Goal: Task Accomplishment & Management: Use online tool/utility

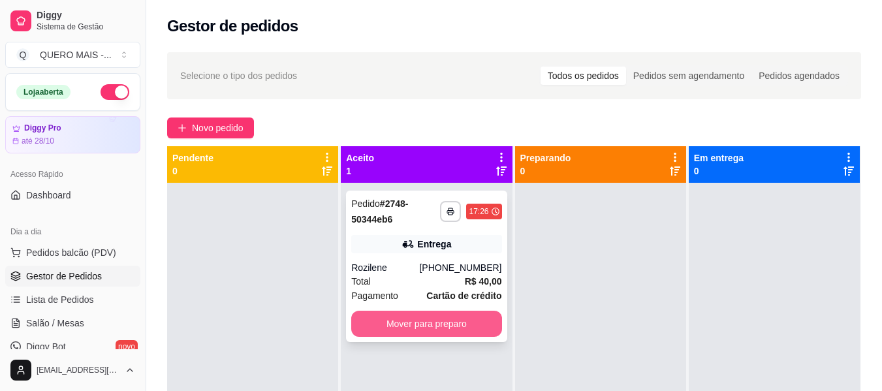
click at [433, 327] on button "Mover para preparo" at bounding box center [426, 324] width 150 height 26
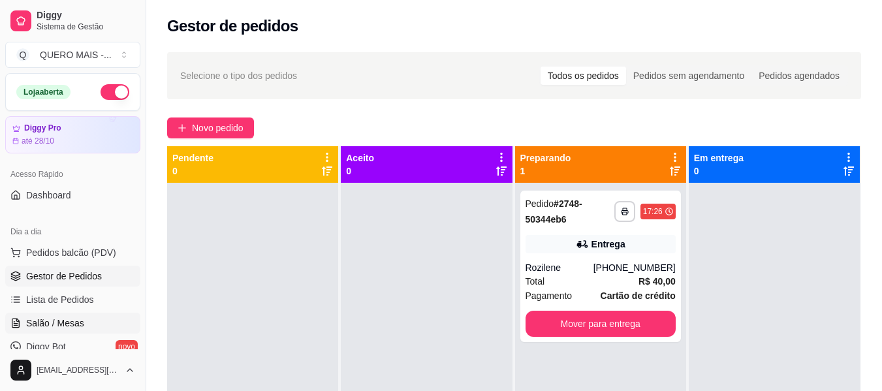
click at [56, 321] on span "Salão / Mesas" at bounding box center [55, 323] width 58 height 13
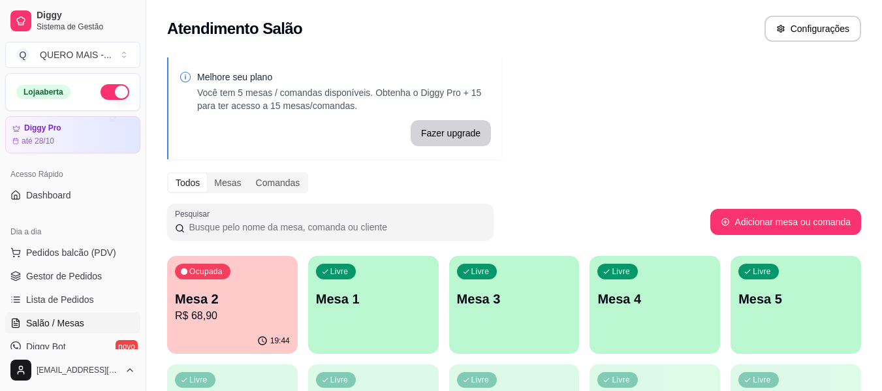
click at [399, 326] on div "Livre Mesa 1" at bounding box center [373, 297] width 131 height 82
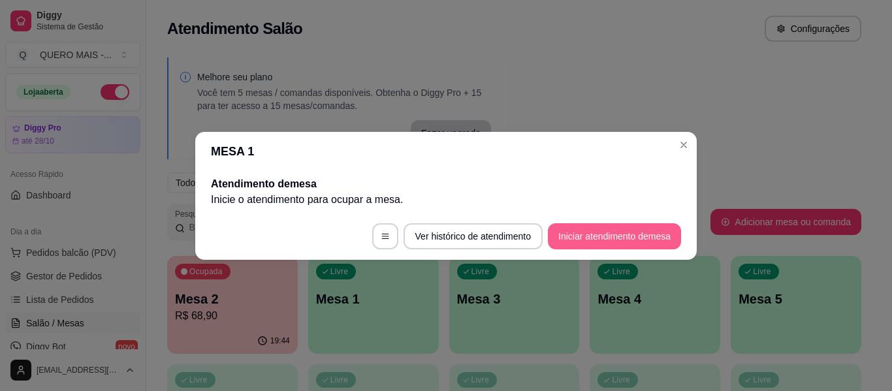
click at [563, 238] on button "Iniciar atendimento de mesa" at bounding box center [614, 236] width 133 height 26
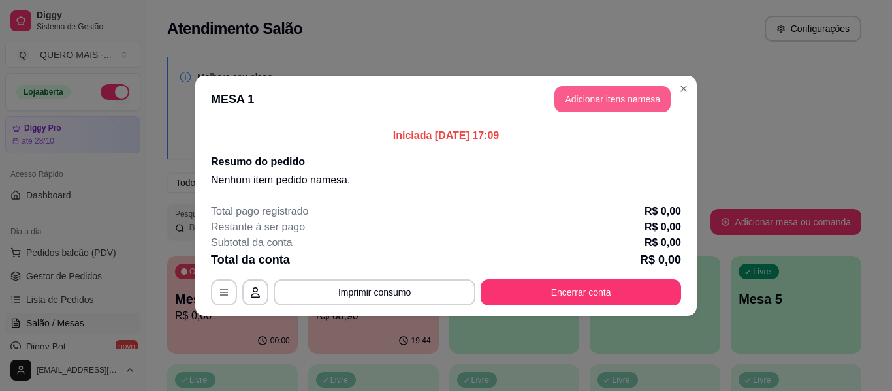
click at [616, 98] on button "Adicionar itens na mesa" at bounding box center [612, 99] width 116 height 26
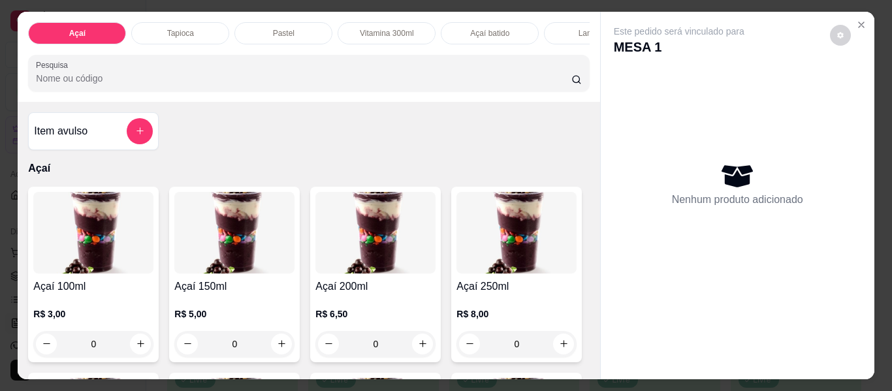
scroll to position [65, 0]
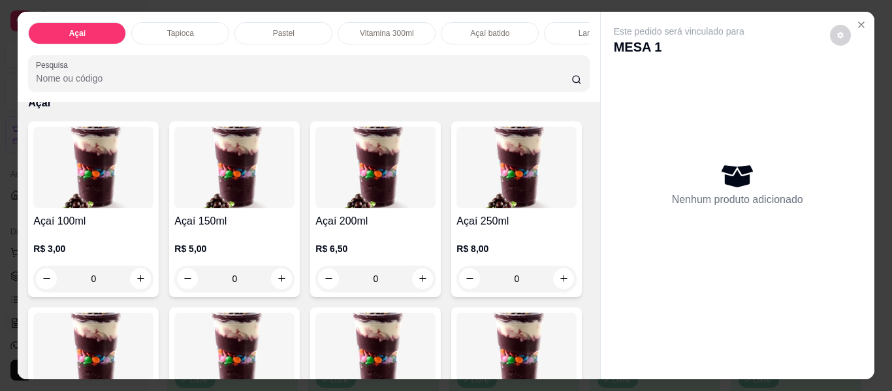
click at [418, 286] on div "0" at bounding box center [375, 279] width 120 height 26
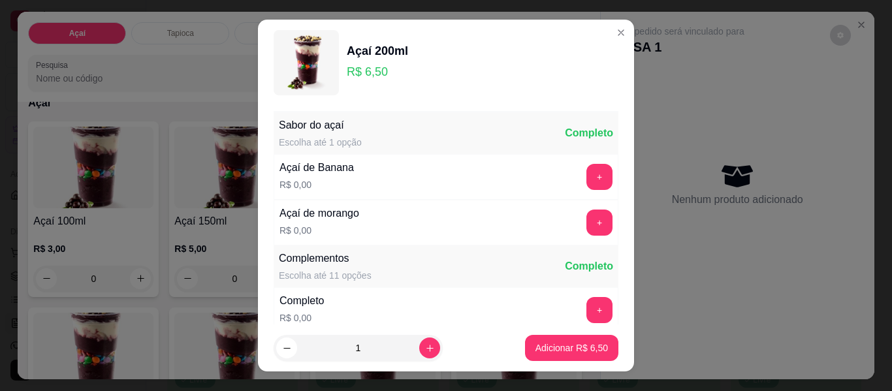
click at [589, 226] on div "+" at bounding box center [599, 223] width 37 height 26
click at [586, 226] on button "+" at bounding box center [599, 223] width 26 height 26
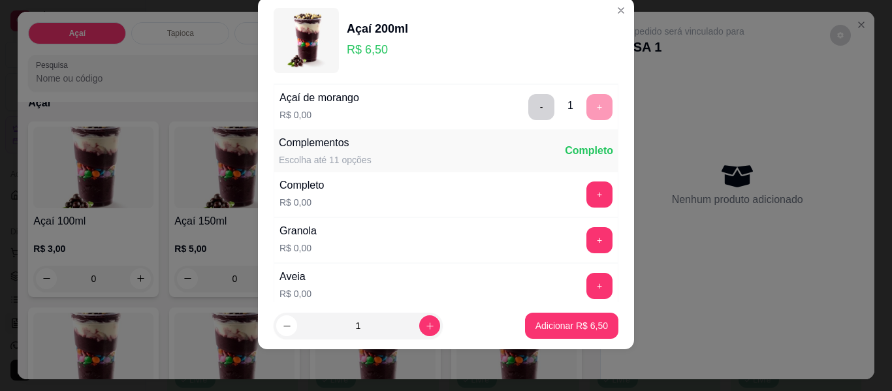
scroll to position [140, 0]
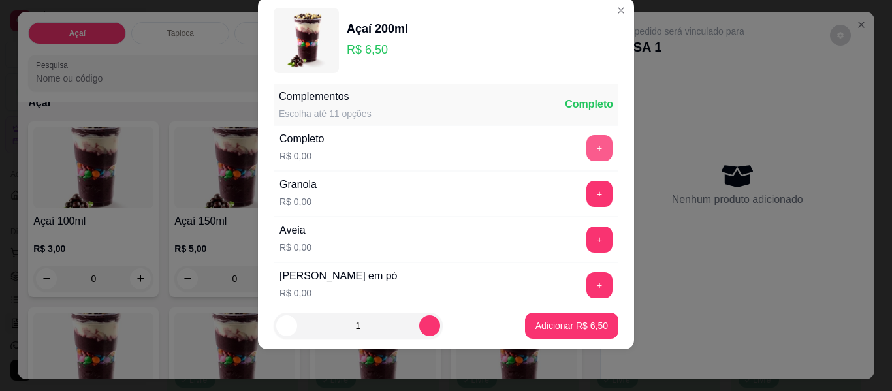
click at [586, 146] on button "+" at bounding box center [599, 148] width 26 height 26
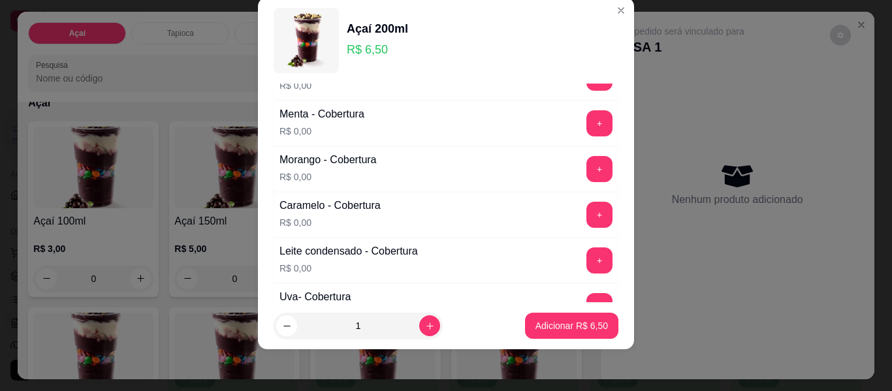
scroll to position [727, 0]
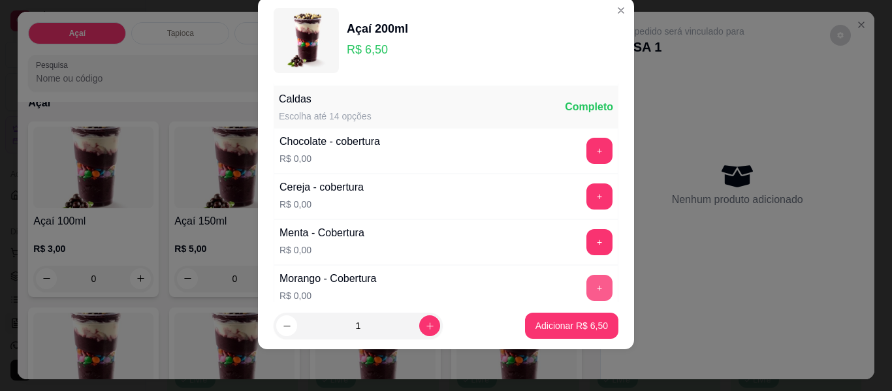
click at [586, 283] on button "+" at bounding box center [599, 288] width 26 height 26
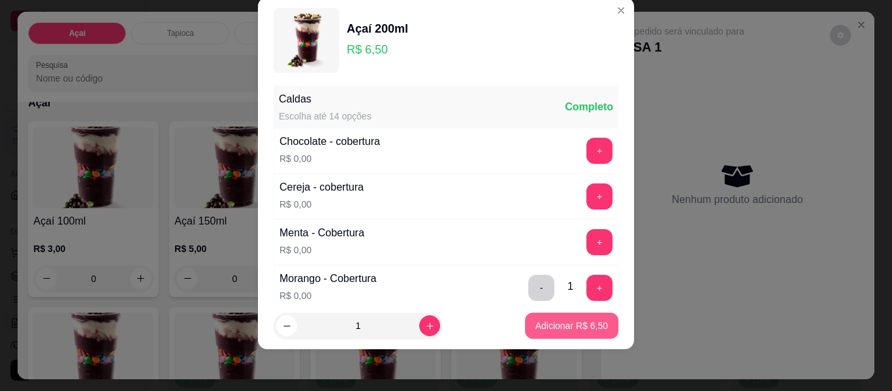
click at [556, 325] on p "Adicionar R$ 6,50" at bounding box center [571, 325] width 72 height 13
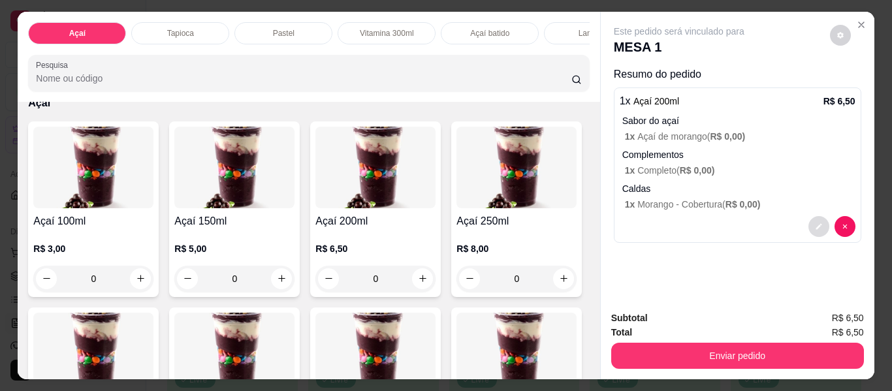
click at [810, 225] on button "decrease-product-quantity" at bounding box center [818, 226] width 21 height 21
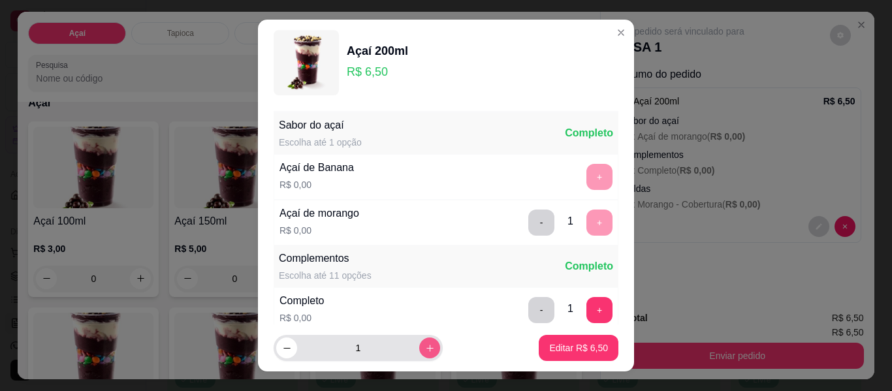
click at [425, 350] on icon "increase-product-quantity" at bounding box center [430, 348] width 10 height 10
type input "2"
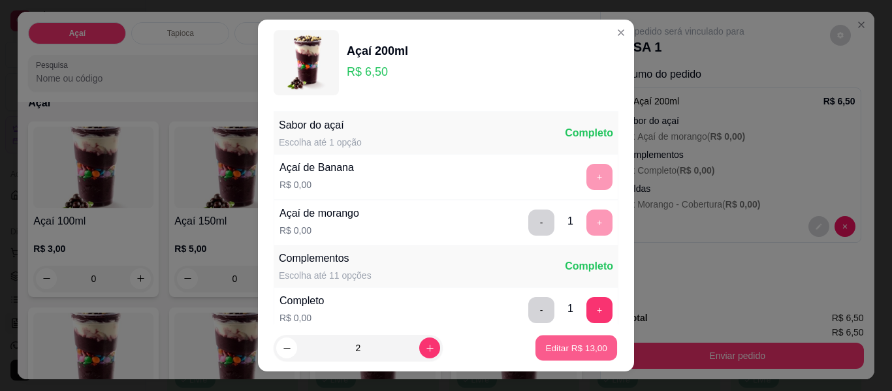
click at [545, 342] on p "Editar R$ 13,00" at bounding box center [575, 347] width 61 height 12
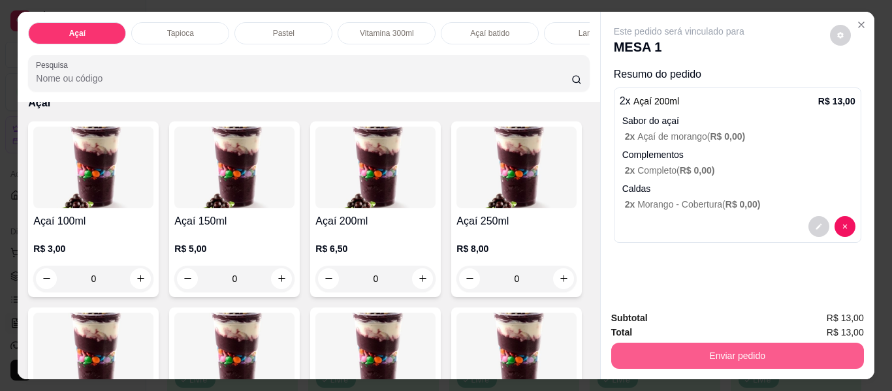
click at [722, 352] on button "Enviar pedido" at bounding box center [737, 356] width 253 height 26
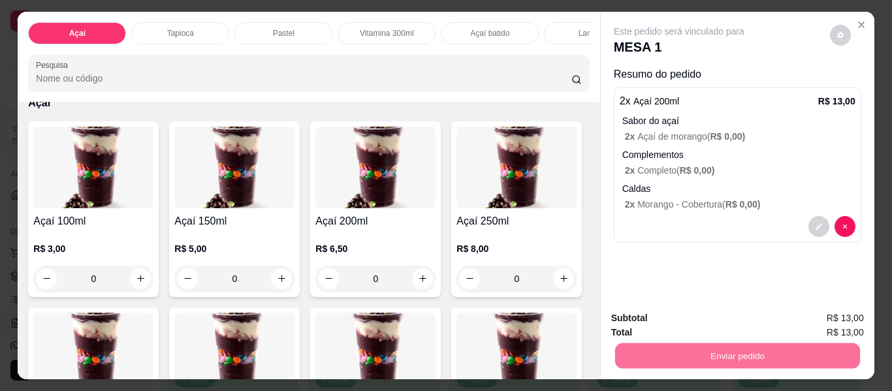
click at [816, 319] on button "Enviar pedido" at bounding box center [830, 319] width 72 height 24
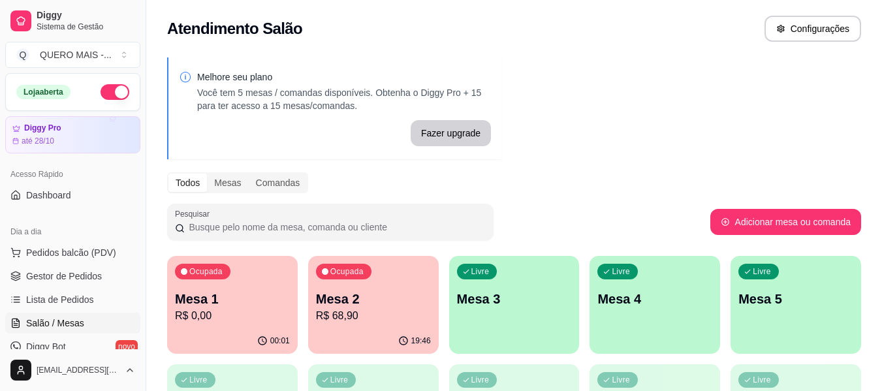
click at [507, 338] on div "Livre Mesa 3" at bounding box center [514, 297] width 131 height 82
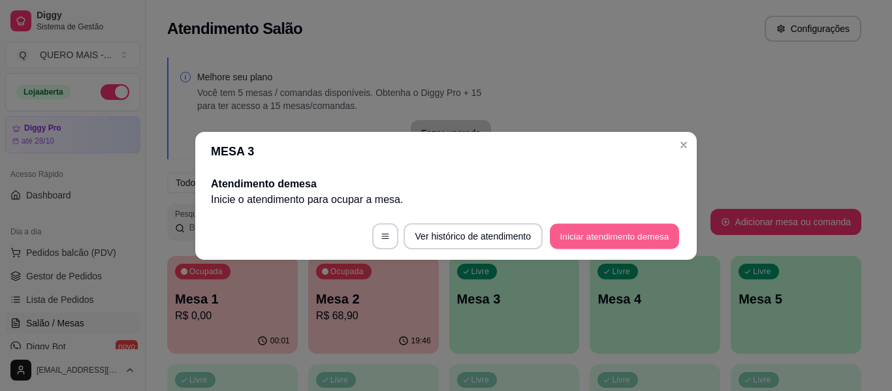
click at [593, 236] on button "Iniciar atendimento de mesa" at bounding box center [614, 235] width 129 height 25
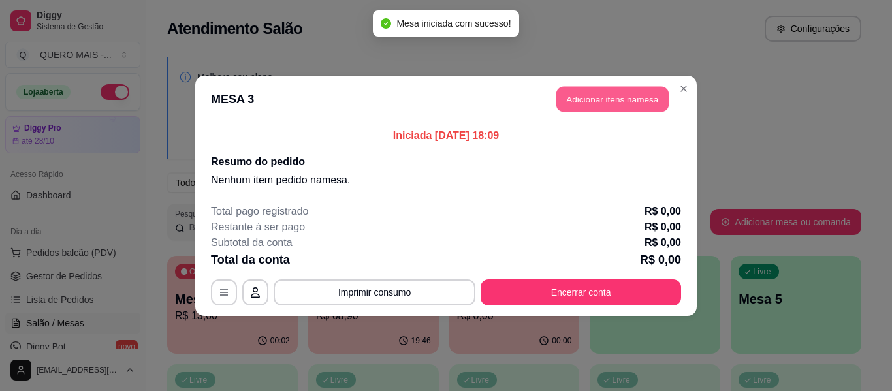
click at [623, 103] on button "Adicionar itens na mesa" at bounding box center [612, 98] width 112 height 25
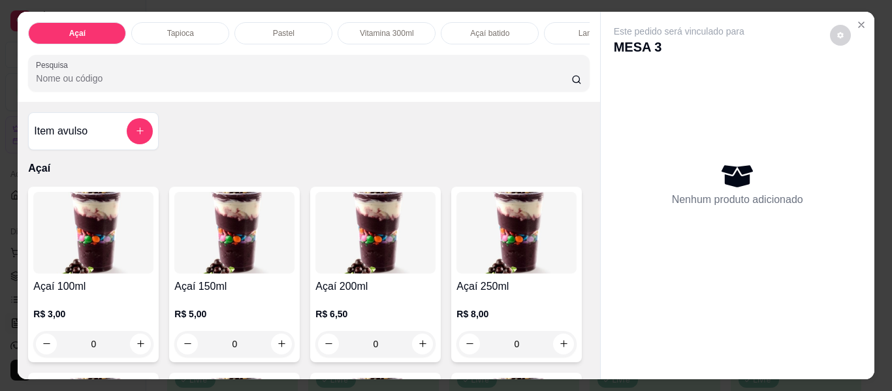
click at [415, 353] on div "0" at bounding box center [375, 344] width 120 height 26
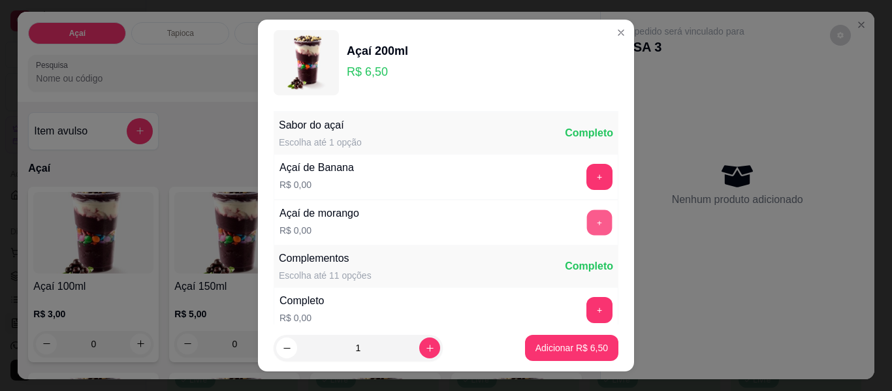
click at [587, 223] on button "+" at bounding box center [599, 222] width 25 height 25
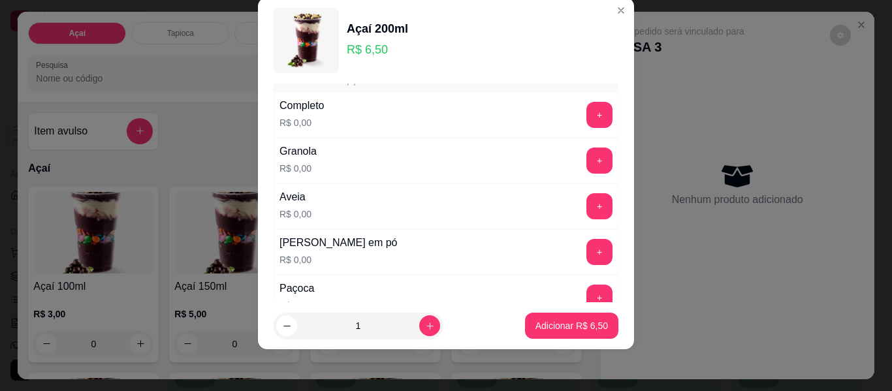
scroll to position [205, 0]
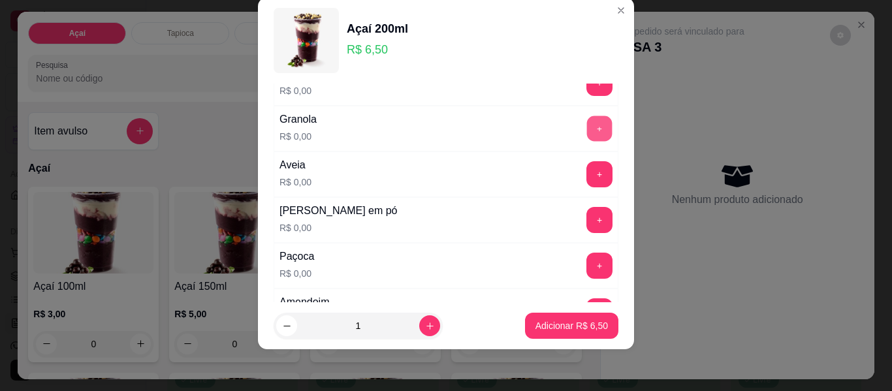
click at [587, 124] on button "+" at bounding box center [599, 128] width 25 height 25
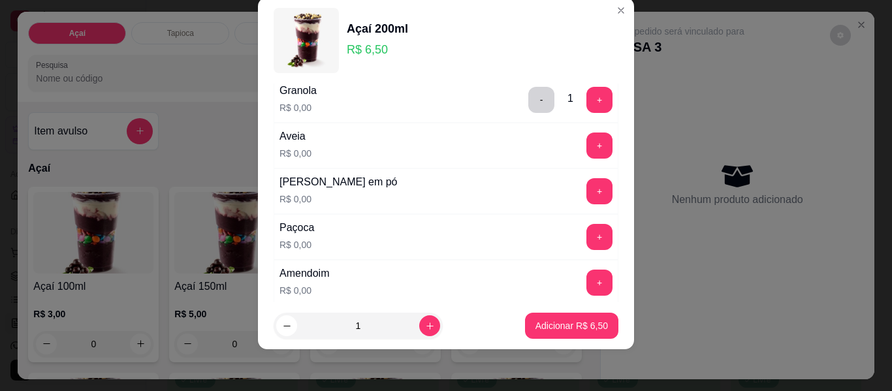
scroll to position [270, 0]
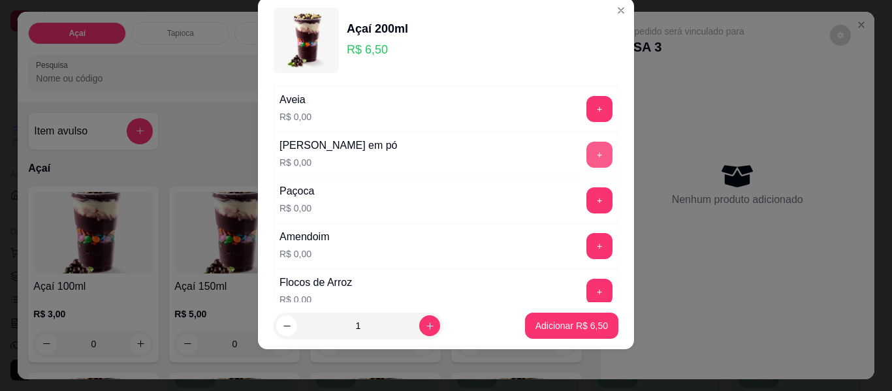
click at [586, 159] on button "+" at bounding box center [599, 155] width 26 height 26
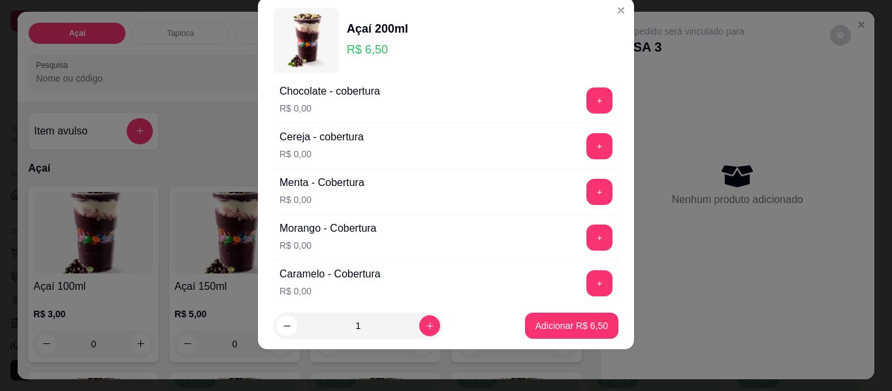
scroll to position [793, 0]
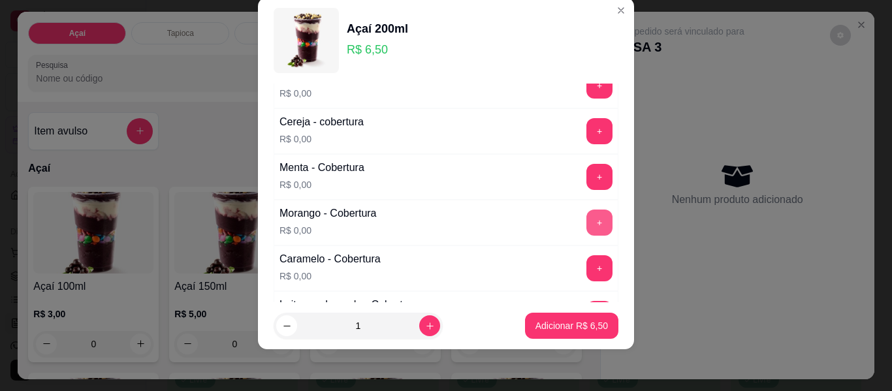
click at [586, 228] on button "+" at bounding box center [599, 223] width 26 height 26
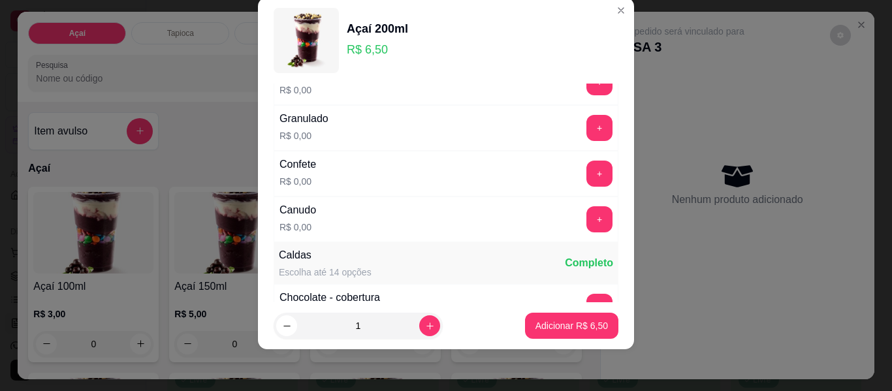
scroll to position [597, 0]
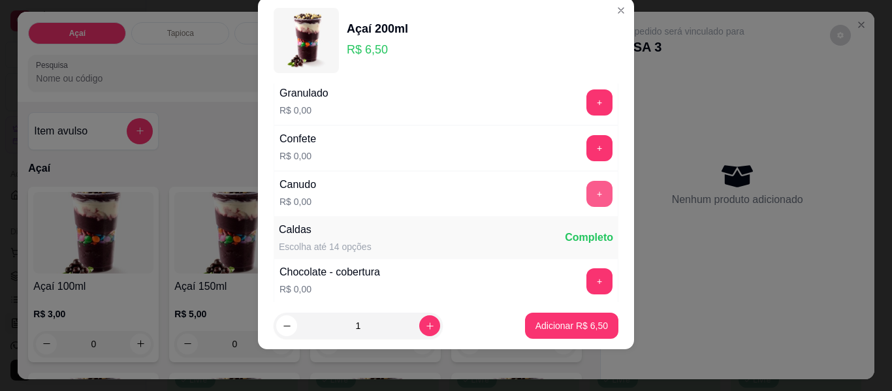
click at [586, 196] on button "+" at bounding box center [599, 194] width 26 height 26
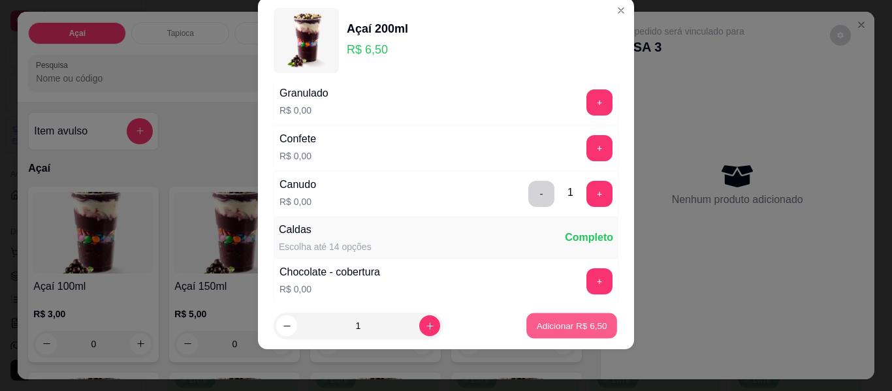
click at [539, 321] on p "Adicionar R$ 6,50" at bounding box center [571, 325] width 71 height 12
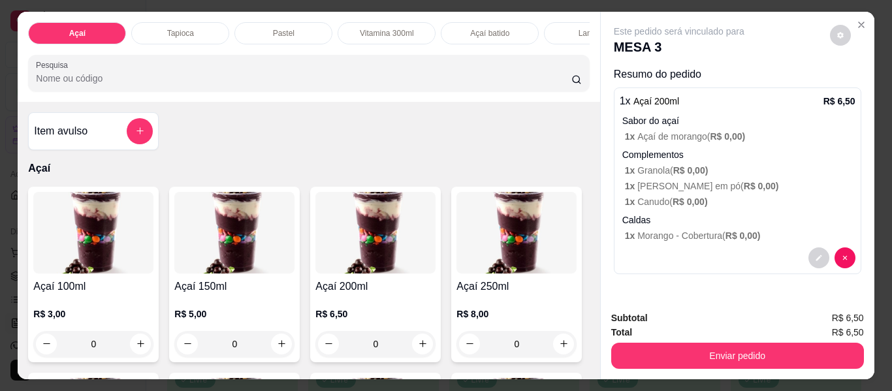
click at [420, 345] on div "0" at bounding box center [375, 344] width 120 height 26
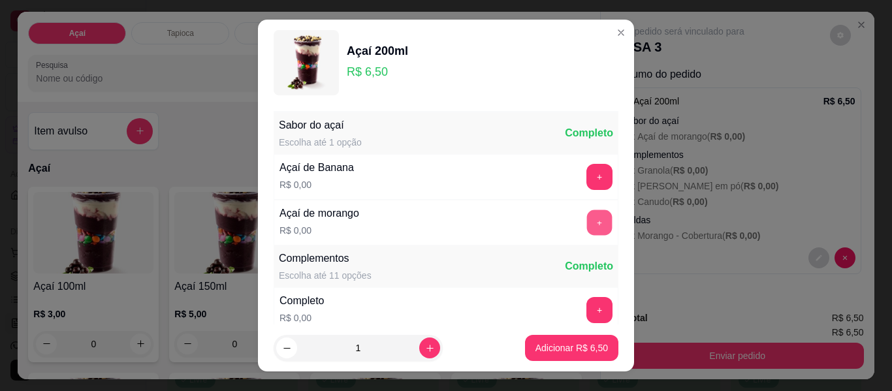
click at [587, 215] on button "+" at bounding box center [599, 222] width 25 height 25
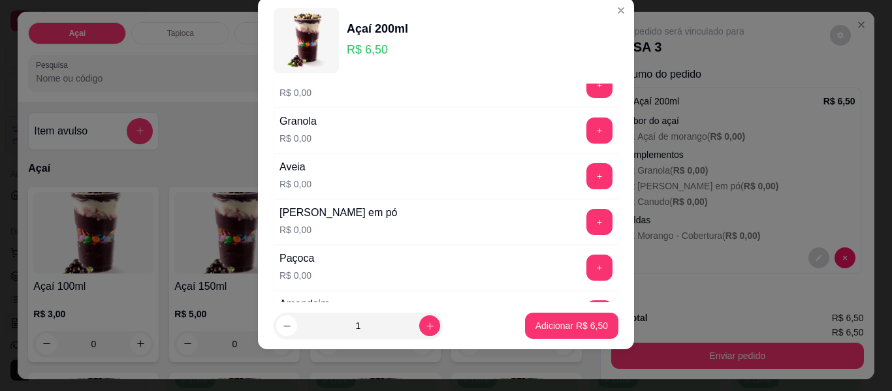
scroll to position [205, 0]
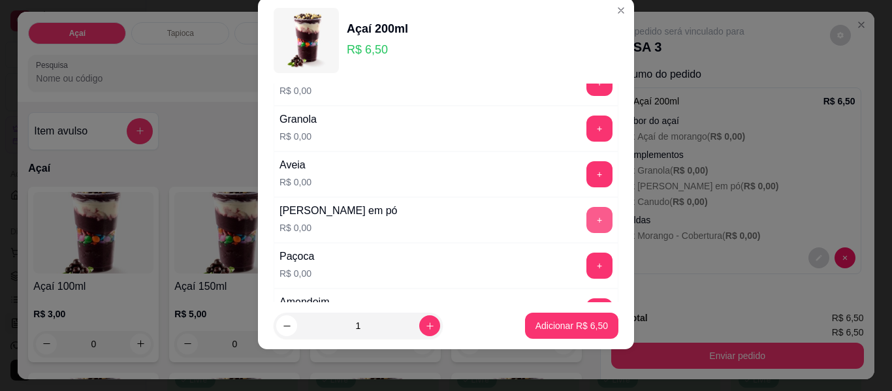
click at [586, 219] on button "+" at bounding box center [599, 220] width 26 height 26
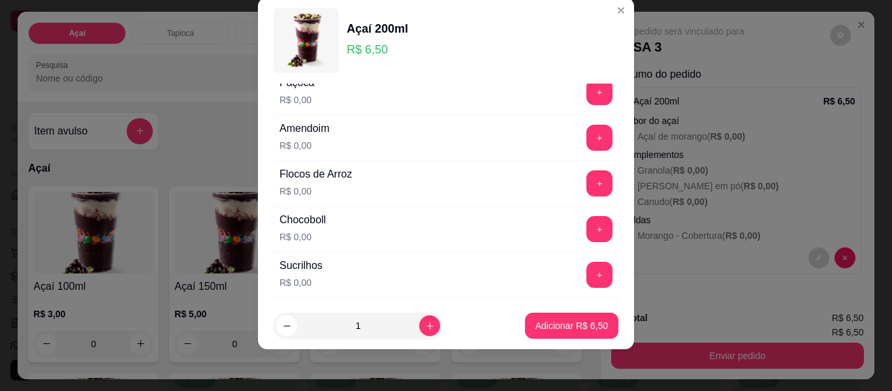
scroll to position [401, 0]
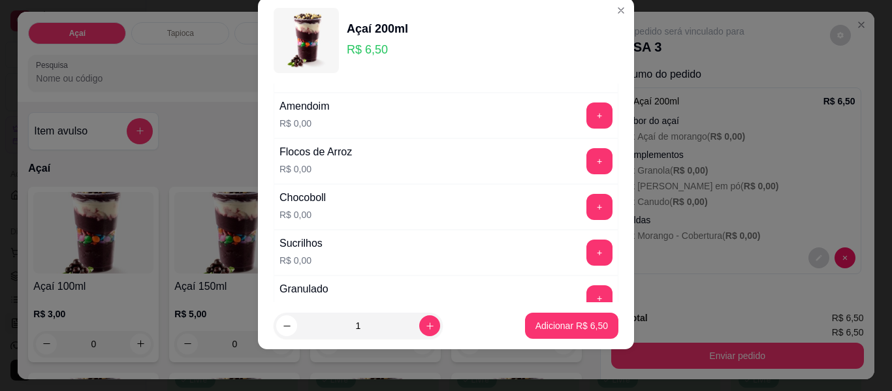
click at [587, 149] on div "+" at bounding box center [599, 161] width 37 height 26
click at [586, 161] on button "+" at bounding box center [599, 161] width 26 height 26
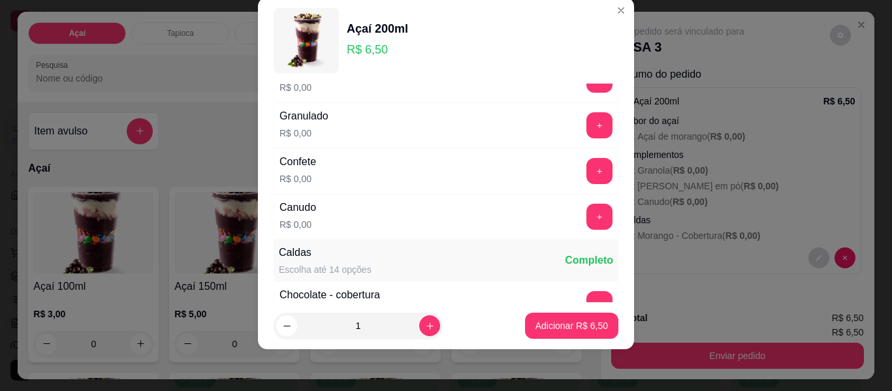
scroll to position [597, 0]
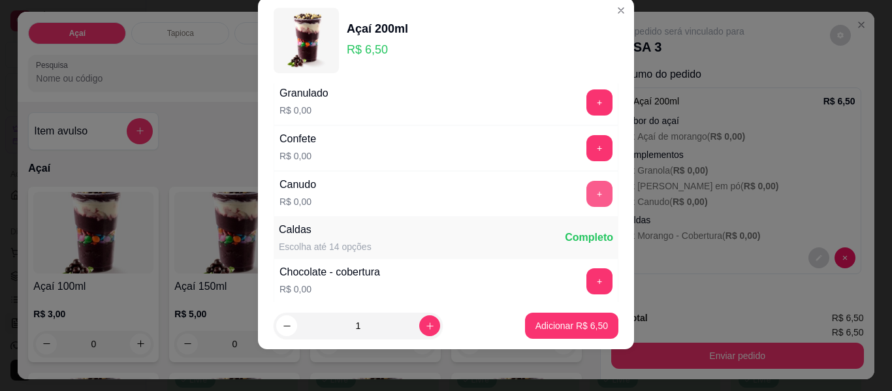
click at [586, 198] on button "+" at bounding box center [599, 194] width 26 height 26
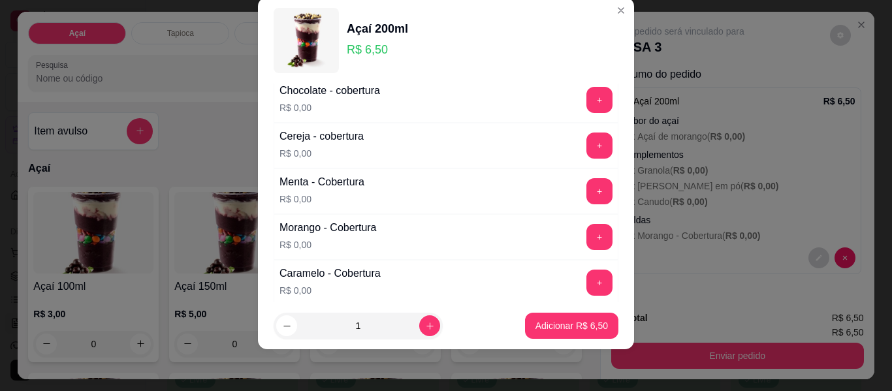
scroll to position [793, 0]
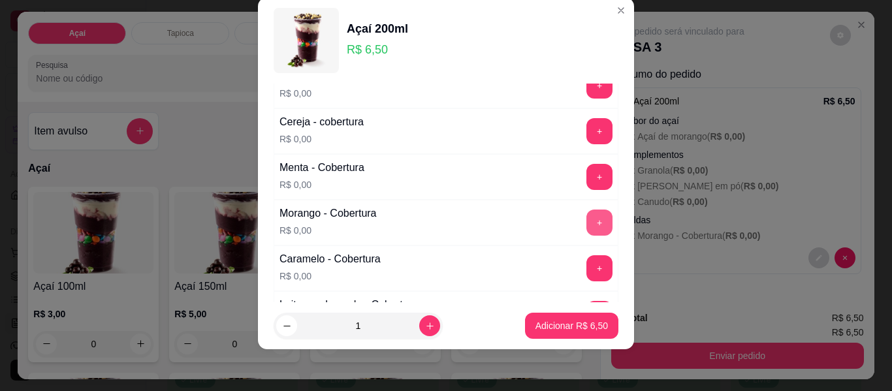
click at [586, 224] on button "+" at bounding box center [599, 223] width 26 height 26
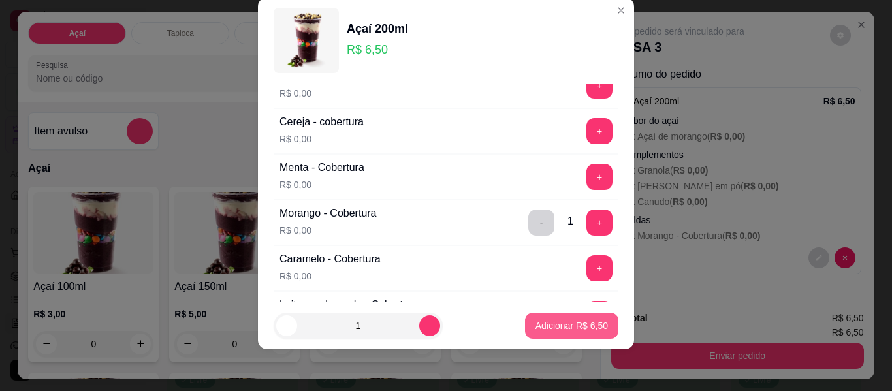
click at [558, 323] on p "Adicionar R$ 6,50" at bounding box center [571, 325] width 72 height 13
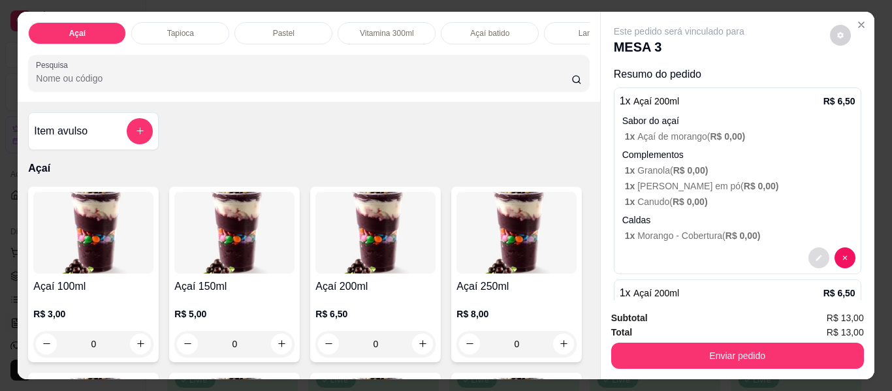
click at [815, 254] on icon "decrease-product-quantity" at bounding box center [819, 258] width 8 height 8
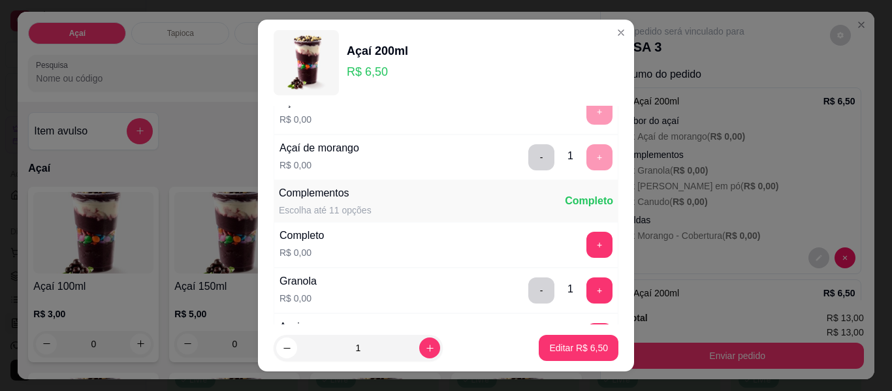
scroll to position [131, 0]
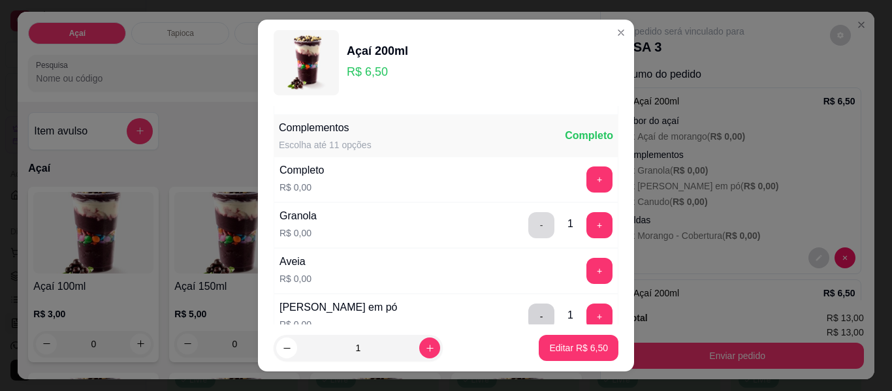
click at [528, 232] on button "-" at bounding box center [541, 225] width 26 height 26
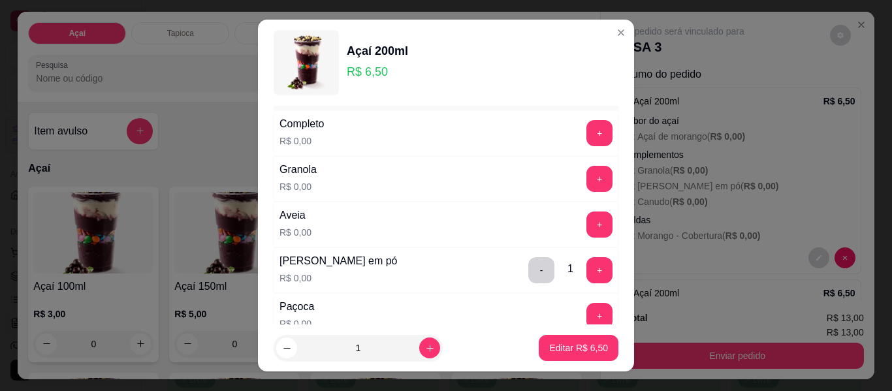
scroll to position [261, 0]
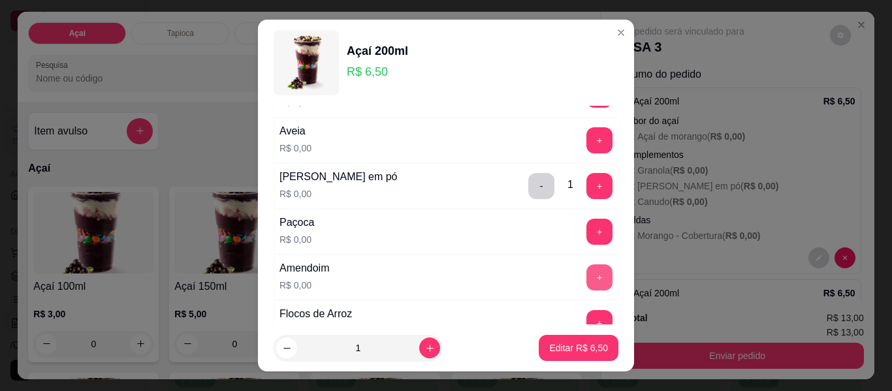
click at [577, 291] on div "Amendoim R$ 0,00 +" at bounding box center [446, 278] width 345 height 46
click at [587, 287] on button "+" at bounding box center [599, 277] width 25 height 25
click at [555, 351] on p "Editar R$ 6,50" at bounding box center [578, 347] width 59 height 13
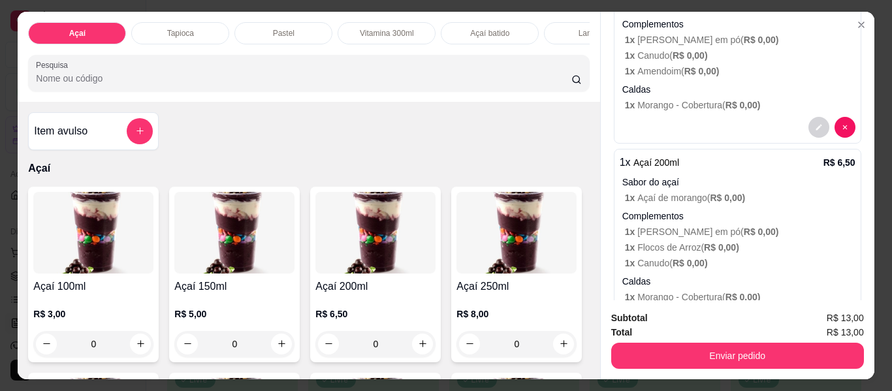
scroll to position [183, 0]
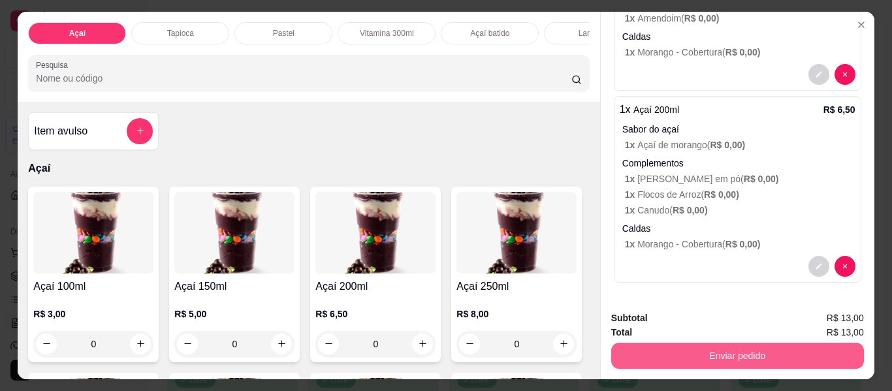
click at [709, 350] on button "Enviar pedido" at bounding box center [737, 356] width 253 height 26
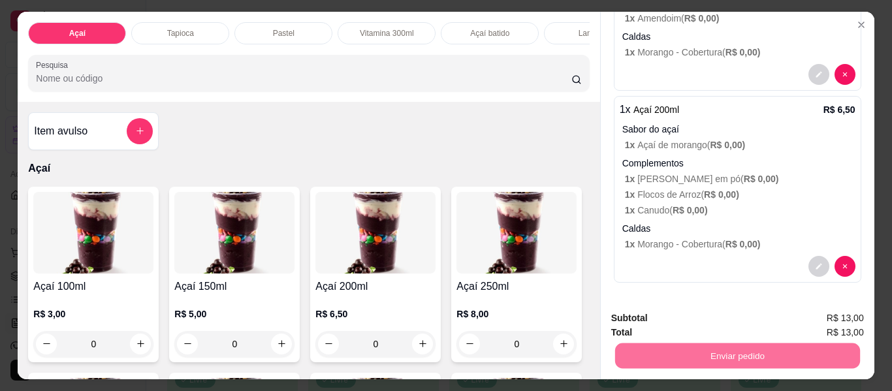
click at [812, 322] on button "Enviar pedido" at bounding box center [830, 319] width 74 height 25
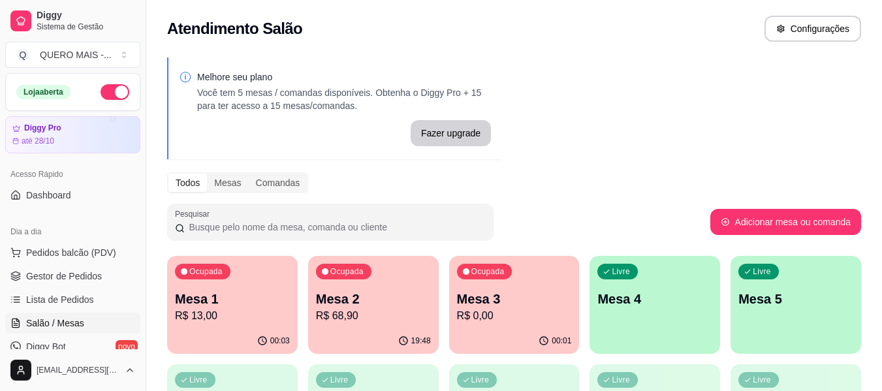
click at [328, 336] on div "19:48" at bounding box center [373, 340] width 131 height 25
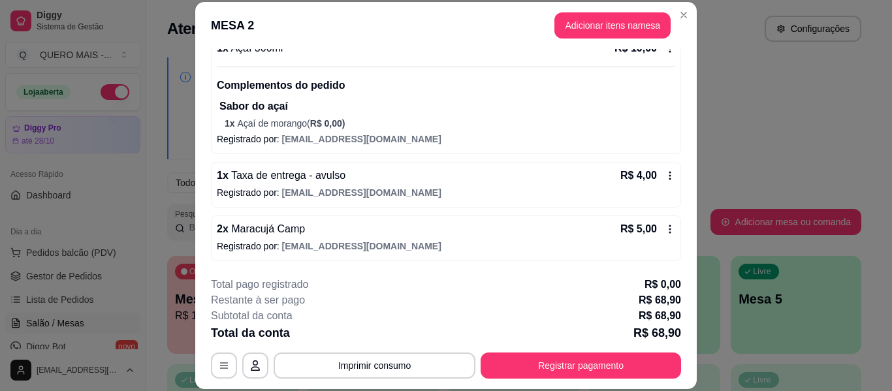
scroll to position [40, 0]
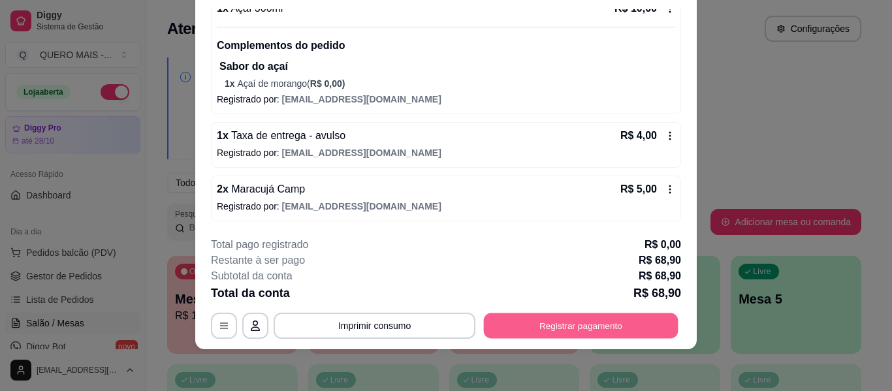
click at [519, 321] on button "Registrar pagamento" at bounding box center [581, 325] width 195 height 25
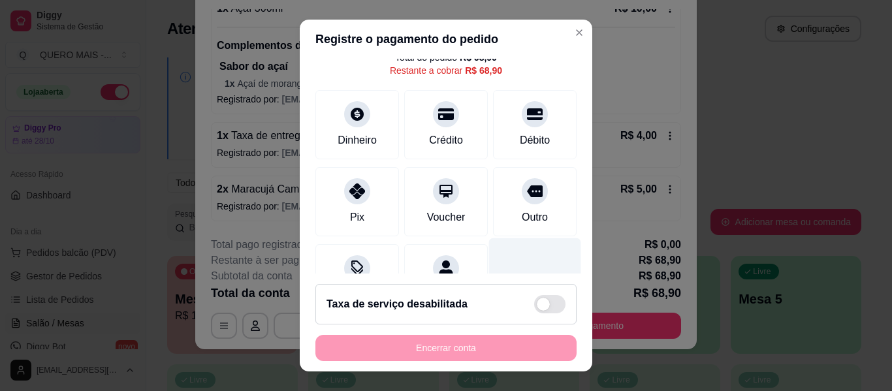
scroll to position [65, 0]
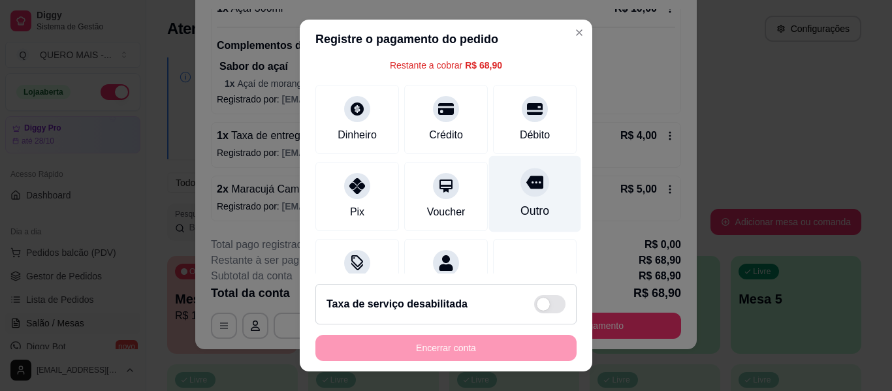
click at [520, 193] on div at bounding box center [534, 182] width 29 height 29
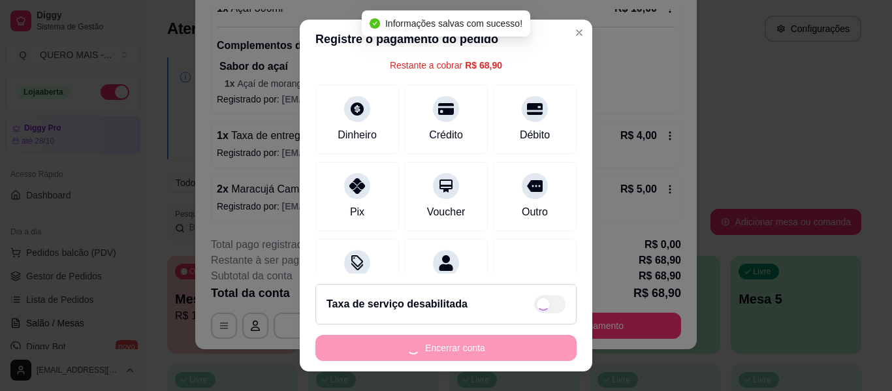
type input "R$ 0,00"
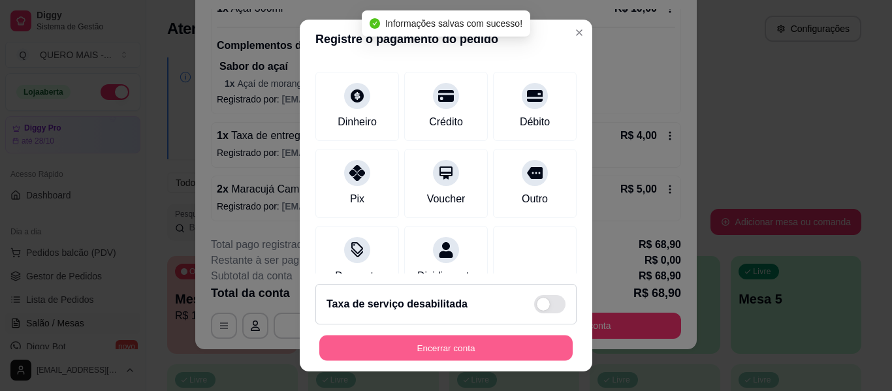
click at [434, 342] on button "Encerrar conta" at bounding box center [445, 348] width 253 height 25
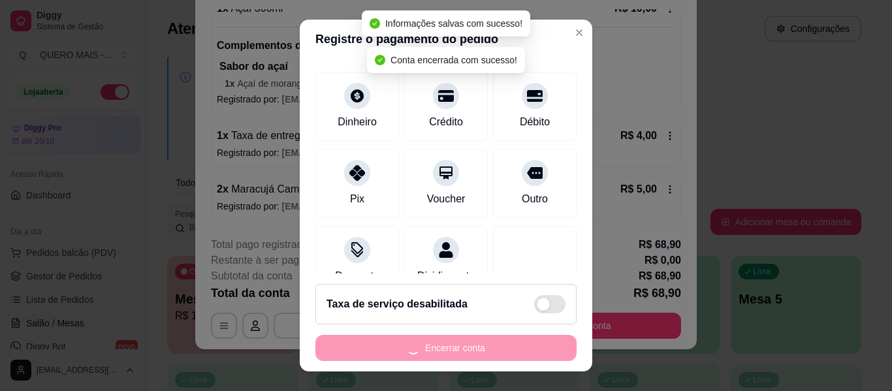
scroll to position [0, 0]
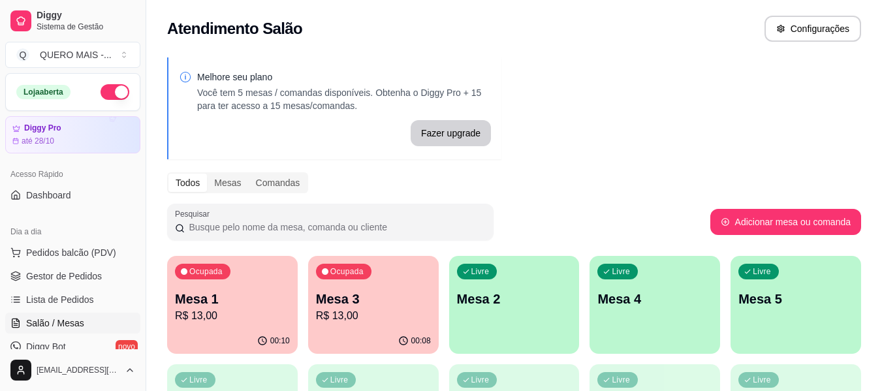
click at [219, 335] on div "00:10" at bounding box center [232, 340] width 131 height 25
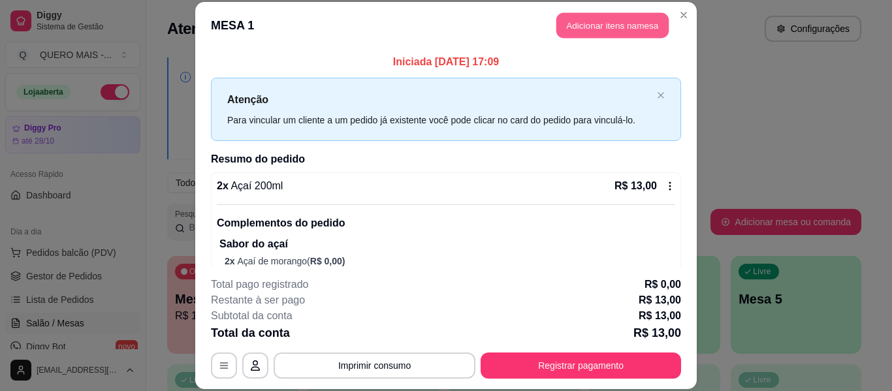
click at [593, 19] on button "Adicionar itens na mesa" at bounding box center [612, 25] width 112 height 25
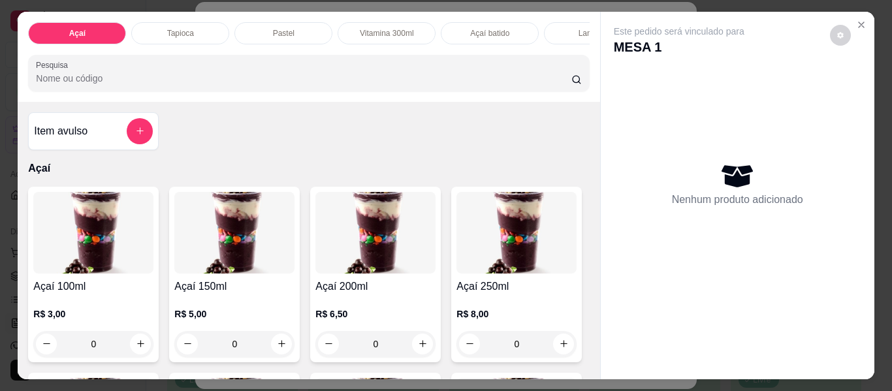
click at [420, 349] on div "0" at bounding box center [375, 344] width 120 height 26
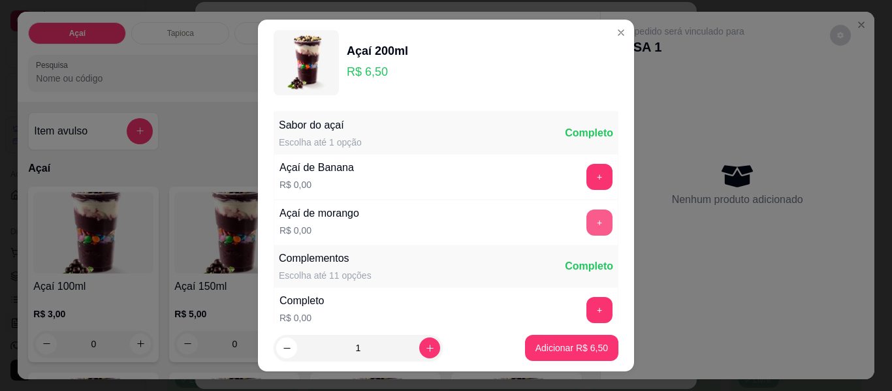
click at [586, 215] on button "+" at bounding box center [599, 223] width 26 height 26
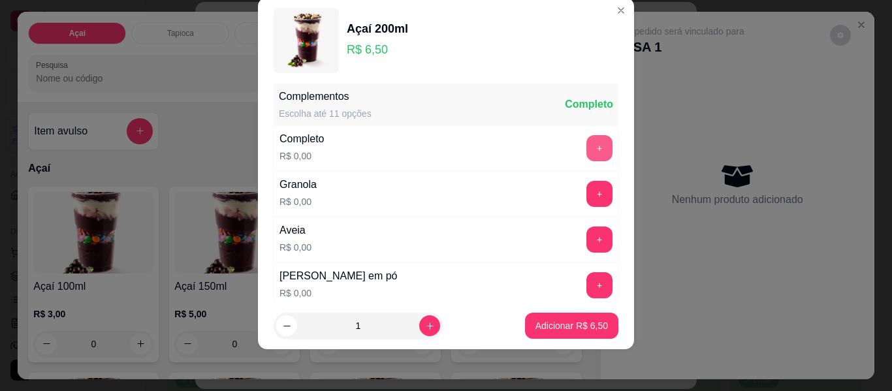
click at [586, 153] on button "+" at bounding box center [599, 148] width 26 height 26
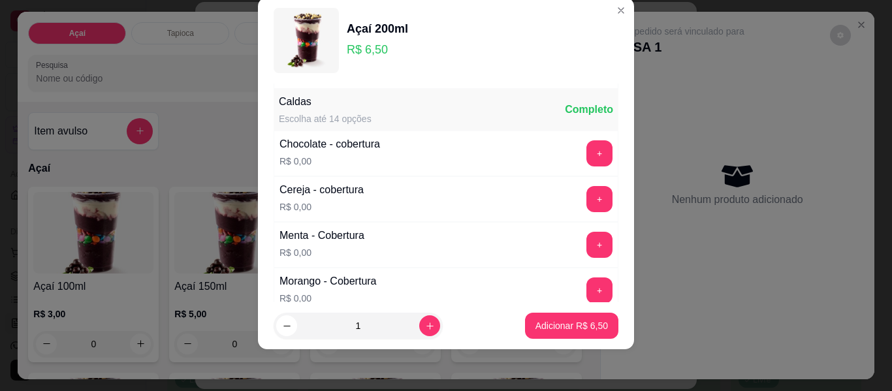
scroll to position [727, 0]
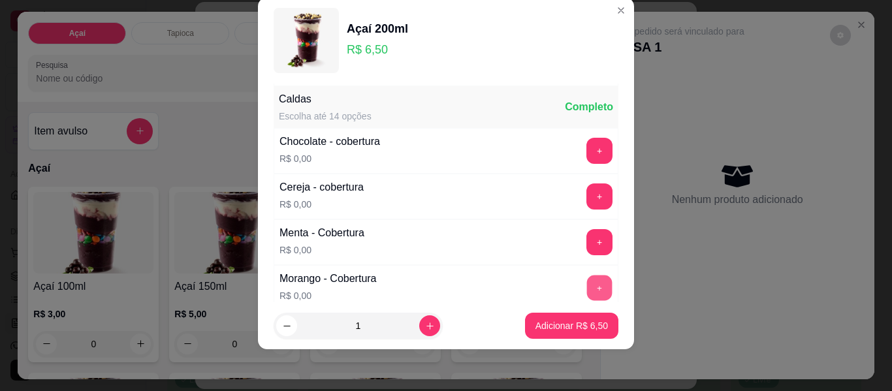
click at [587, 283] on button "+" at bounding box center [599, 287] width 25 height 25
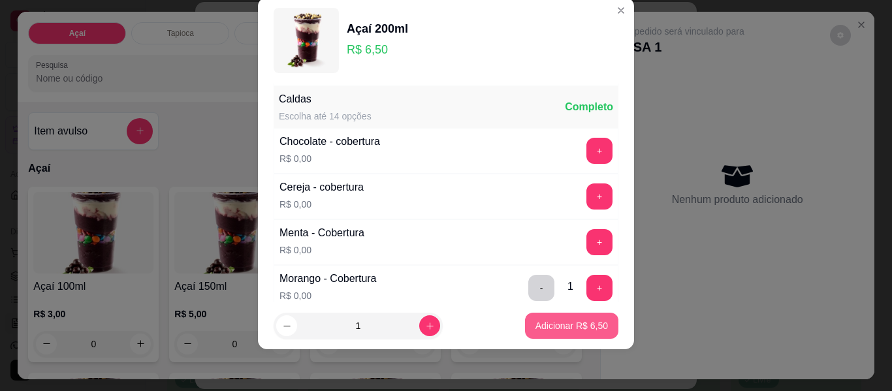
click at [556, 325] on p "Adicionar R$ 6,50" at bounding box center [571, 325] width 72 height 13
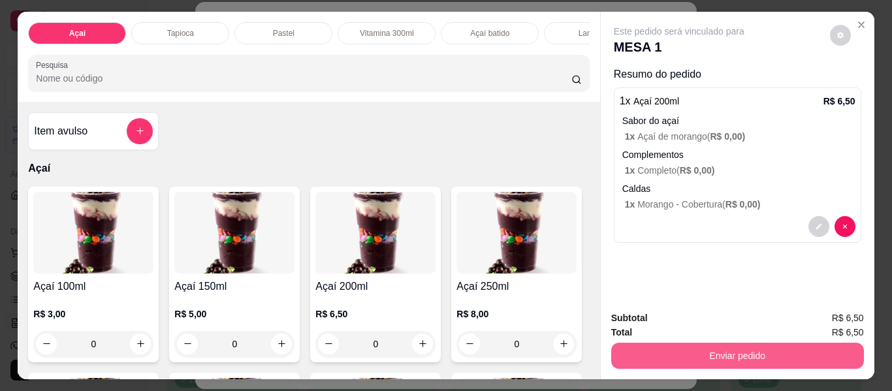
click at [745, 356] on button "Enviar pedido" at bounding box center [737, 356] width 253 height 26
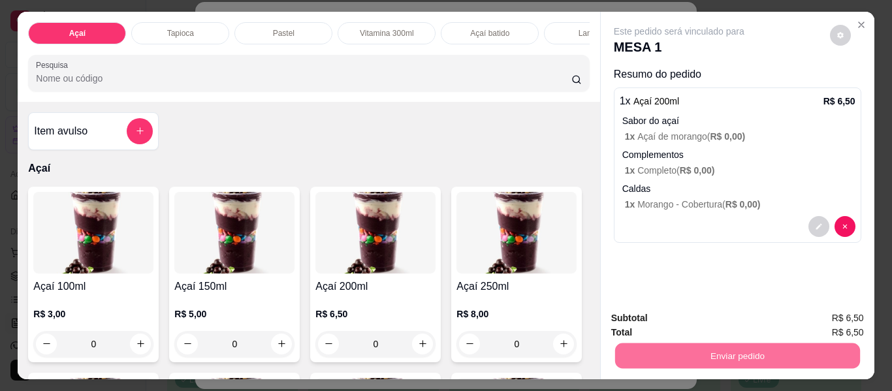
click at [816, 317] on button "Enviar pedido" at bounding box center [830, 319] width 74 height 25
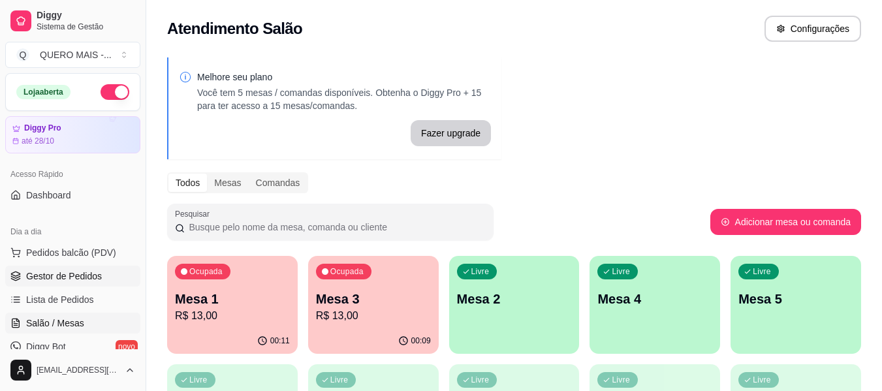
click at [71, 268] on link "Gestor de Pedidos" at bounding box center [72, 276] width 135 height 21
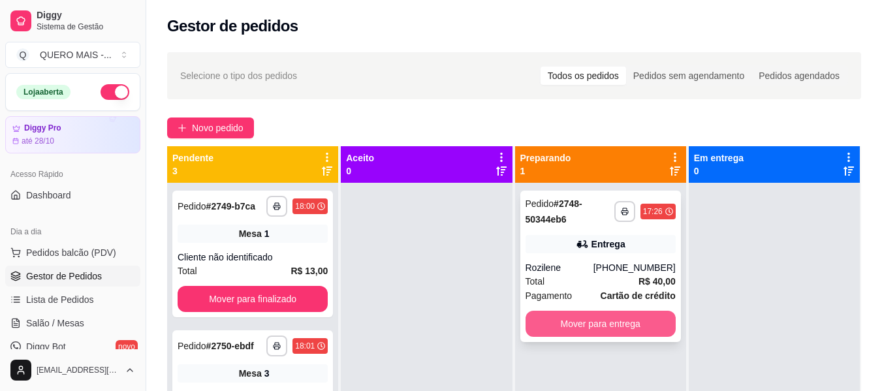
click at [636, 317] on button "Mover para entrega" at bounding box center [601, 324] width 150 height 26
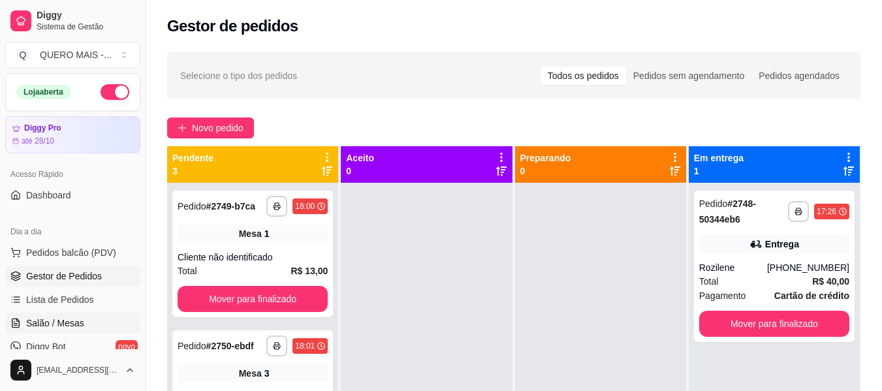
click at [42, 319] on span "Salão / Mesas" at bounding box center [55, 323] width 58 height 13
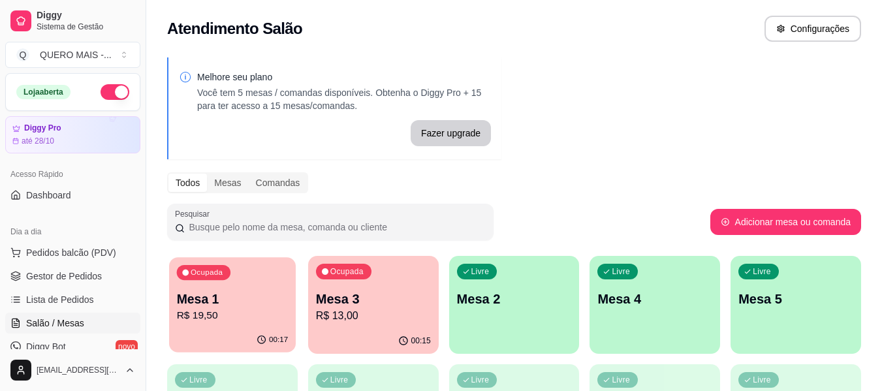
click at [266, 307] on div "Mesa 1 R$ 19,50" at bounding box center [233, 307] width 112 height 33
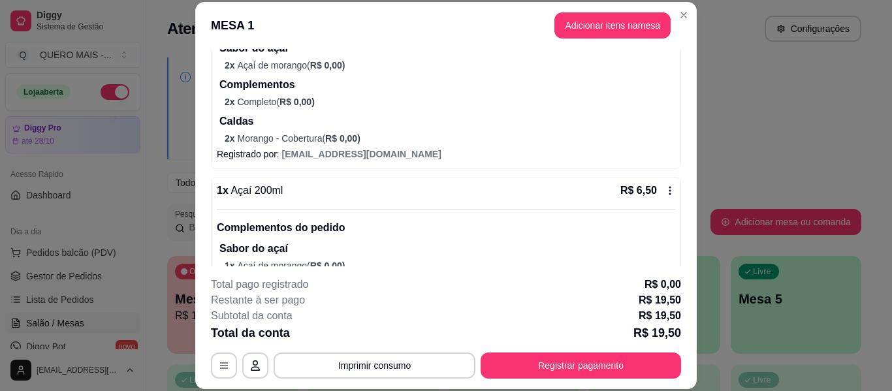
scroll to position [304, 0]
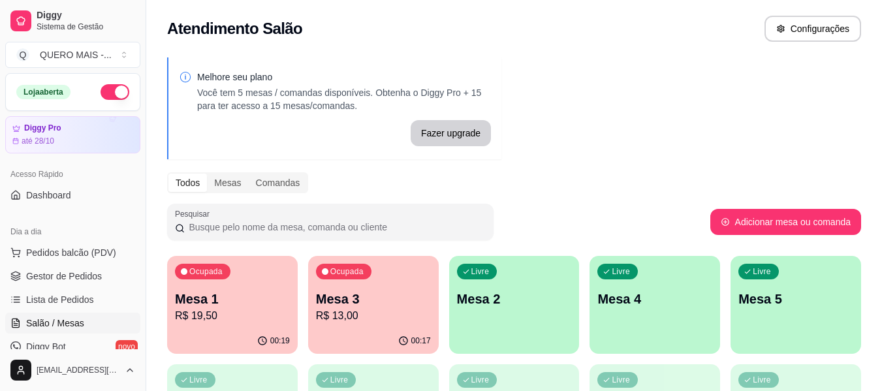
click at [488, 323] on div "Livre Mesa 2" at bounding box center [514, 297] width 131 height 82
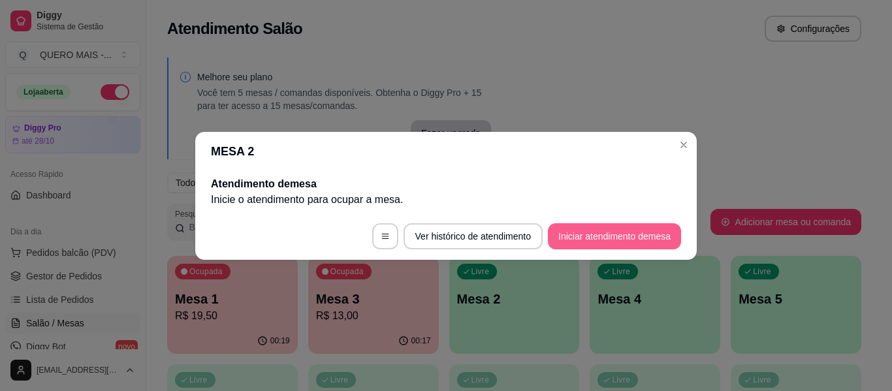
click at [598, 233] on button "Iniciar atendimento de mesa" at bounding box center [614, 236] width 133 height 26
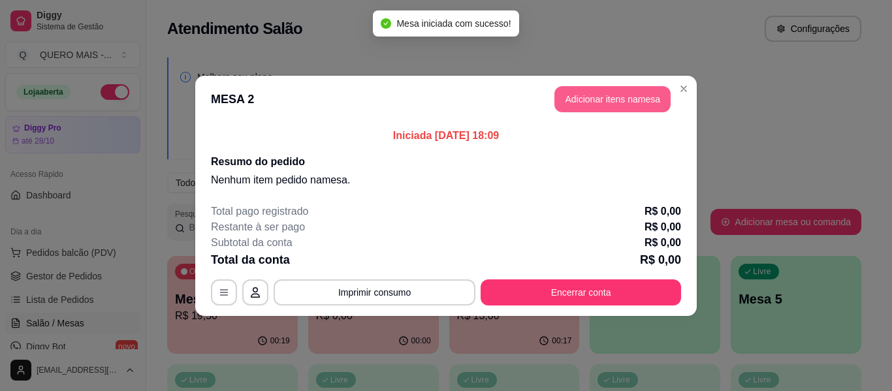
click at [605, 102] on button "Adicionar itens na mesa" at bounding box center [612, 99] width 116 height 26
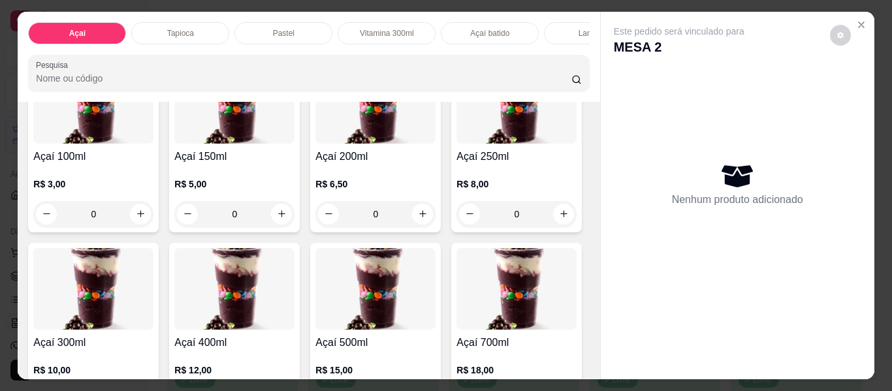
scroll to position [131, 0]
click at [418, 219] on div "0" at bounding box center [375, 213] width 120 height 26
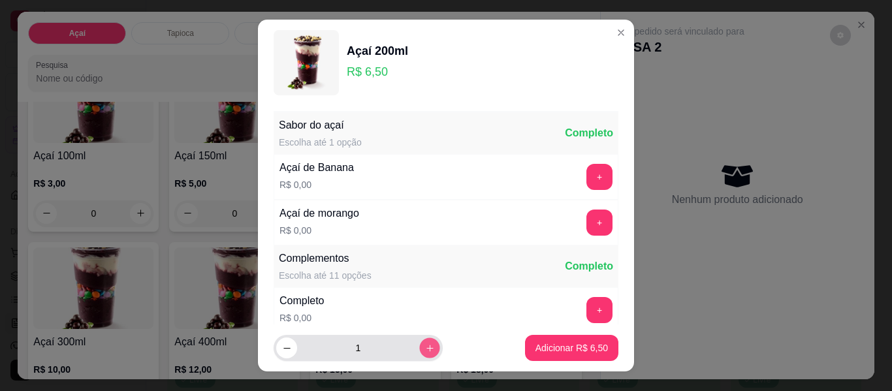
click at [425, 351] on icon "increase-product-quantity" at bounding box center [430, 348] width 10 height 10
type input "2"
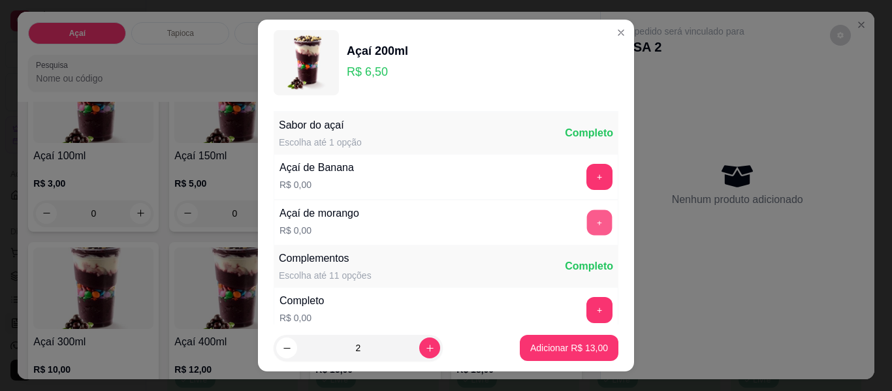
click at [587, 223] on button "+" at bounding box center [599, 222] width 25 height 25
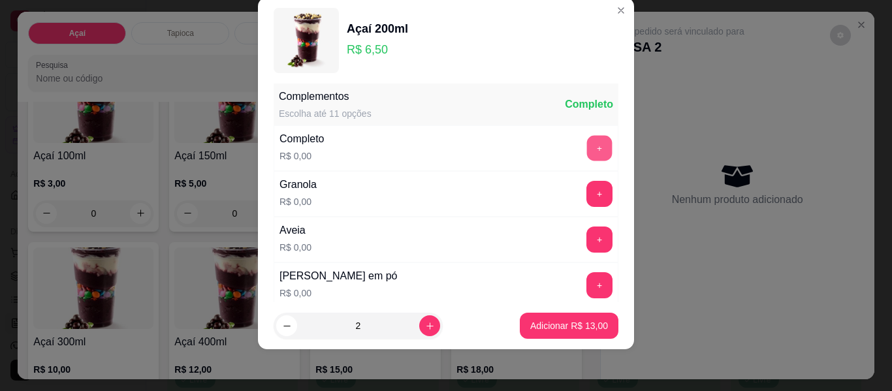
click at [587, 153] on button "+" at bounding box center [599, 148] width 25 height 25
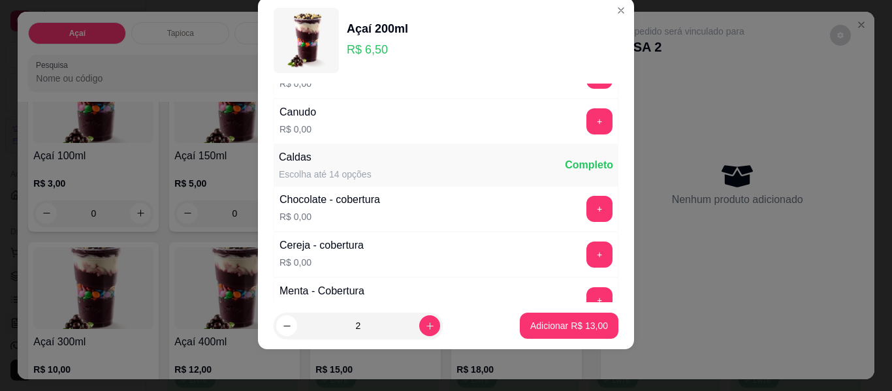
scroll to position [793, 0]
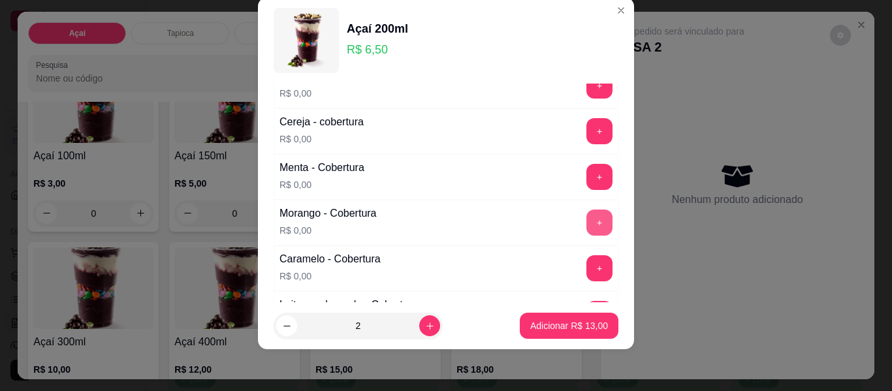
click at [586, 224] on button "+" at bounding box center [599, 223] width 26 height 26
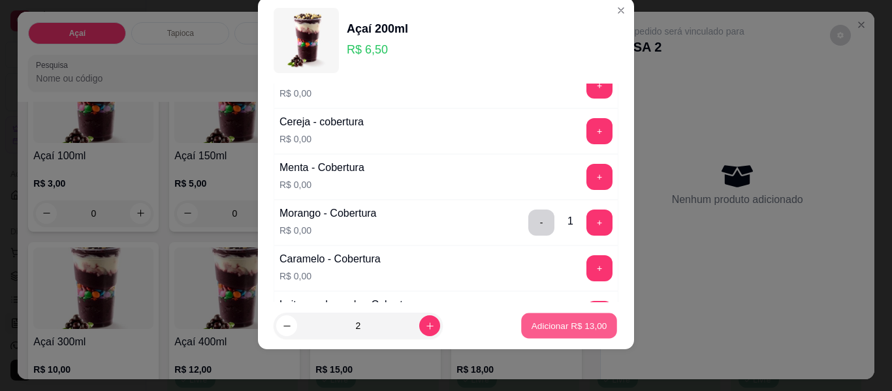
click at [536, 322] on p "Adicionar R$ 13,00" at bounding box center [569, 325] width 76 height 12
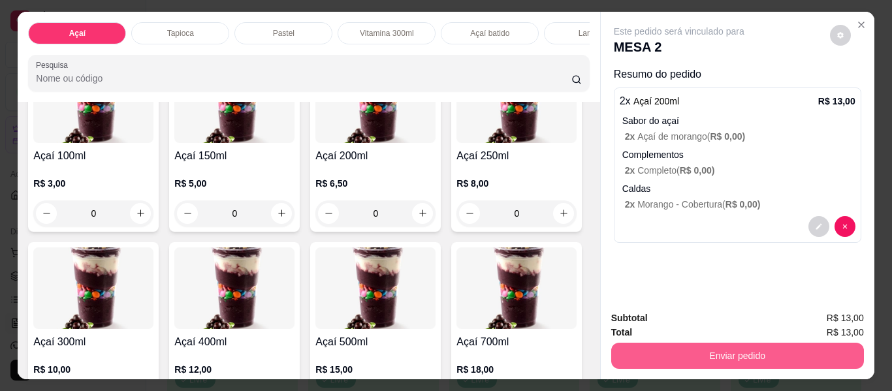
click at [745, 347] on button "Enviar pedido" at bounding box center [737, 356] width 253 height 26
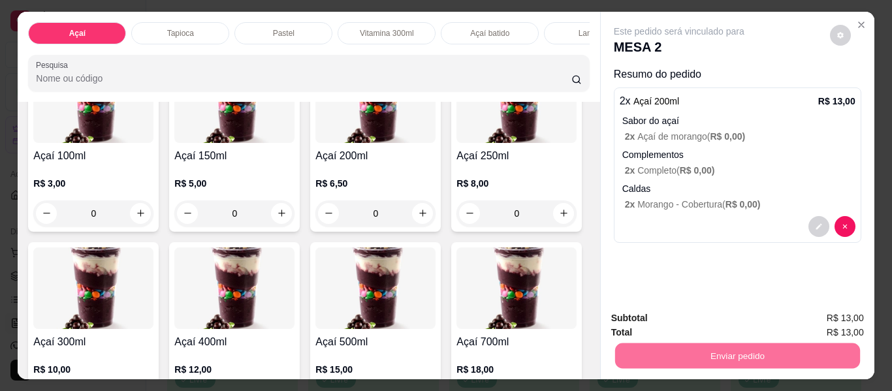
click at [809, 323] on button "Enviar pedido" at bounding box center [830, 318] width 74 height 25
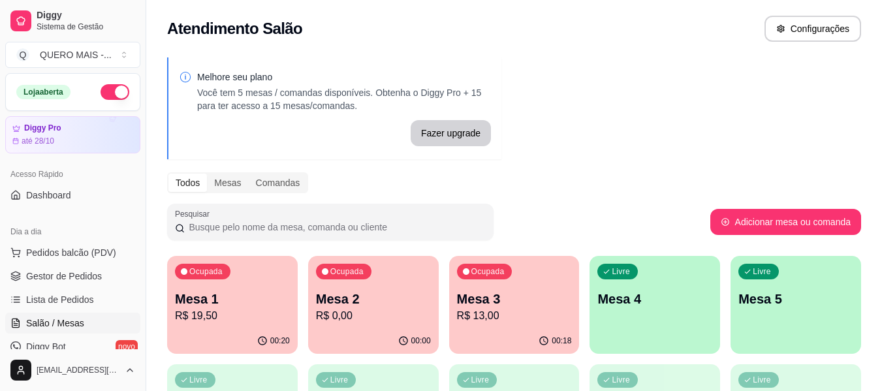
click at [221, 334] on div "00:20" at bounding box center [232, 340] width 131 height 25
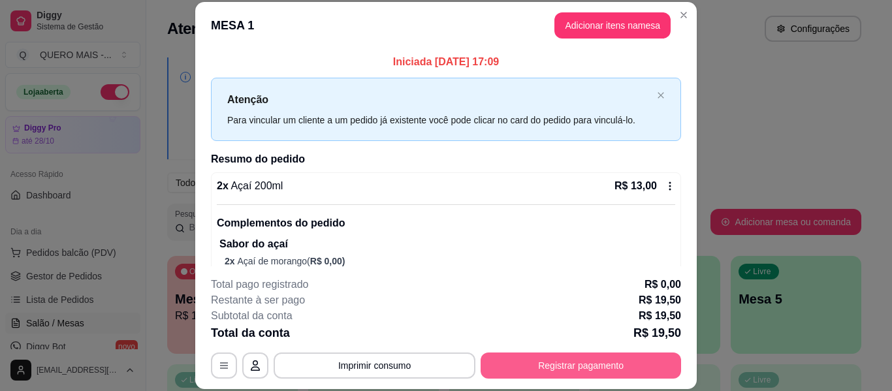
click at [562, 375] on button "Registrar pagamento" at bounding box center [580, 366] width 200 height 26
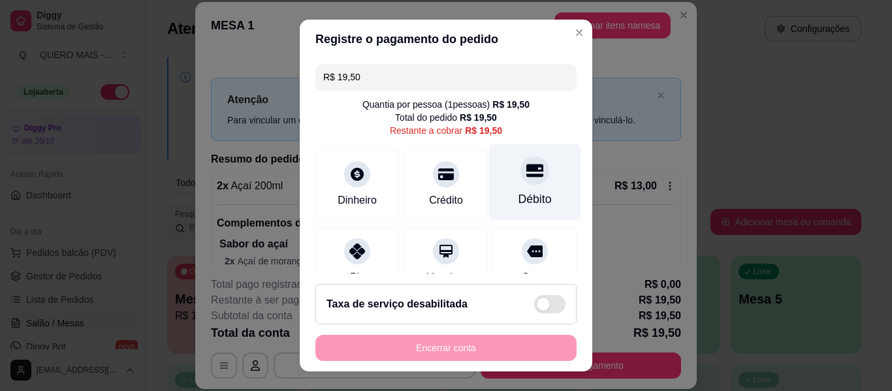
click at [520, 182] on div at bounding box center [534, 170] width 29 height 29
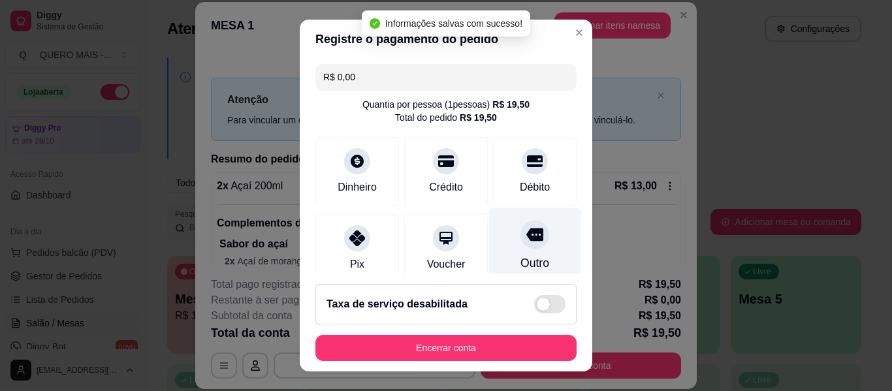
type input "R$ 0,00"
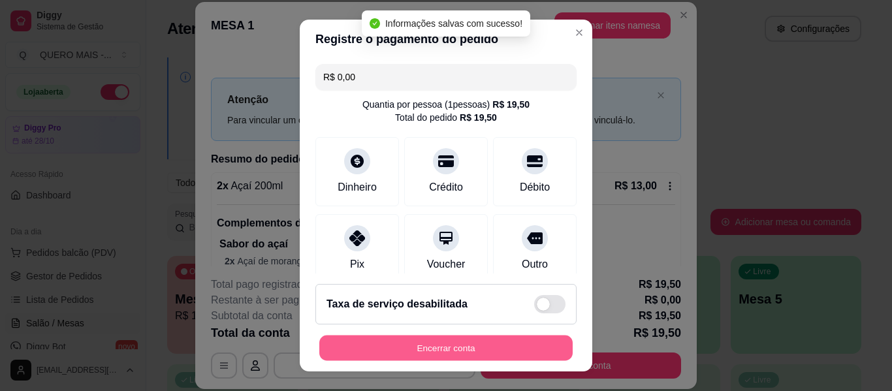
click at [438, 343] on button "Encerrar conta" at bounding box center [445, 348] width 253 height 25
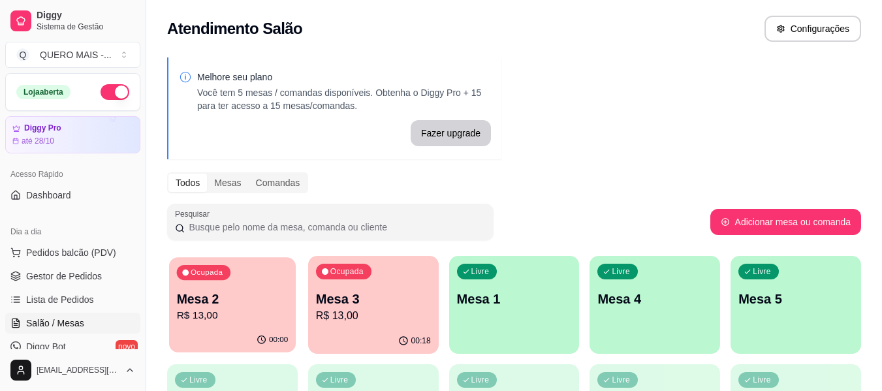
click at [235, 332] on div "00:00" at bounding box center [232, 340] width 127 height 25
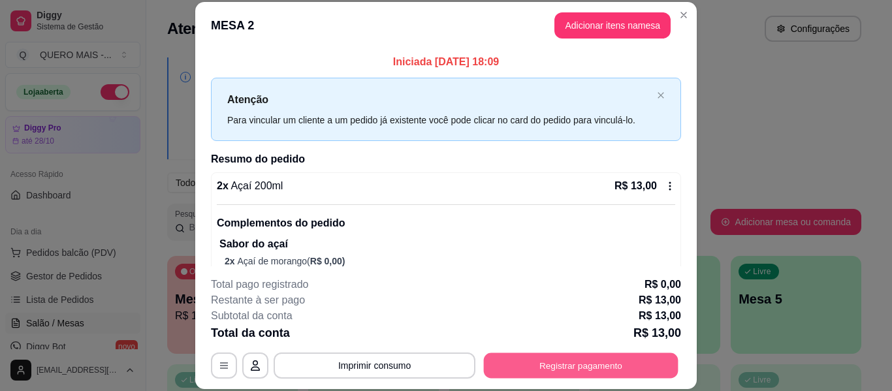
click at [535, 356] on button "Registrar pagamento" at bounding box center [581, 365] width 195 height 25
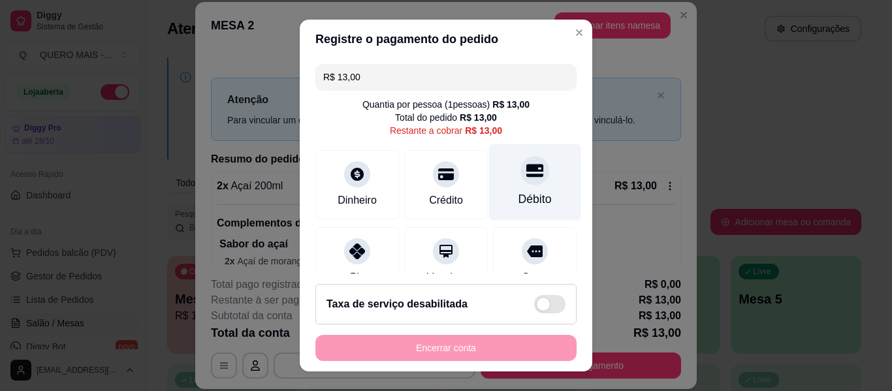
click at [504, 182] on div "Débito" at bounding box center [535, 182] width 92 height 76
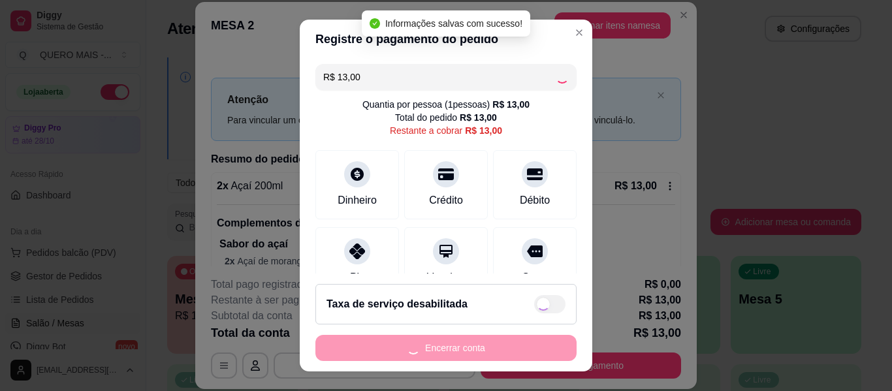
type input "R$ 0,00"
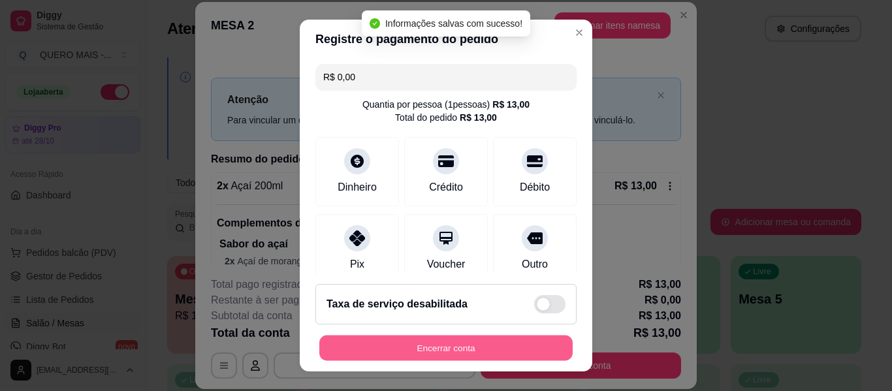
click at [445, 347] on button "Encerrar conta" at bounding box center [445, 348] width 253 height 25
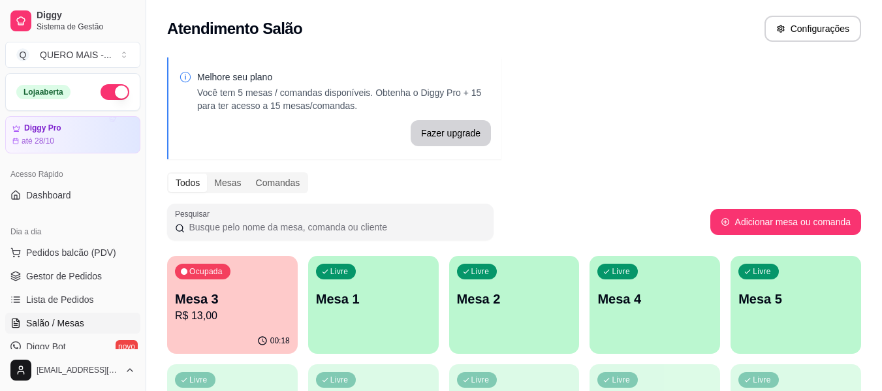
click at [187, 318] on p "R$ 13,00" at bounding box center [232, 316] width 115 height 16
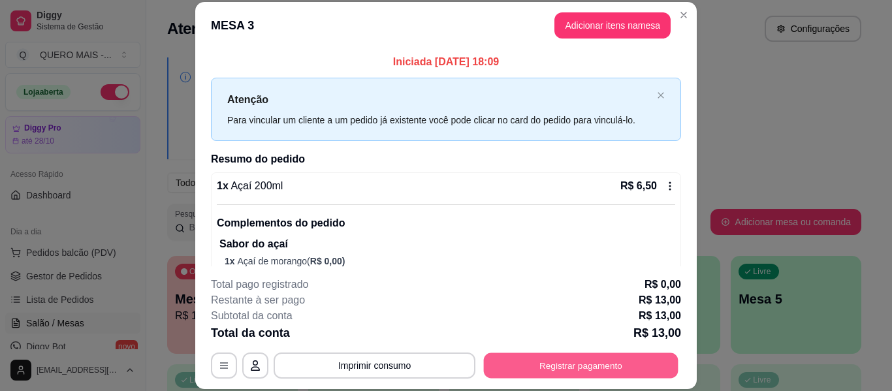
click at [582, 360] on button "Registrar pagamento" at bounding box center [581, 365] width 195 height 25
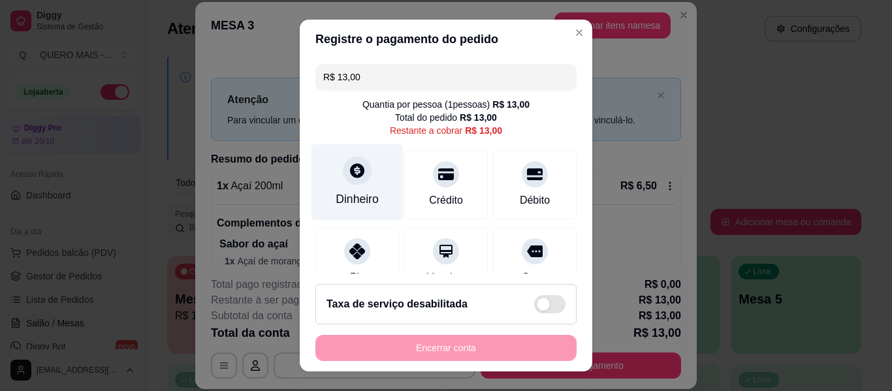
click at [336, 163] on div "Dinheiro" at bounding box center [357, 182] width 92 height 76
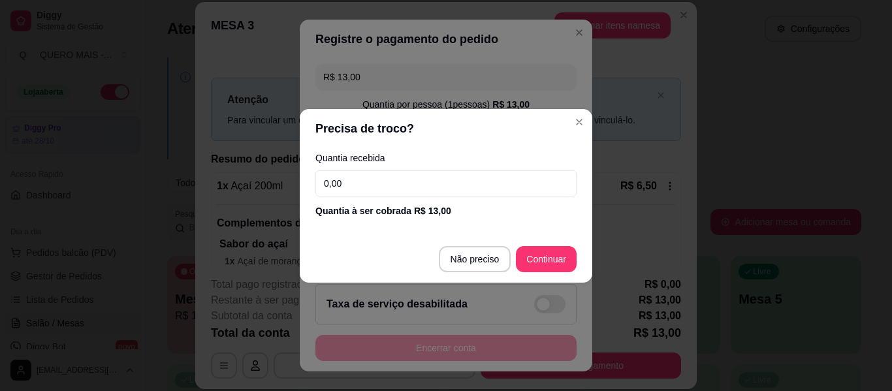
click at [360, 181] on input "0,00" at bounding box center [445, 183] width 261 height 26
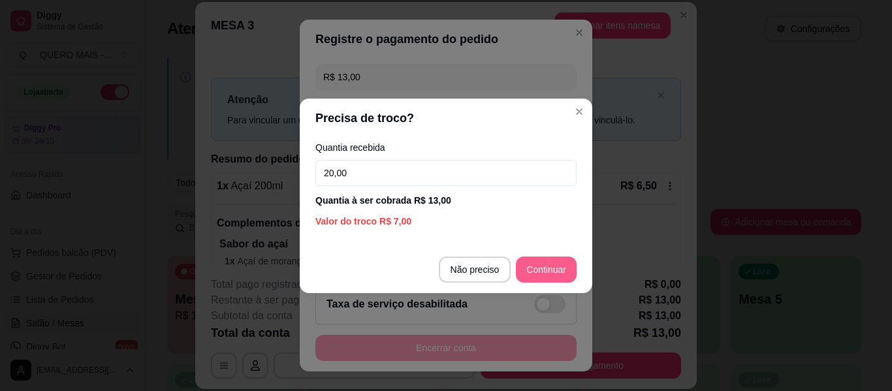
type input "20,00"
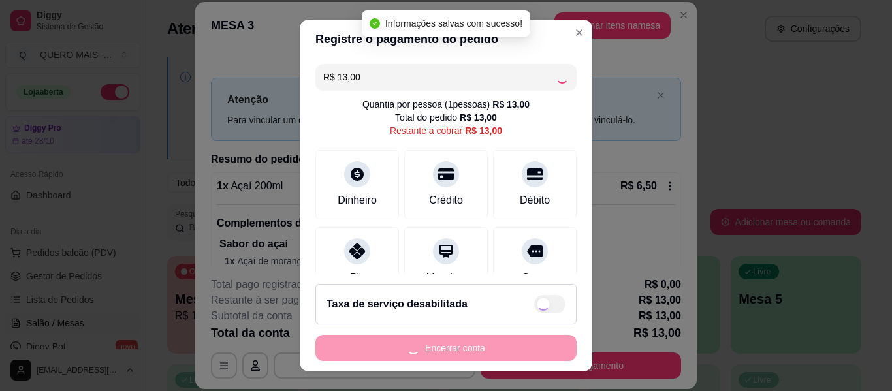
type input "R$ 0,00"
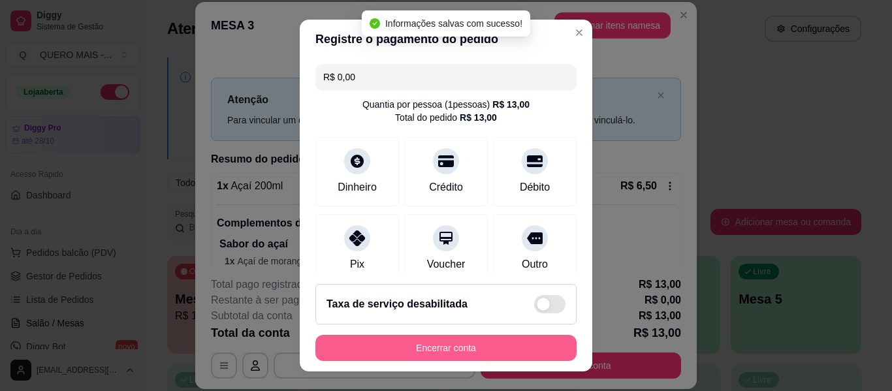
click at [460, 346] on button "Encerrar conta" at bounding box center [445, 348] width 261 height 26
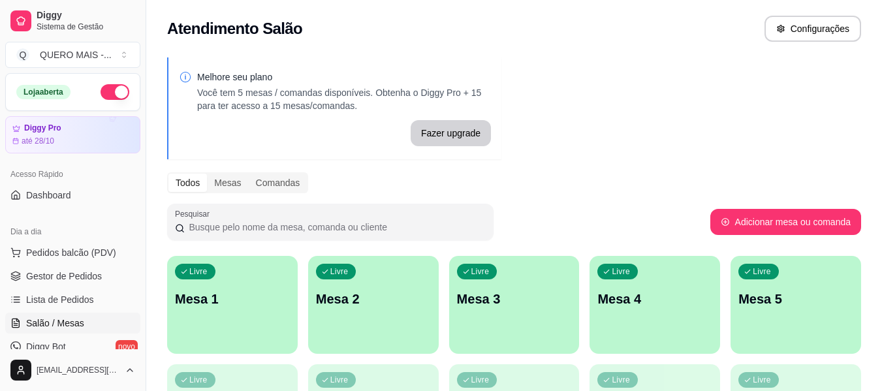
click at [680, 142] on div "Melhore seu plano Você tem 5 mesas / comandas disponíveis. Obtenha o Diggy Pro …" at bounding box center [514, 318] width 736 height 537
click at [89, 278] on span "Gestor de Pedidos" at bounding box center [64, 276] width 76 height 13
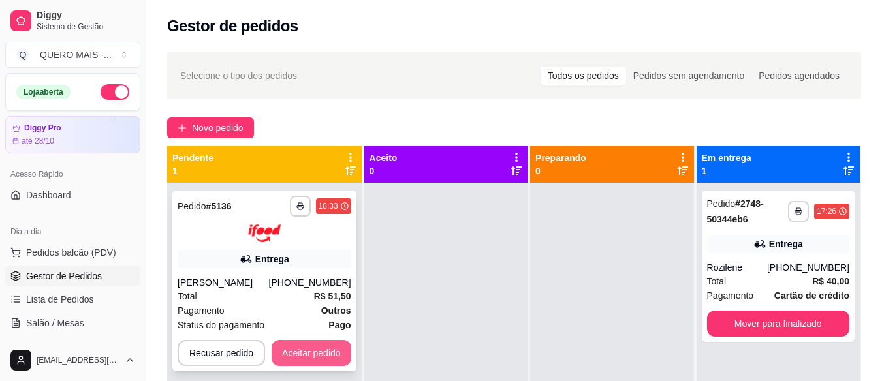
click at [316, 354] on button "Aceitar pedido" at bounding box center [312, 353] width 80 height 26
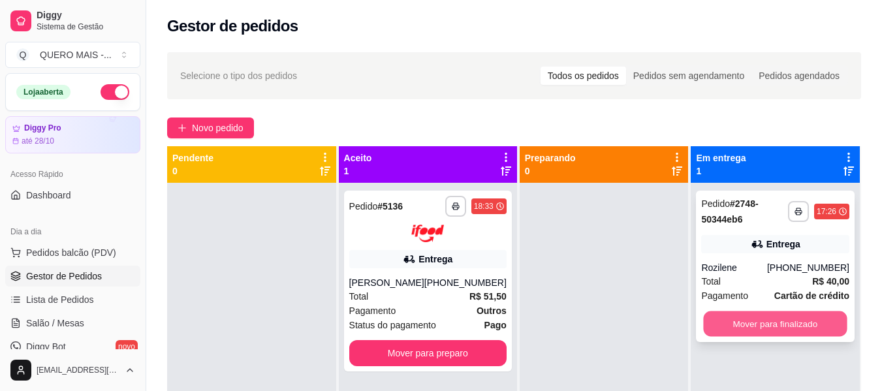
click at [823, 318] on button "Mover para finalizado" at bounding box center [776, 323] width 144 height 25
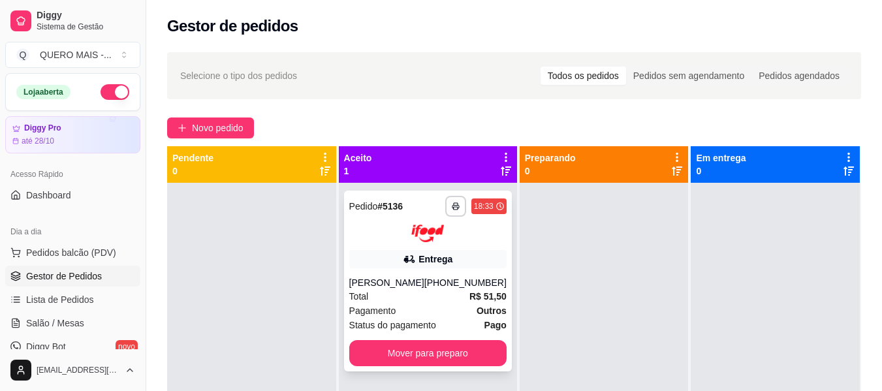
click at [399, 306] on div "Pagamento Outros" at bounding box center [427, 311] width 157 height 14
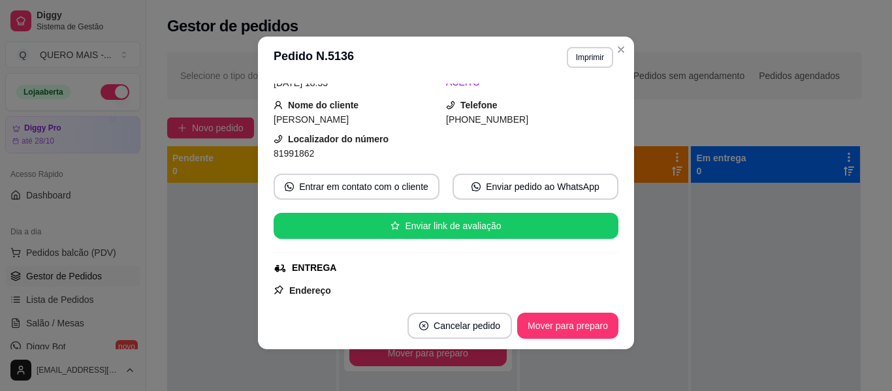
scroll to position [261, 0]
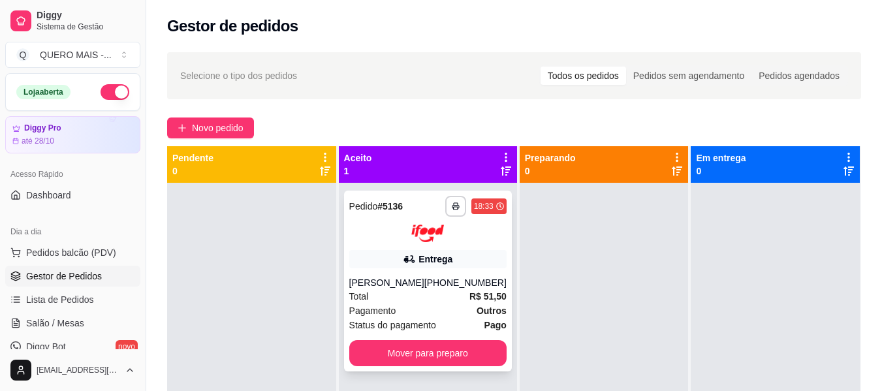
click at [490, 288] on div "[PHONE_NUMBER]" at bounding box center [465, 282] width 82 height 13
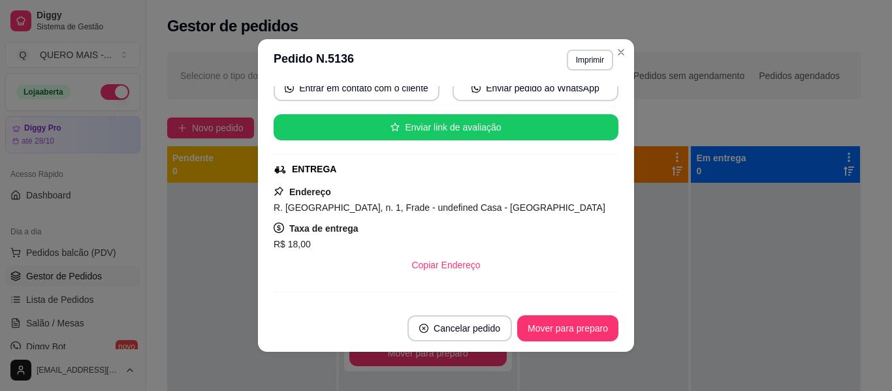
scroll to position [196, 0]
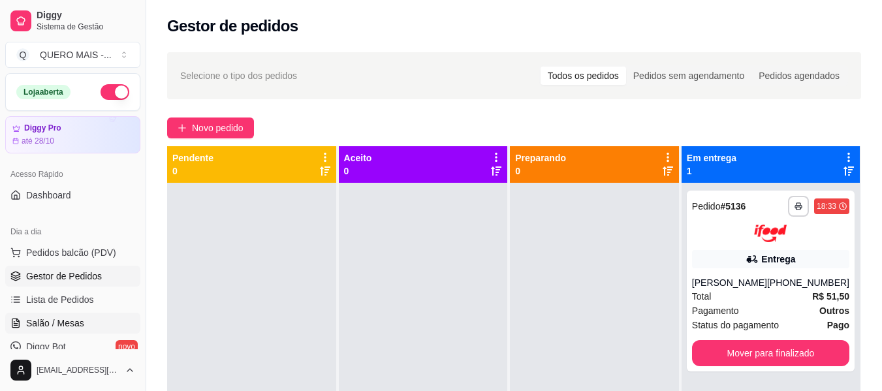
click at [51, 321] on span "Salão / Mesas" at bounding box center [55, 323] width 58 height 13
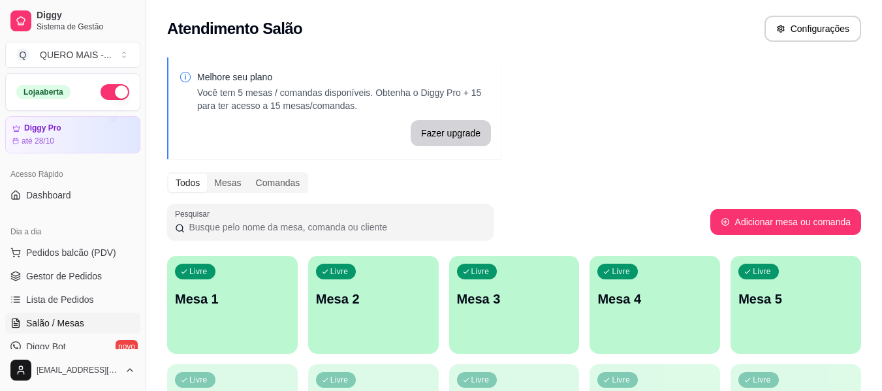
click at [232, 316] on div "Livre Mesa 1" at bounding box center [232, 297] width 131 height 82
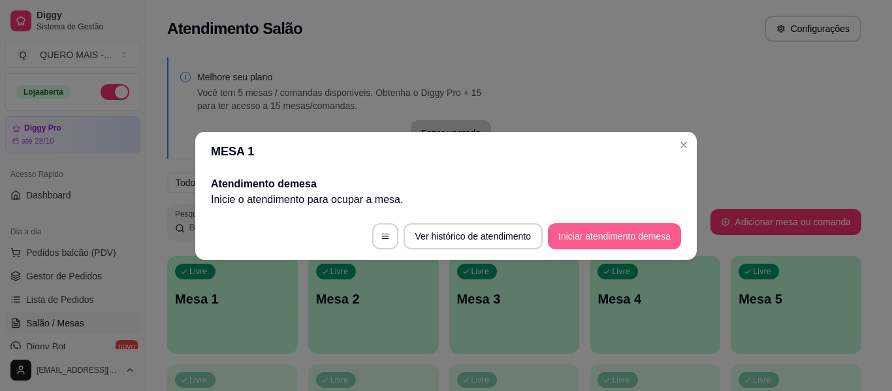
click at [575, 242] on button "Iniciar atendimento de mesa" at bounding box center [614, 236] width 133 height 26
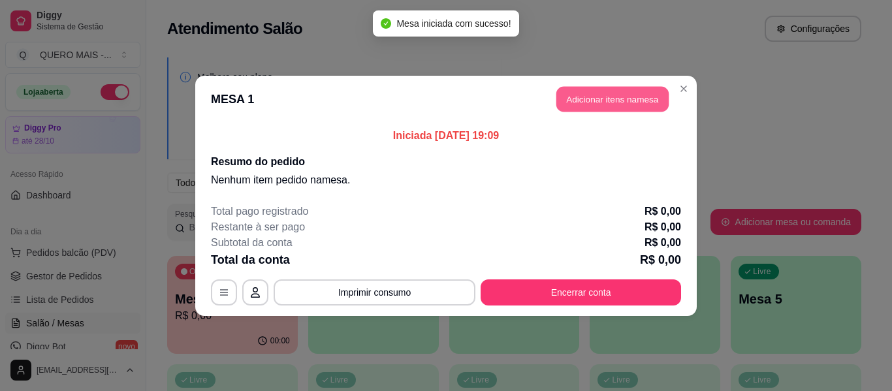
click at [629, 103] on button "Adicionar itens na mesa" at bounding box center [612, 98] width 112 height 25
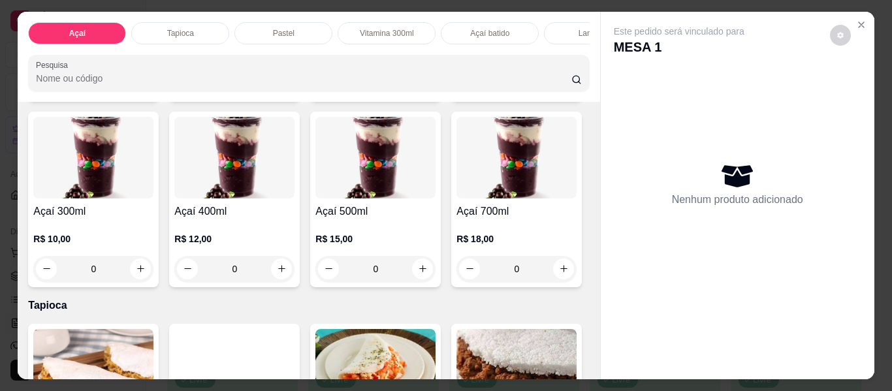
scroll to position [392, 0]
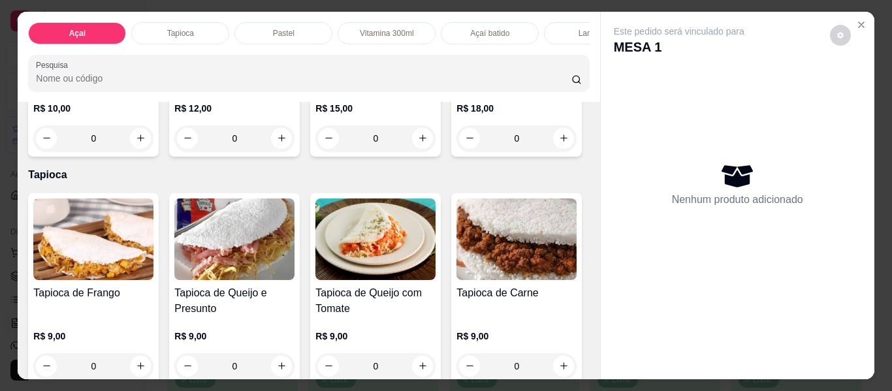
click at [315, 151] on div "0" at bounding box center [375, 138] width 120 height 26
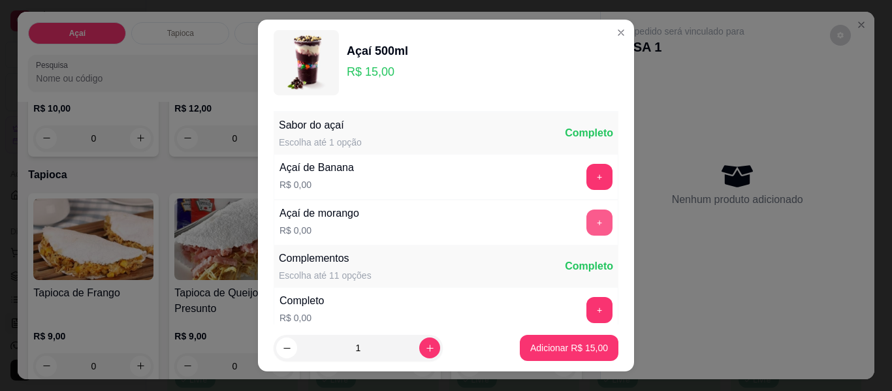
click at [586, 227] on button "+" at bounding box center [599, 223] width 26 height 26
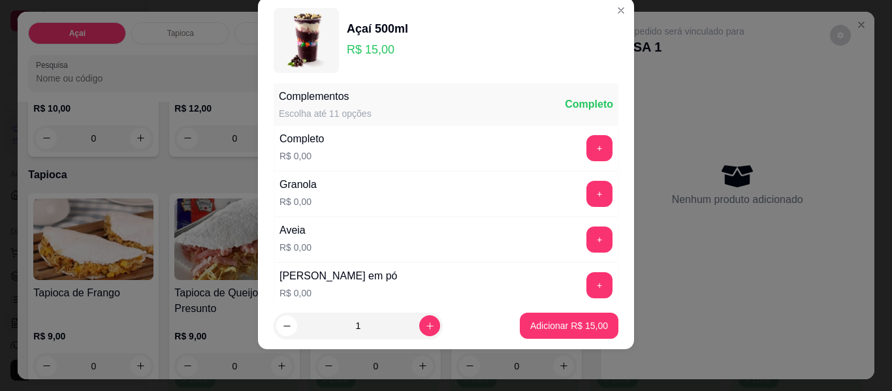
click at [586, 135] on button "+" at bounding box center [599, 148] width 26 height 26
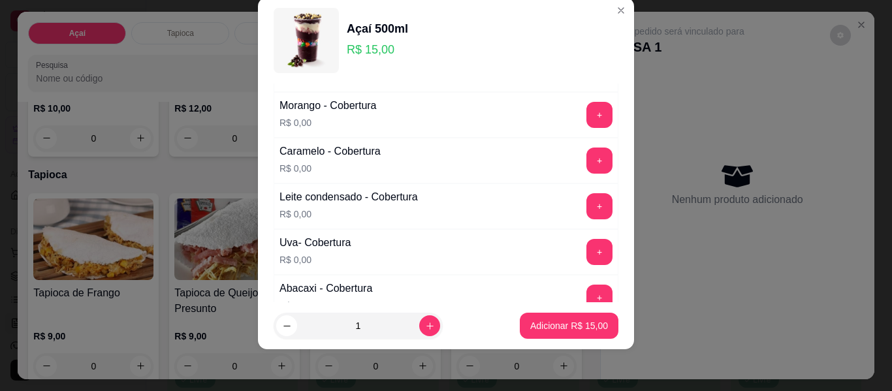
scroll to position [923, 0]
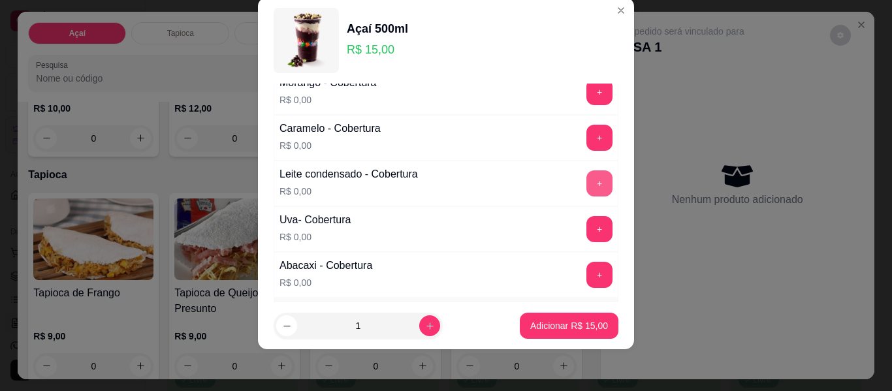
click at [586, 192] on button "+" at bounding box center [599, 183] width 26 height 26
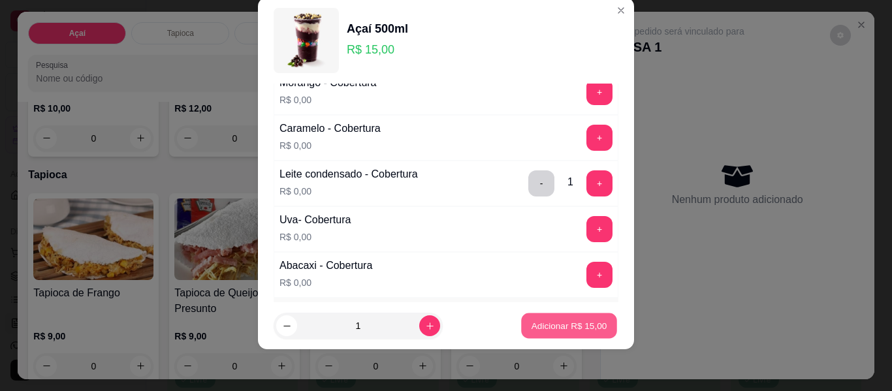
click at [571, 329] on p "Adicionar R$ 15,00" at bounding box center [569, 325] width 76 height 12
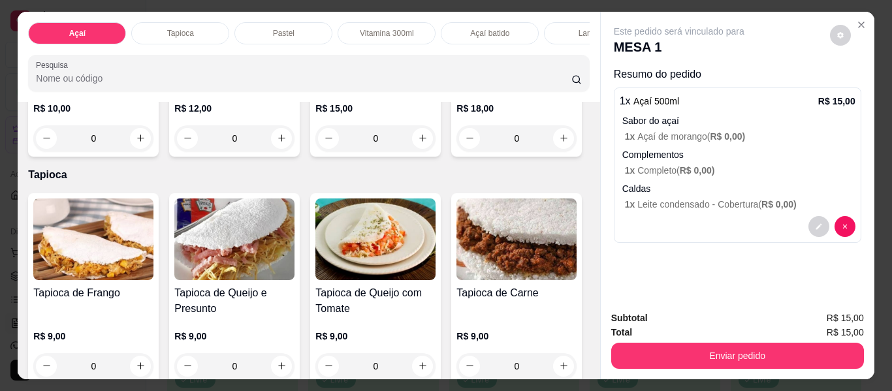
click at [683, 368] on div "Subtotal R$ 15,00 Total R$ 15,00 Enviar pedido" at bounding box center [738, 339] width 274 height 79
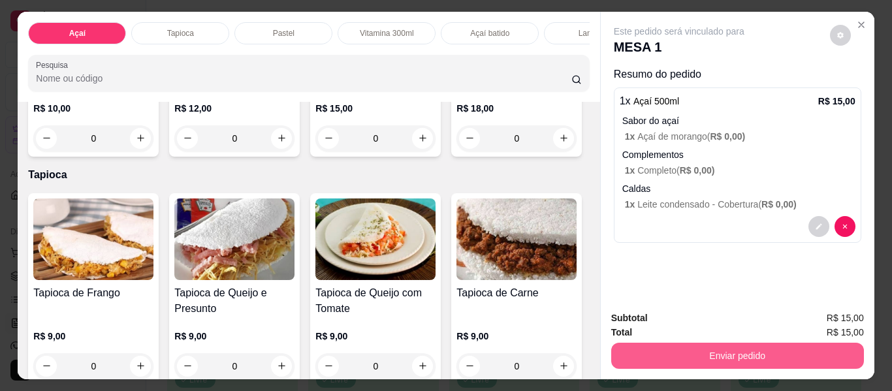
click at [698, 352] on button "Enviar pedido" at bounding box center [737, 356] width 253 height 26
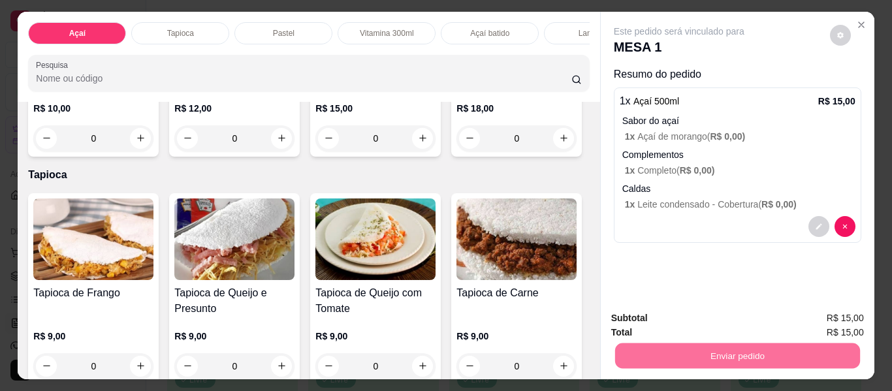
click at [808, 320] on button "Enviar pedido" at bounding box center [830, 318] width 72 height 24
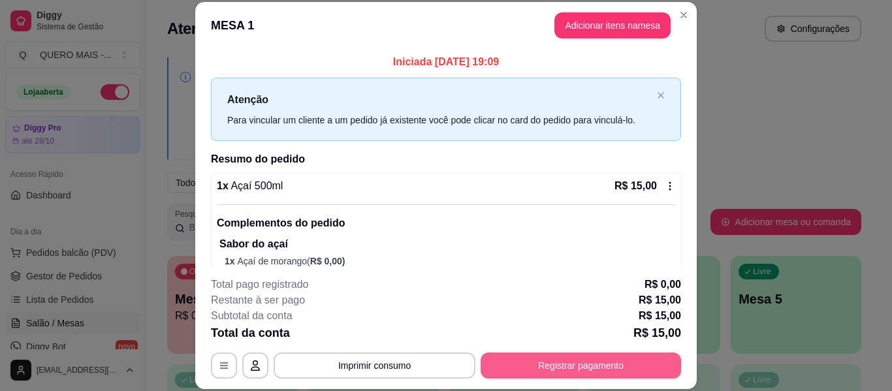
click at [570, 366] on button "Registrar pagamento" at bounding box center [580, 366] width 200 height 26
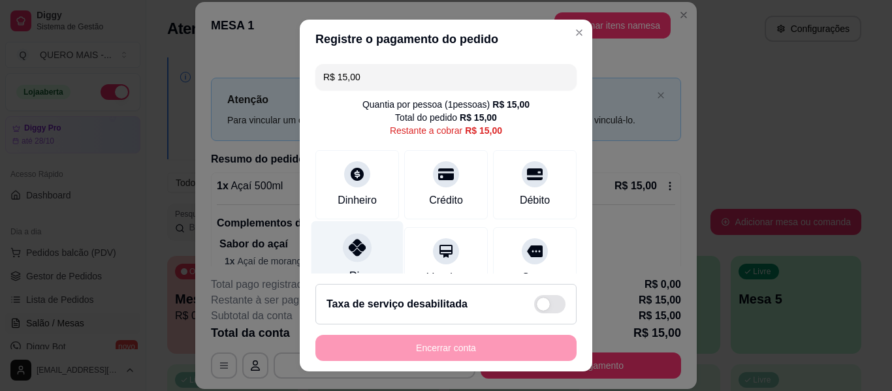
click at [349, 254] on icon at bounding box center [357, 247] width 17 height 17
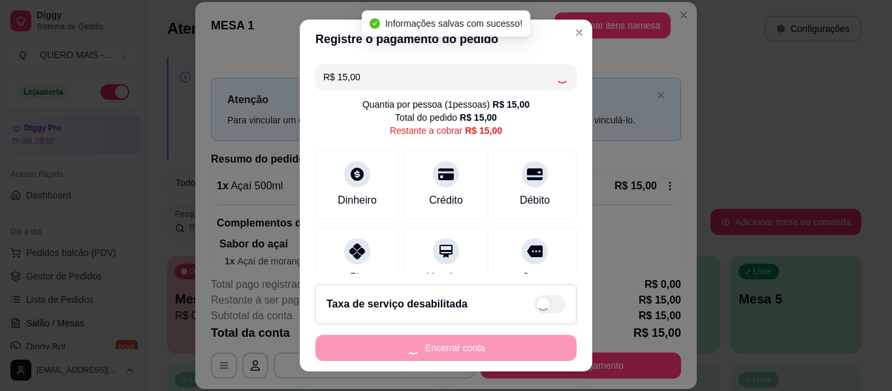
type input "R$ 0,00"
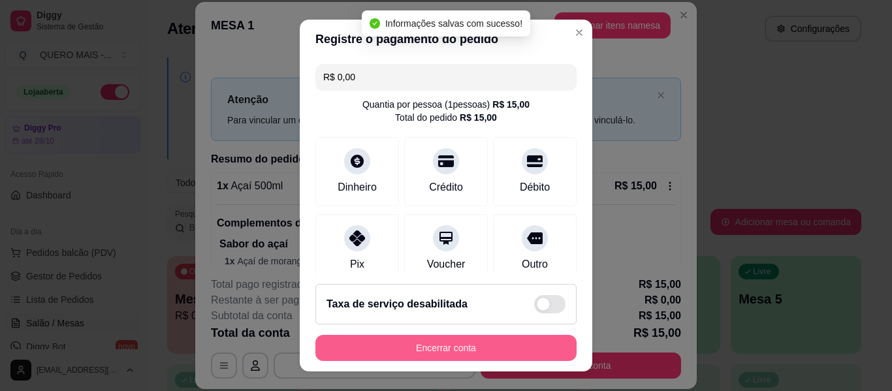
click at [420, 347] on button "Encerrar conta" at bounding box center [445, 348] width 261 height 26
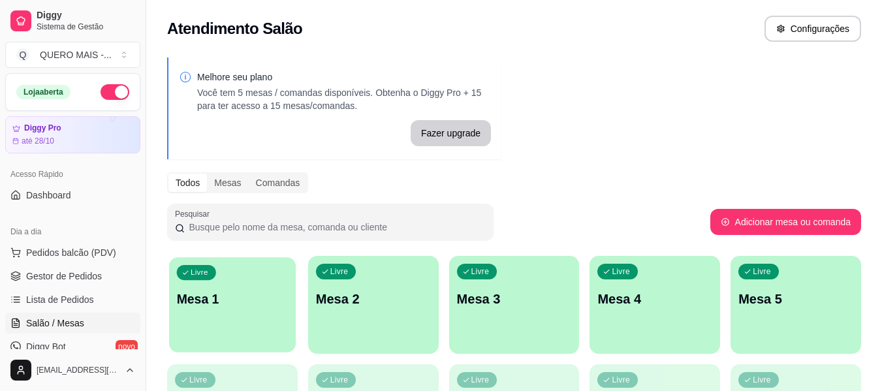
click at [191, 324] on div "Livre Mesa 1" at bounding box center [232, 297] width 127 height 80
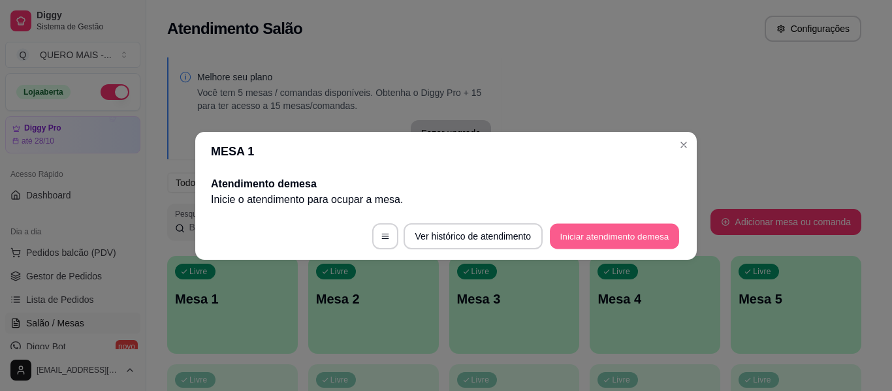
click at [576, 230] on button "Iniciar atendimento de mesa" at bounding box center [614, 235] width 129 height 25
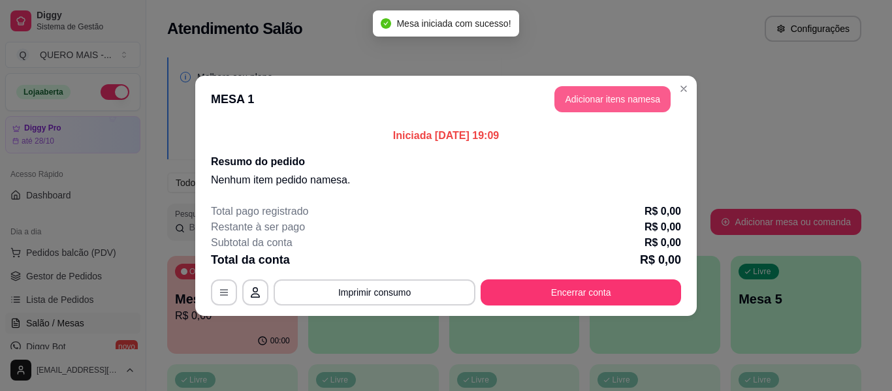
click at [632, 110] on button "Adicionar itens na mesa" at bounding box center [612, 99] width 116 height 26
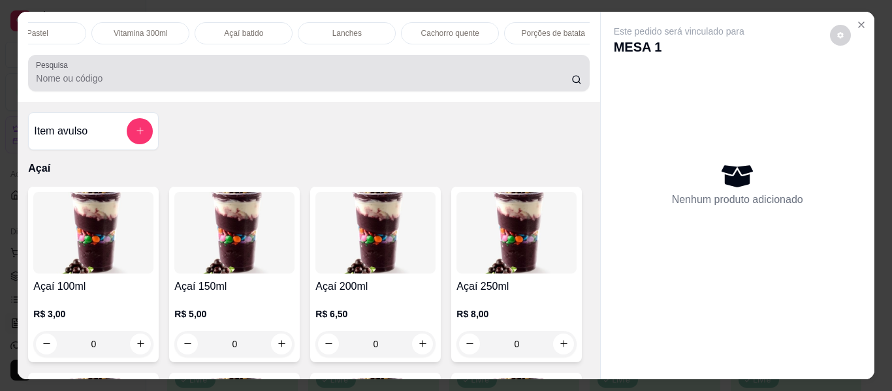
scroll to position [0, 243]
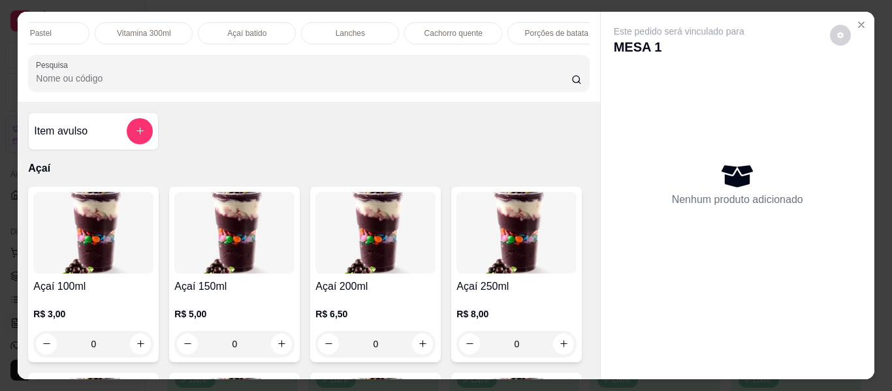
click at [206, 27] on div "Açaí batido" at bounding box center [247, 33] width 98 height 22
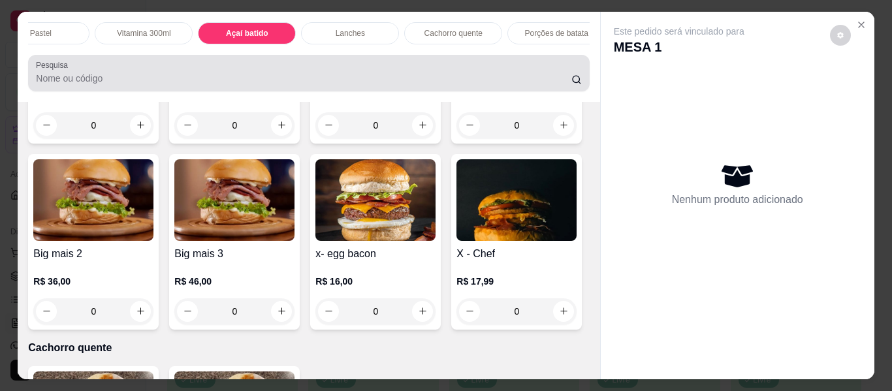
scroll to position [35, 0]
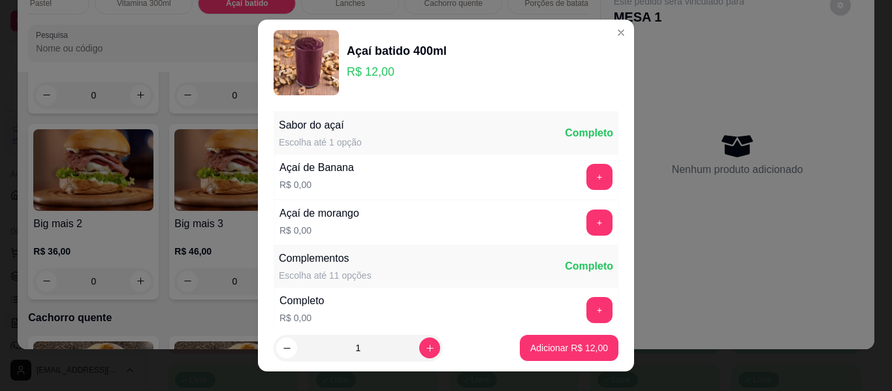
drag, startPoint x: 558, startPoint y: 176, endPoint x: 571, endPoint y: 176, distance: 13.7
click at [581, 176] on div "+" at bounding box center [599, 177] width 37 height 26
click at [586, 176] on button "+" at bounding box center [599, 177] width 26 height 26
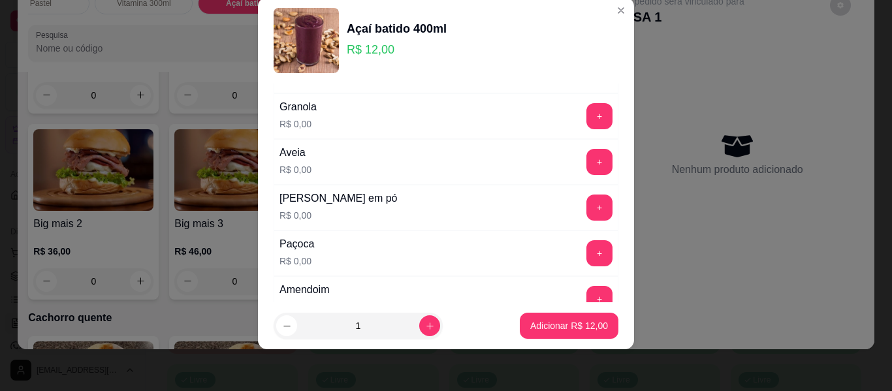
scroll to position [270, 0]
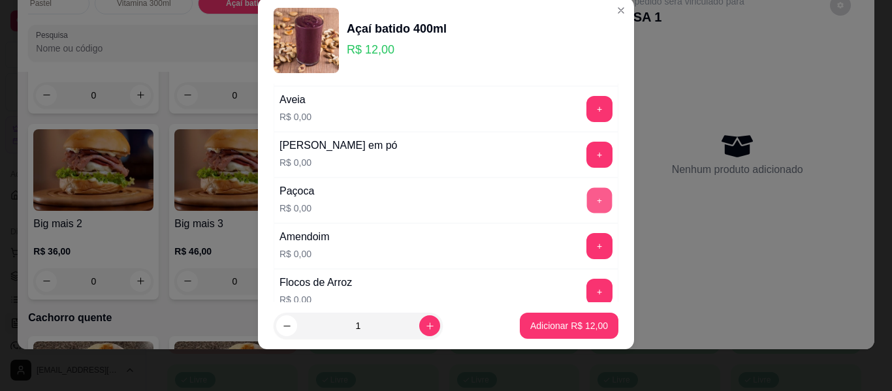
click at [587, 199] on button "+" at bounding box center [599, 200] width 25 height 25
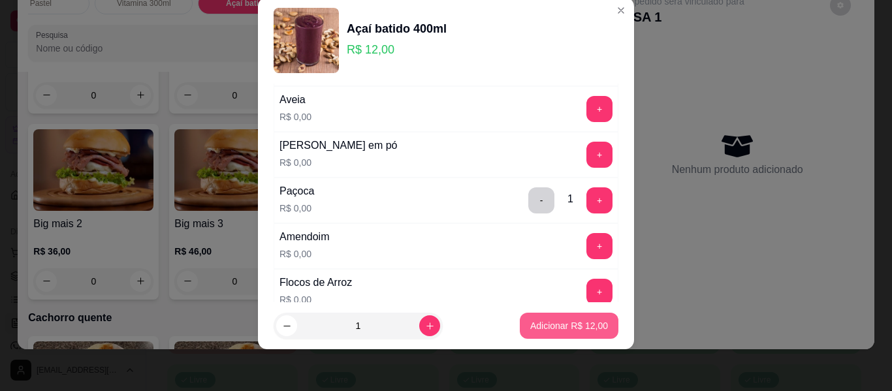
click at [554, 328] on p "Adicionar R$ 12,00" at bounding box center [569, 325] width 78 height 13
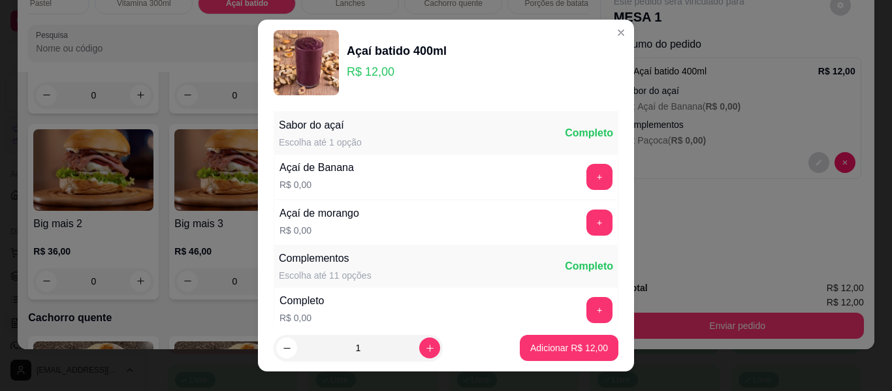
click at [588, 183] on div "+" at bounding box center [599, 177] width 37 height 26
click at [586, 182] on button "+" at bounding box center [599, 177] width 26 height 26
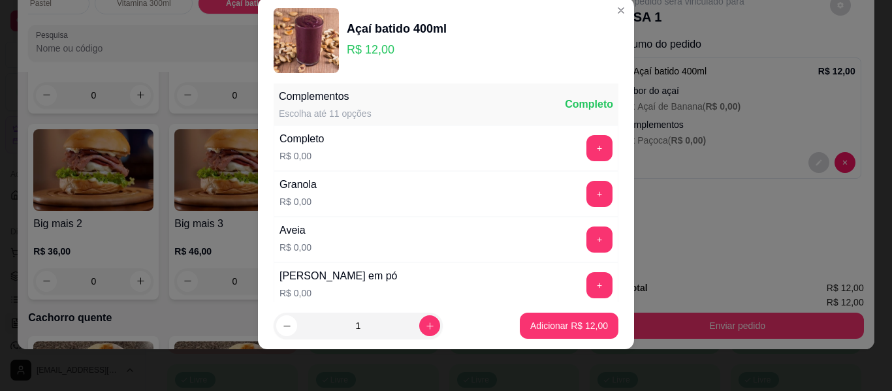
scroll to position [205, 0]
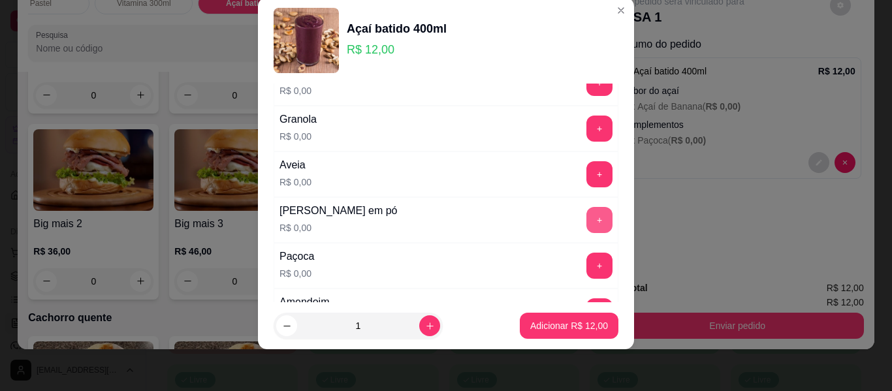
click at [586, 225] on button "+" at bounding box center [599, 220] width 26 height 26
click at [586, 265] on button "+" at bounding box center [599, 266] width 26 height 26
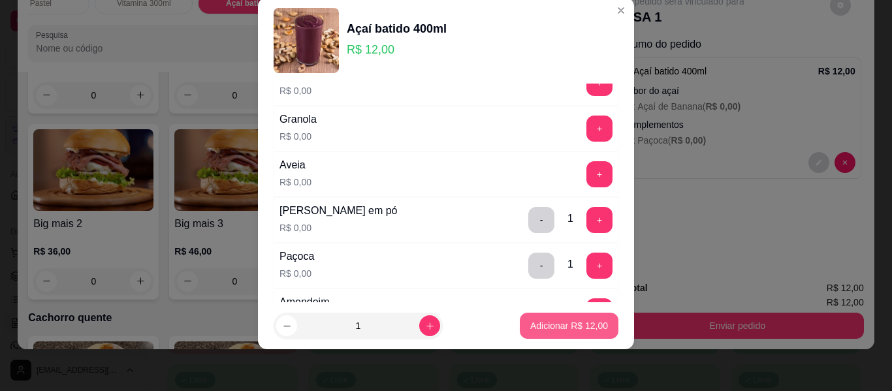
click at [567, 332] on button "Adicionar R$ 12,00" at bounding box center [569, 326] width 99 height 26
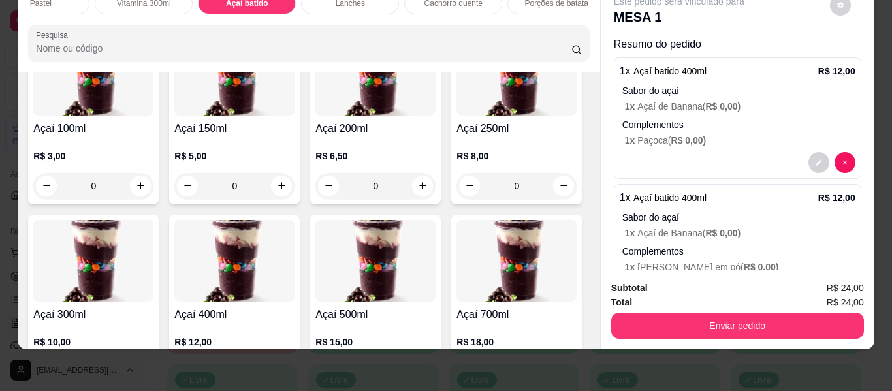
scroll to position [0, 0]
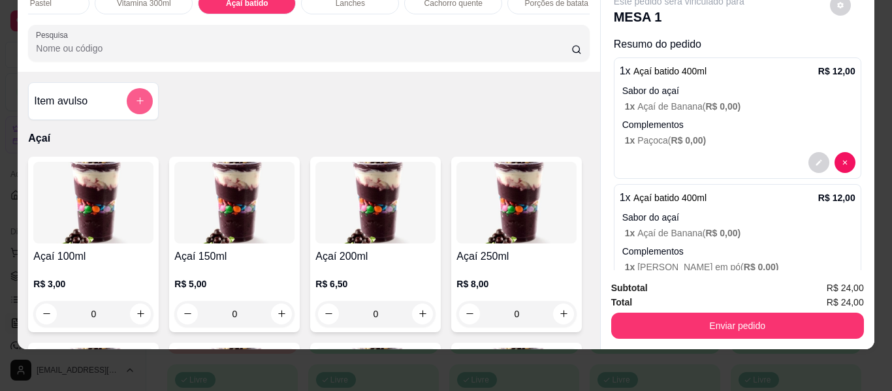
click at [135, 99] on icon "add-separate-item" at bounding box center [140, 101] width 10 height 10
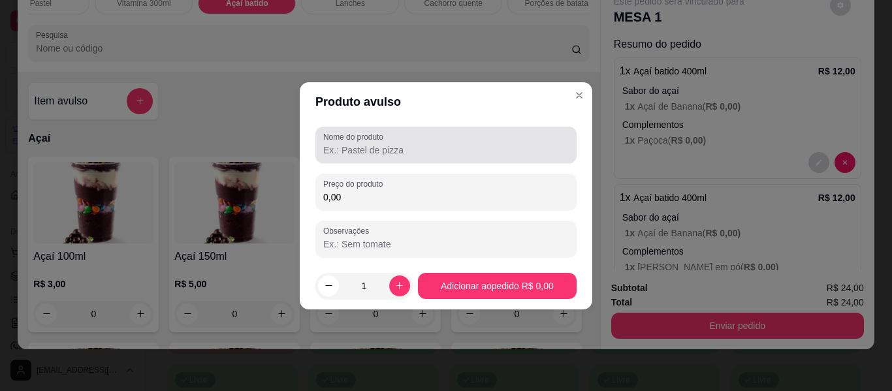
click at [411, 146] on input "Nome do produto" at bounding box center [445, 150] width 245 height 13
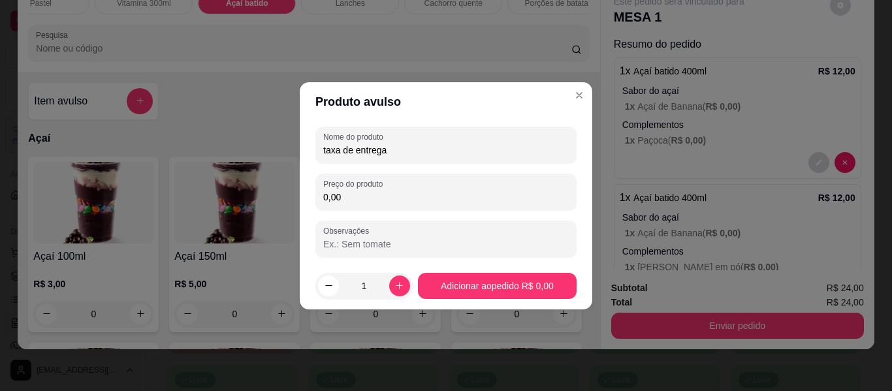
type input "taxa de entrega"
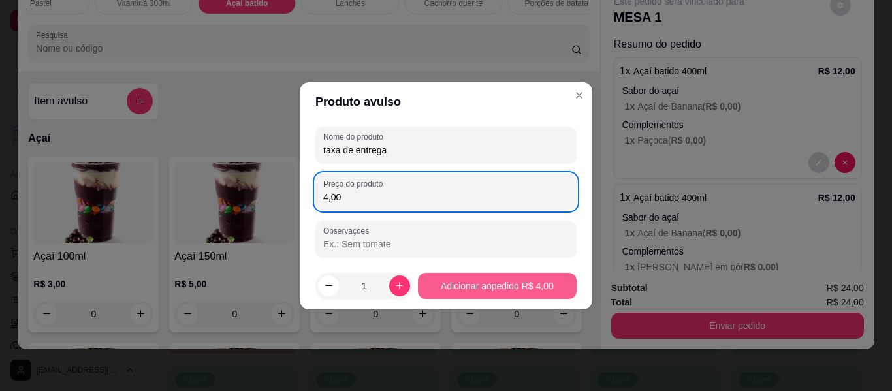
type input "4,00"
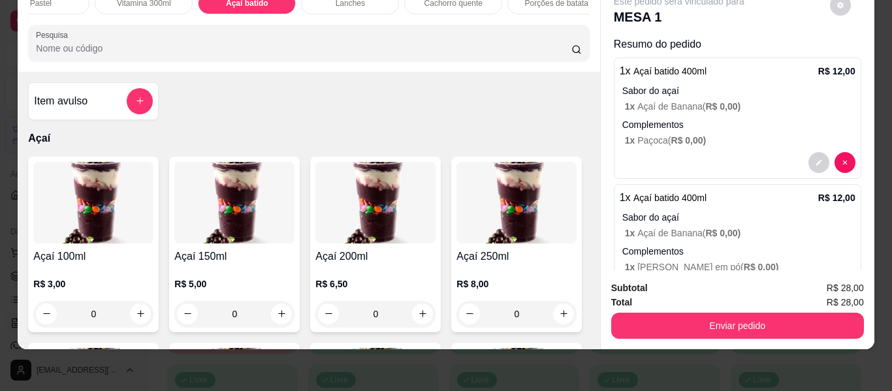
click at [710, 317] on button "Enviar pedido" at bounding box center [737, 326] width 253 height 26
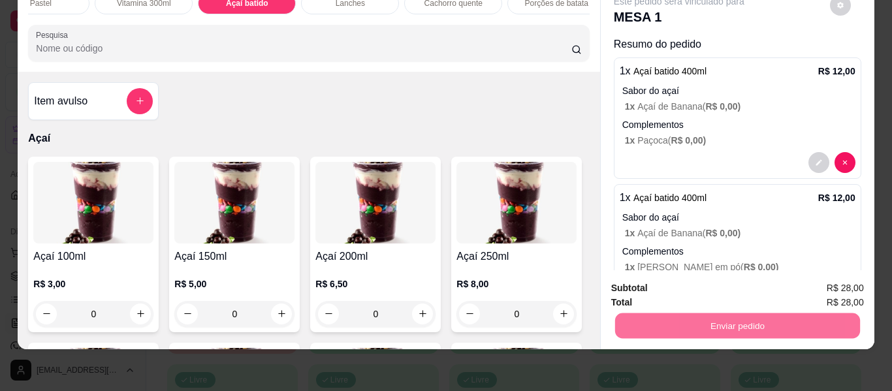
click at [811, 281] on button "Enviar pedido" at bounding box center [830, 283] width 72 height 24
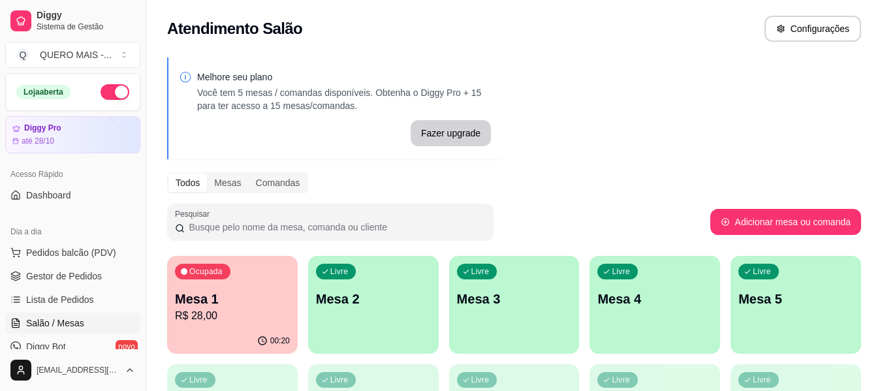
click at [401, 326] on div "Livre Mesa 2" at bounding box center [373, 297] width 131 height 82
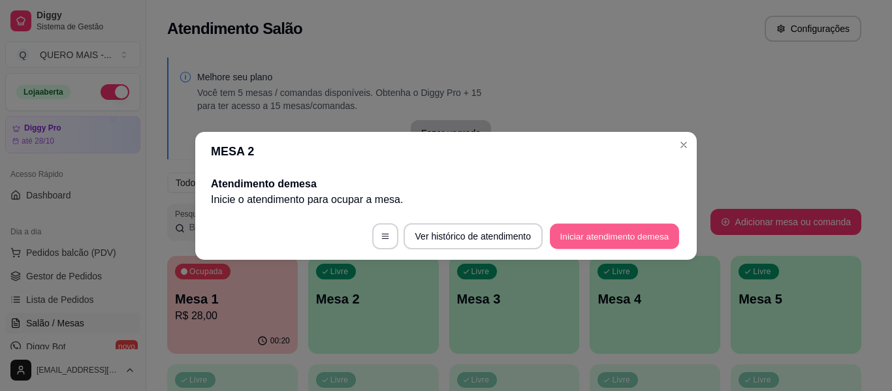
click at [582, 234] on button "Iniciar atendimento de mesa" at bounding box center [614, 235] width 129 height 25
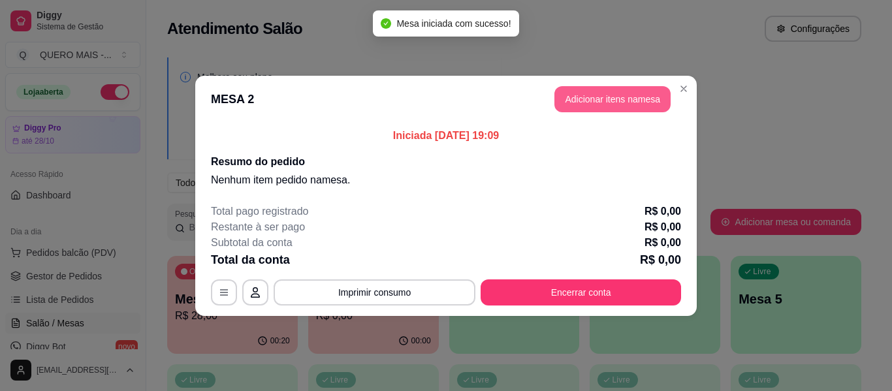
click at [614, 91] on button "Adicionar itens na mesa" at bounding box center [612, 99] width 116 height 26
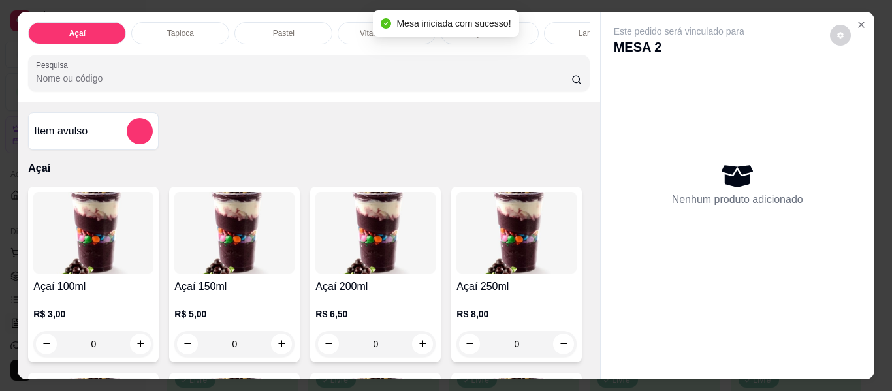
scroll to position [196, 0]
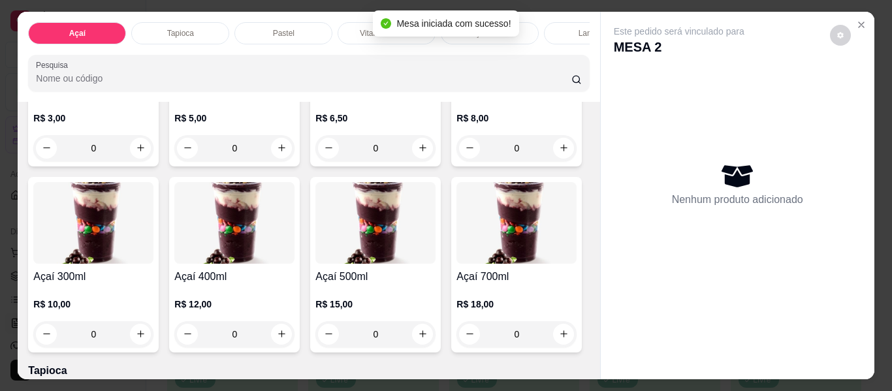
click at [153, 336] on div "0" at bounding box center [93, 334] width 120 height 26
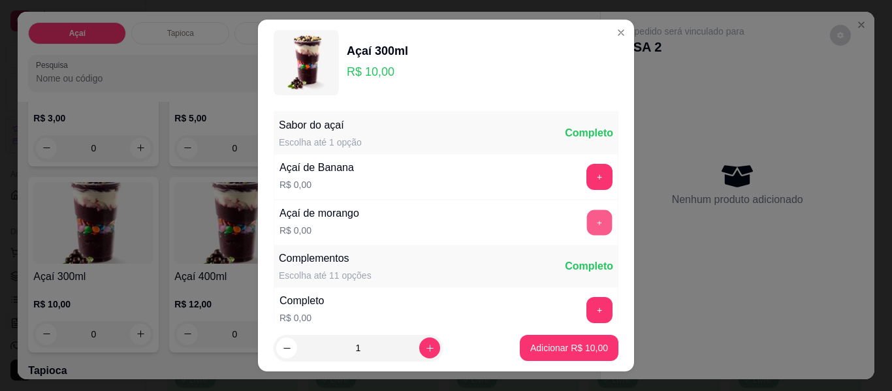
click at [587, 215] on button "+" at bounding box center [599, 222] width 25 height 25
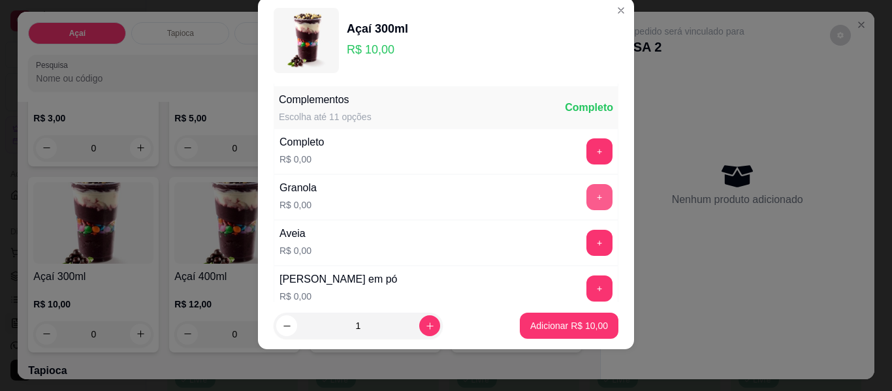
scroll to position [140, 0]
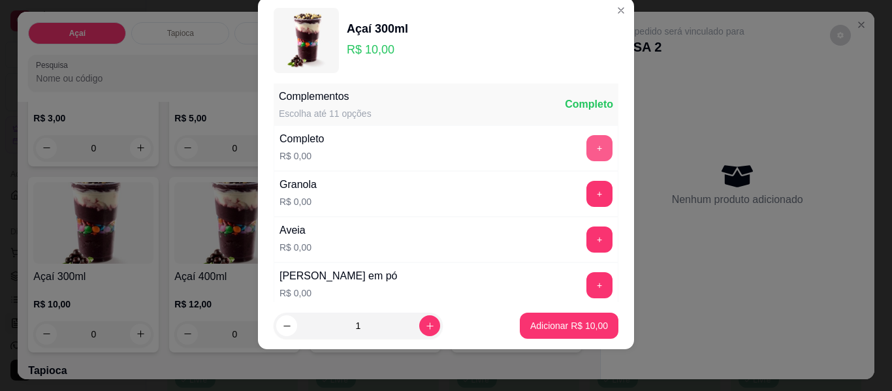
click at [586, 151] on button "+" at bounding box center [599, 148] width 26 height 26
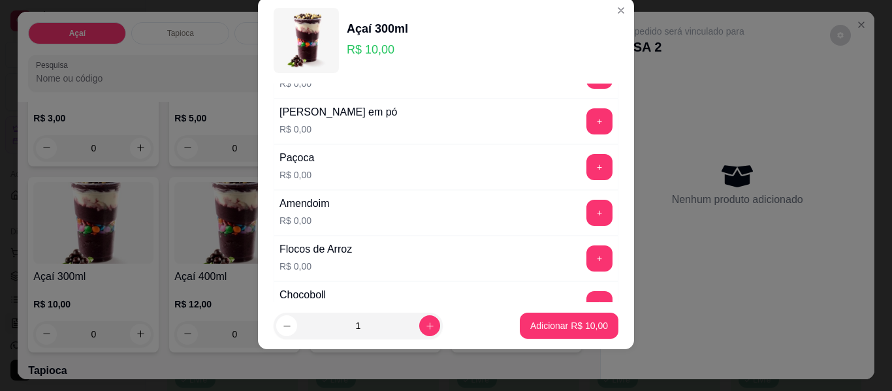
scroll to position [401, 0]
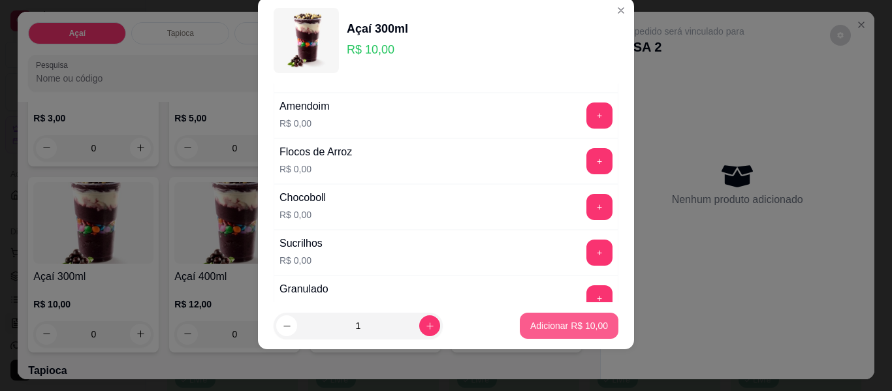
click at [563, 321] on p "Adicionar R$ 10,00" at bounding box center [569, 325] width 78 height 13
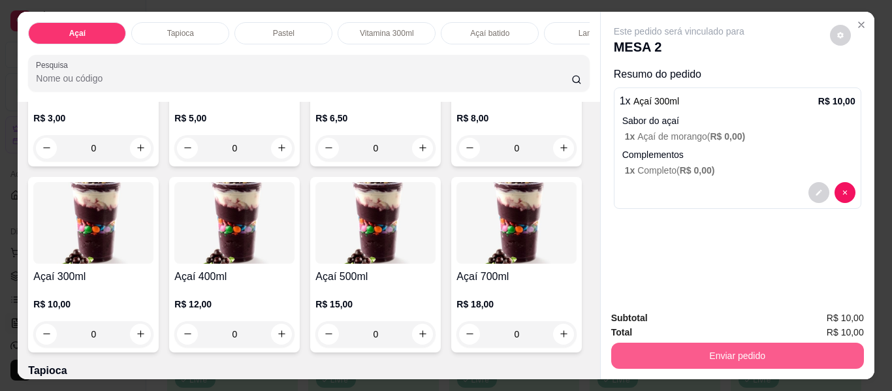
click at [729, 346] on button "Enviar pedido" at bounding box center [737, 356] width 253 height 26
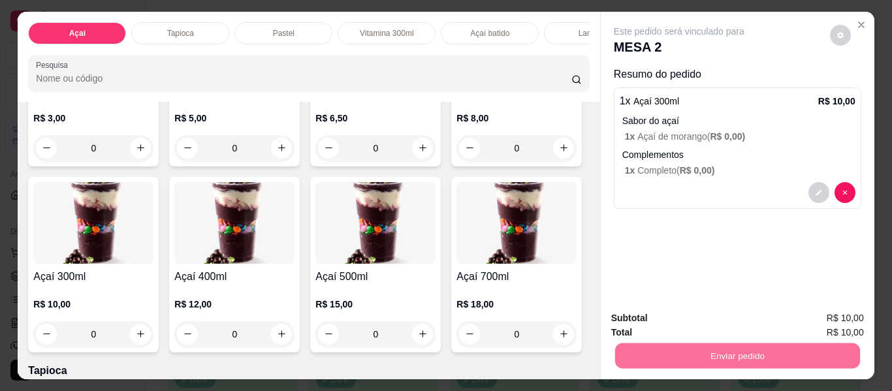
click at [817, 315] on button "Enviar pedido" at bounding box center [830, 318] width 74 height 25
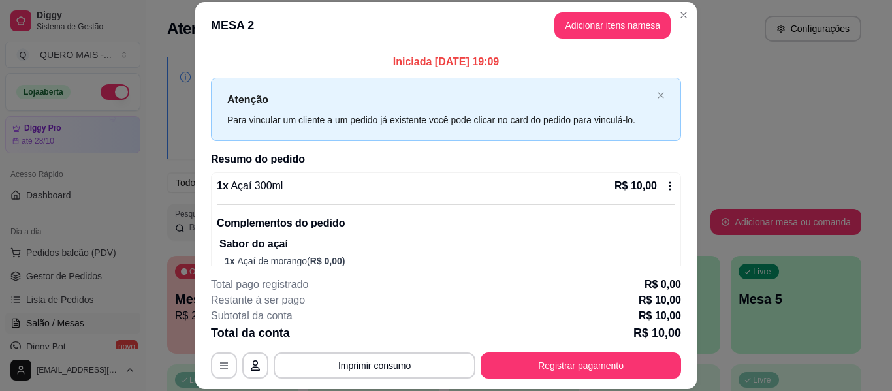
click at [789, 129] on div "Melhore seu plano Você tem 5 mesas / comandas disponíveis. Obtenha o Diggy Pro …" at bounding box center [514, 318] width 736 height 537
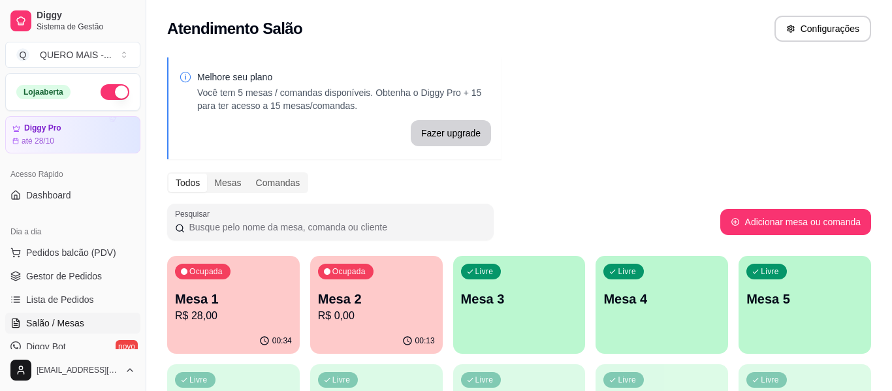
click at [789, 129] on div "Melhore seu plano Você tem 5 mesas / comandas disponíveis. Obtenha o Diggy Pro …" at bounding box center [519, 318] width 746 height 537
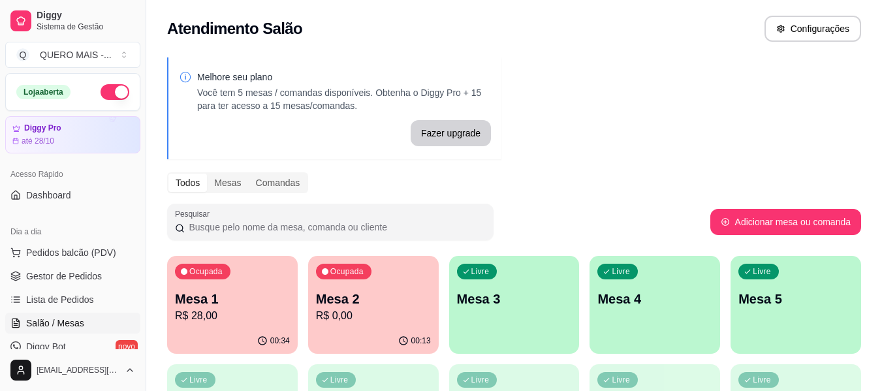
click at [381, 310] on p "R$ 0,00" at bounding box center [373, 316] width 115 height 16
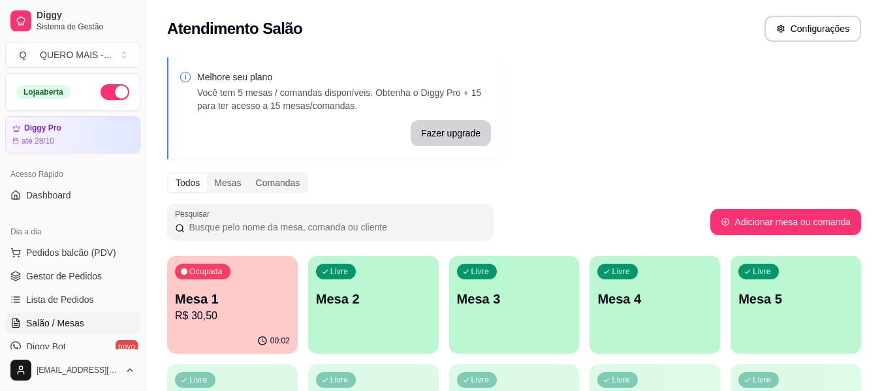
click at [238, 303] on p "Mesa 1" at bounding box center [232, 299] width 115 height 18
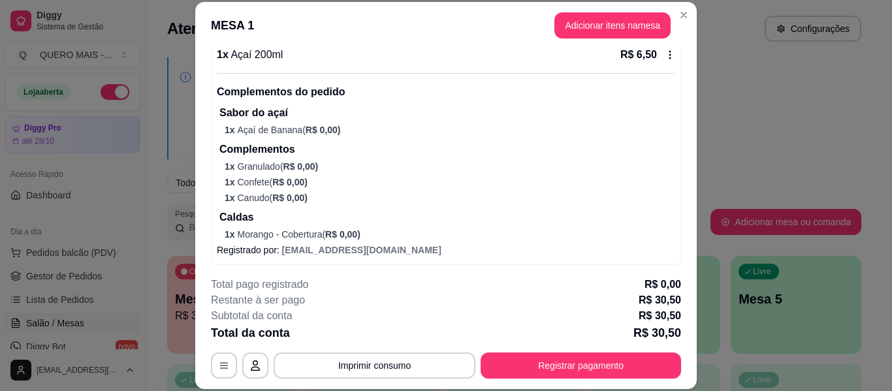
scroll to position [552, 0]
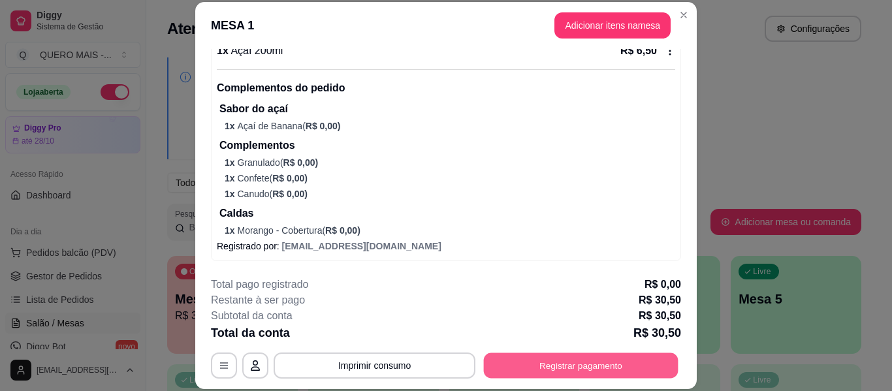
click at [530, 365] on button "Registrar pagamento" at bounding box center [581, 365] width 195 height 25
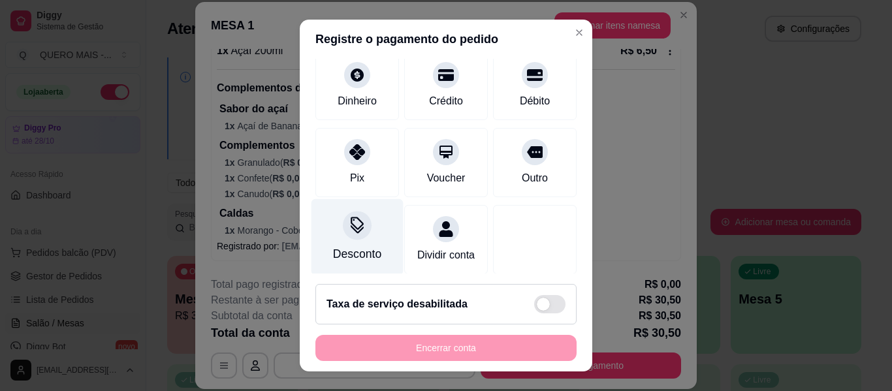
scroll to position [121, 0]
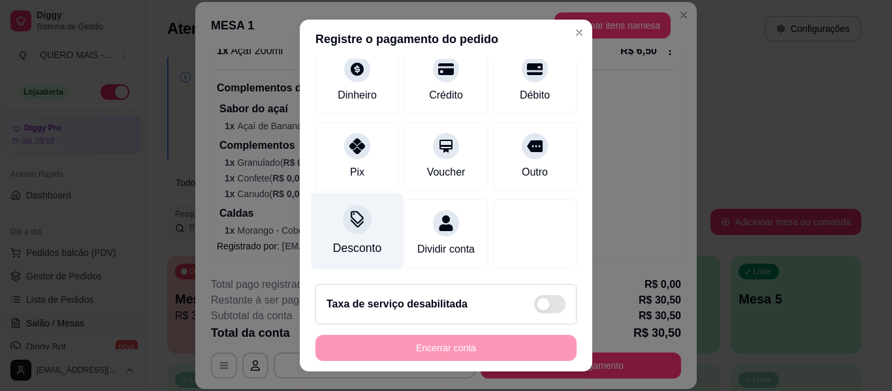
click at [352, 212] on icon at bounding box center [357, 219] width 17 height 17
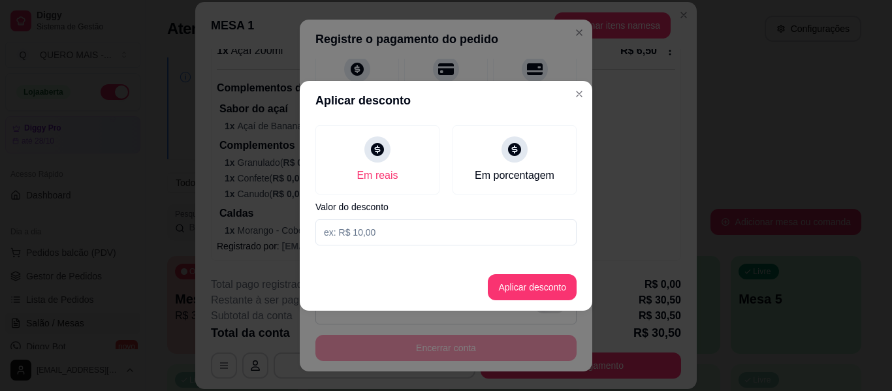
click at [351, 231] on input at bounding box center [445, 232] width 261 height 26
type input "2,50"
click at [500, 285] on button "Aplicar desconto" at bounding box center [532, 287] width 89 height 26
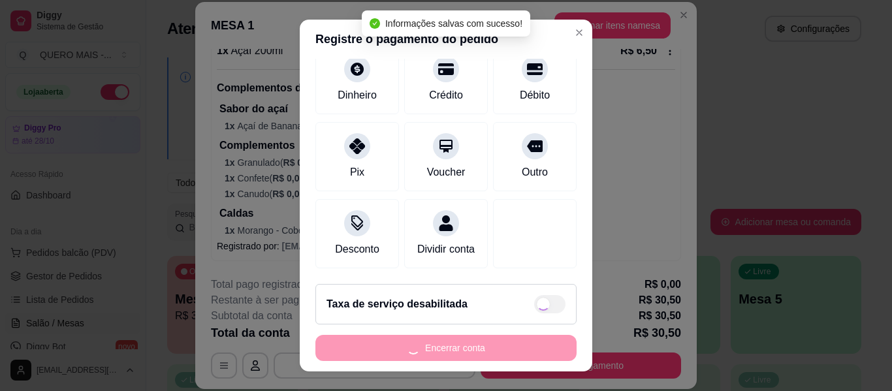
type input "R$ 28,00"
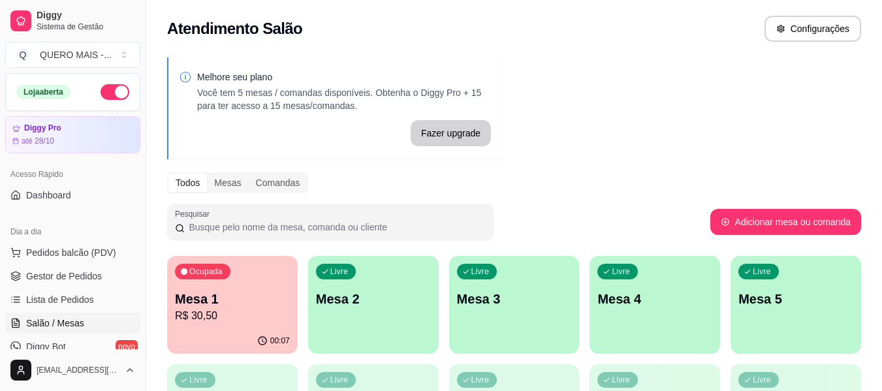
click at [373, 306] on p "Mesa 2" at bounding box center [373, 299] width 115 height 18
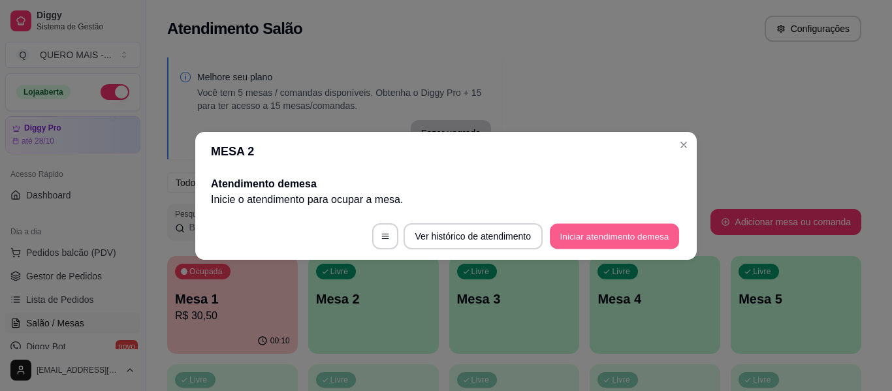
click at [574, 233] on button "Iniciar atendimento de mesa" at bounding box center [614, 235] width 129 height 25
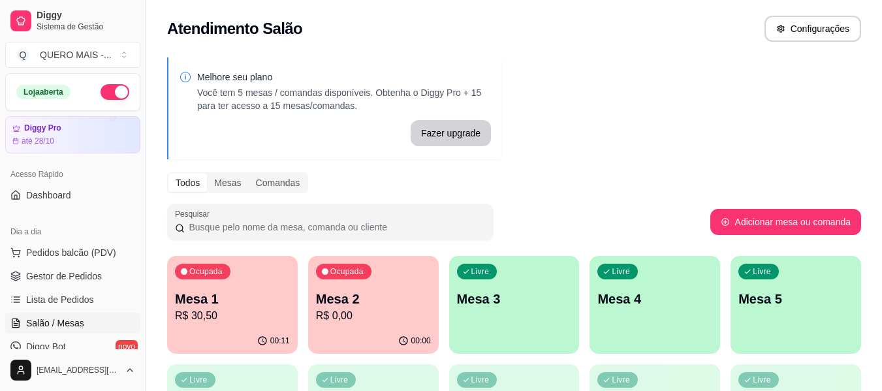
click at [516, 328] on div "Livre Mesa 3" at bounding box center [514, 297] width 131 height 82
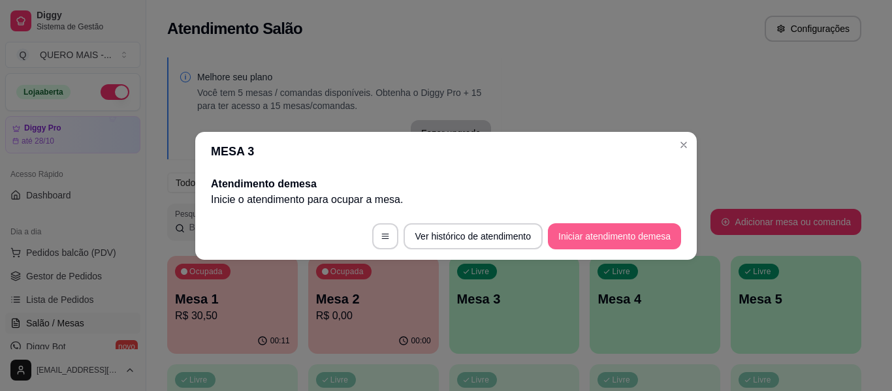
click at [584, 236] on button "Iniciar atendimento de mesa" at bounding box center [614, 236] width 133 height 26
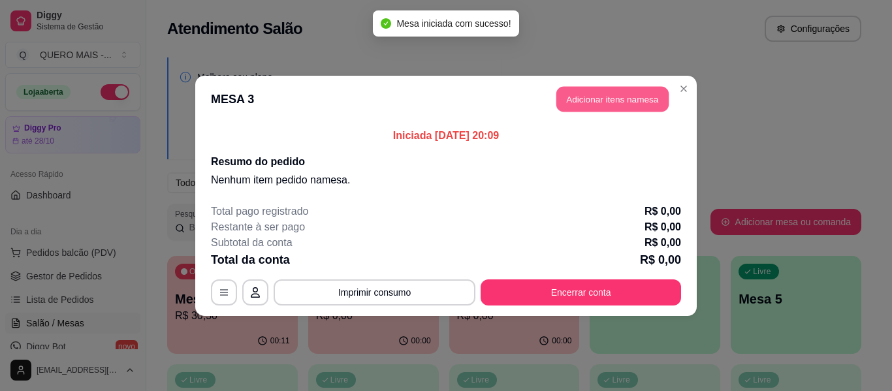
click at [599, 101] on button "Adicionar itens na mesa" at bounding box center [612, 98] width 112 height 25
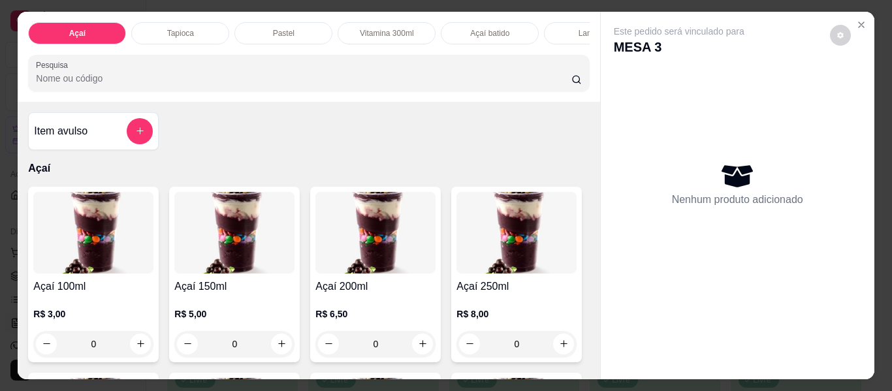
scroll to position [131, 0]
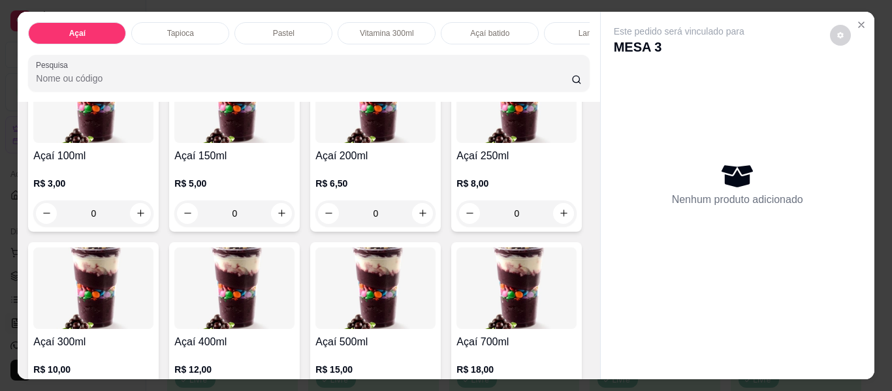
click at [415, 221] on div "0" at bounding box center [375, 213] width 120 height 26
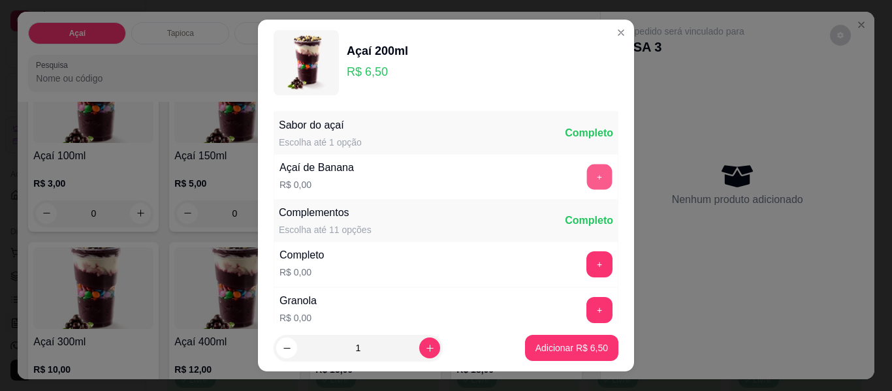
click at [587, 181] on button "+" at bounding box center [599, 177] width 25 height 25
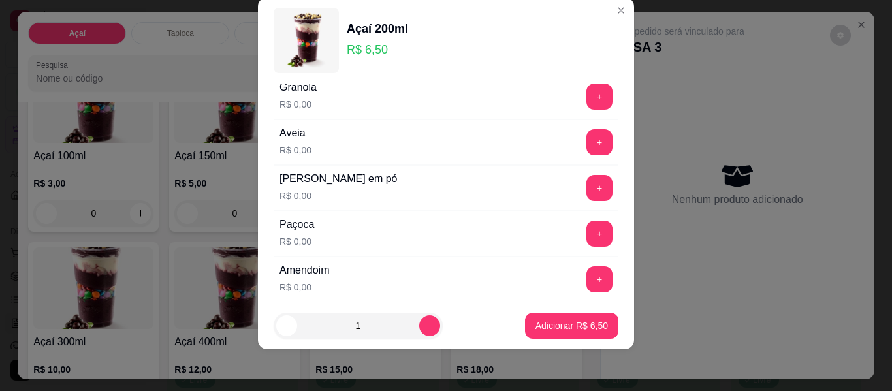
scroll to position [225, 0]
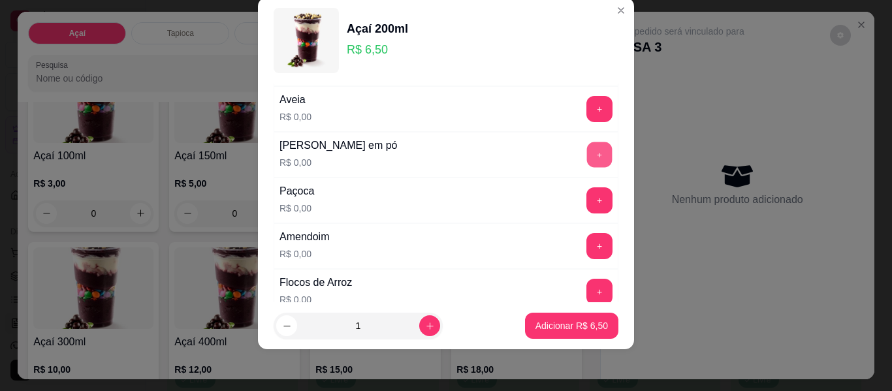
click at [587, 152] on button "+" at bounding box center [599, 154] width 25 height 25
click at [586, 195] on button "+" at bounding box center [599, 200] width 26 height 26
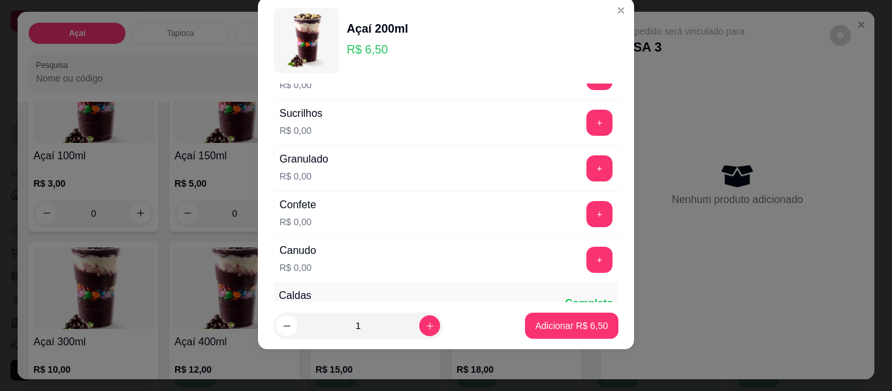
scroll to position [486, 0]
click at [586, 255] on button "+" at bounding box center [599, 259] width 26 height 26
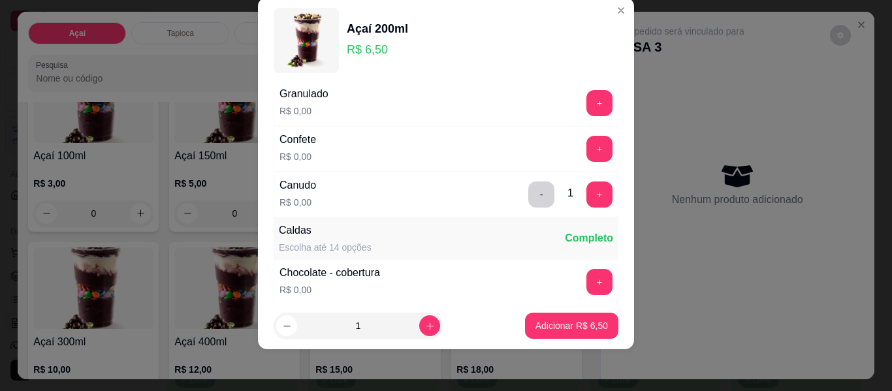
scroll to position [551, 0]
click at [586, 279] on button "+" at bounding box center [599, 281] width 26 height 26
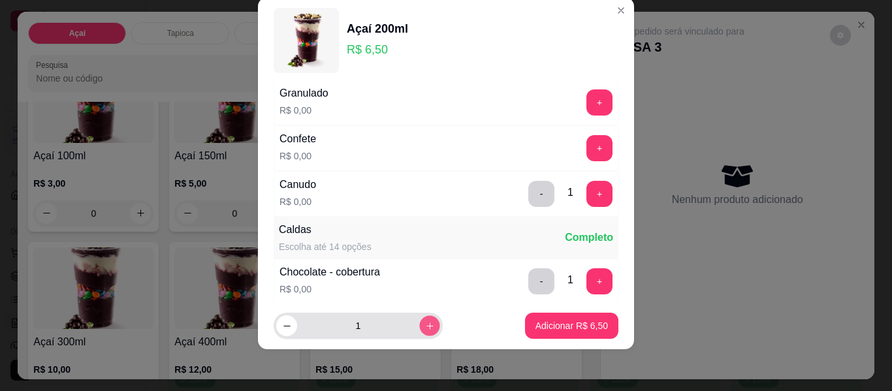
click at [425, 326] on icon "increase-product-quantity" at bounding box center [430, 326] width 10 height 10
type input "2"
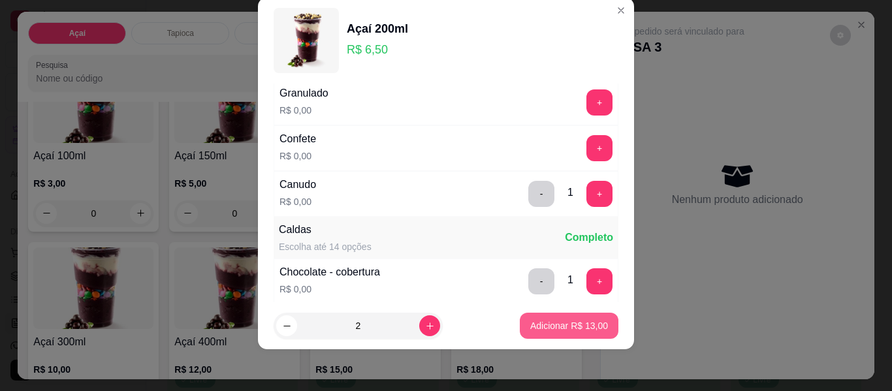
click at [536, 337] on button "Adicionar R$ 13,00" at bounding box center [569, 326] width 99 height 26
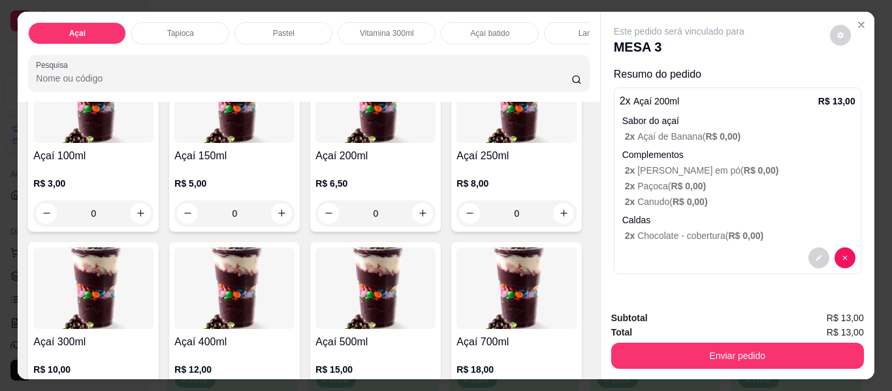
click at [415, 216] on div "0" at bounding box center [375, 213] width 120 height 26
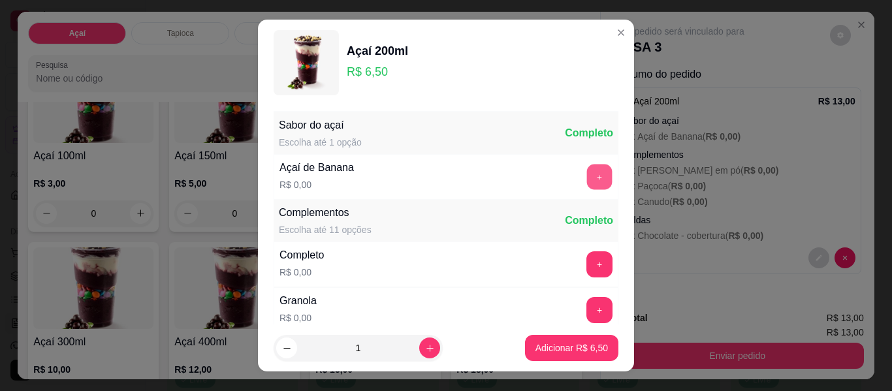
click at [587, 177] on button "+" at bounding box center [599, 177] width 25 height 25
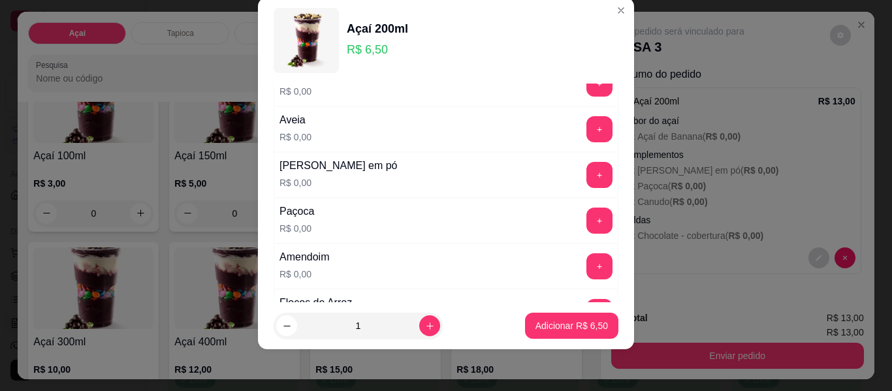
scroll to position [225, 0]
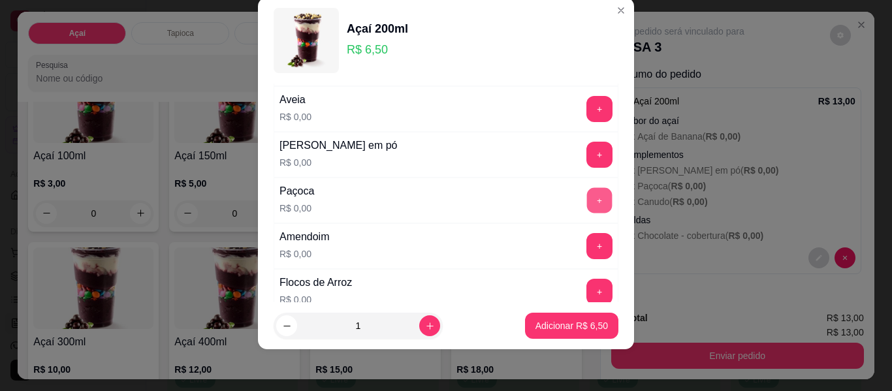
click at [587, 197] on button "+" at bounding box center [599, 200] width 25 height 25
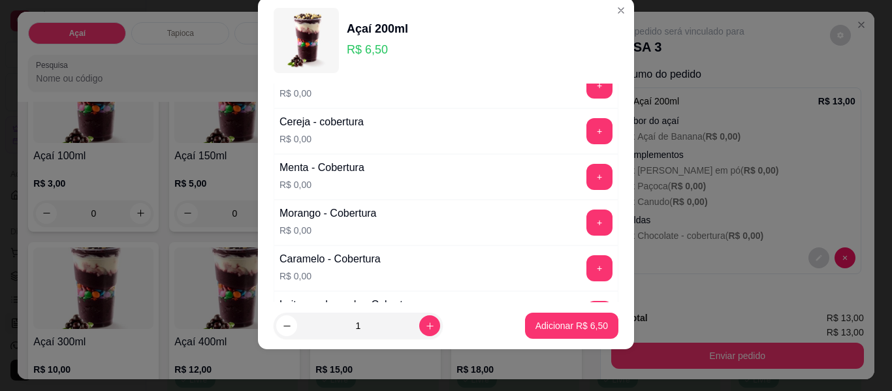
scroll to position [812, 0]
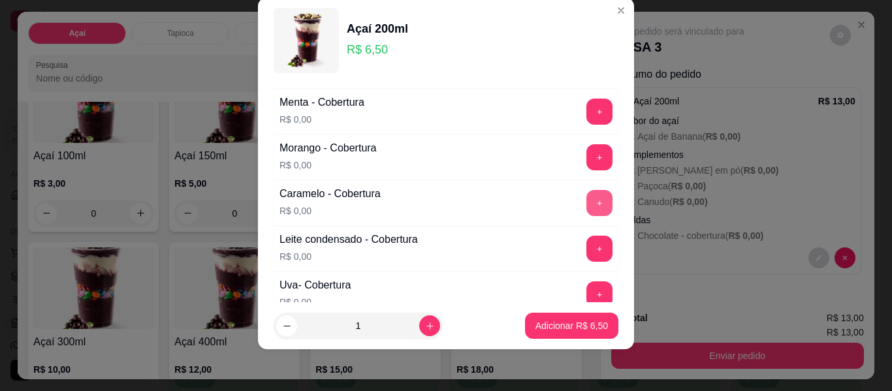
click at [586, 196] on button "+" at bounding box center [599, 203] width 26 height 26
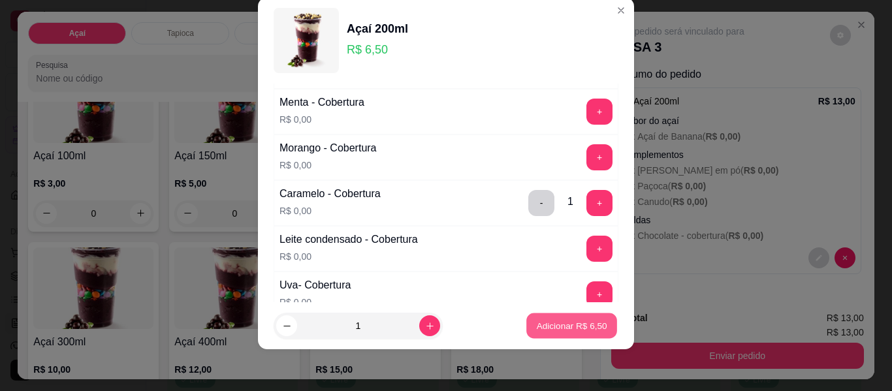
click at [543, 322] on p "Adicionar R$ 6,50" at bounding box center [571, 325] width 71 height 12
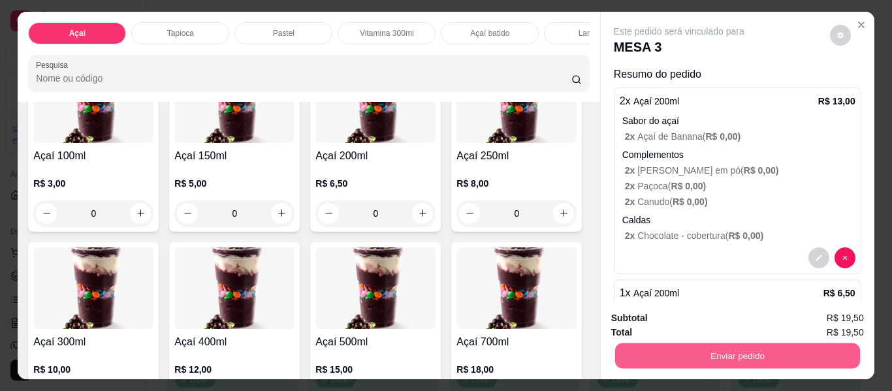
click at [703, 356] on button "Enviar pedido" at bounding box center [736, 355] width 245 height 25
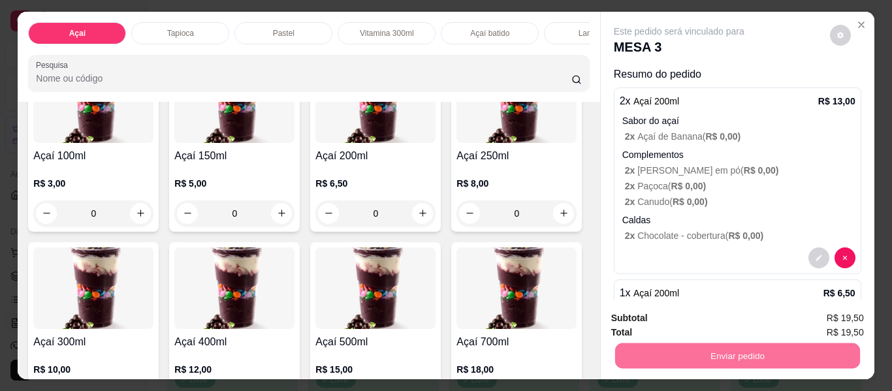
click at [813, 315] on button "Enviar pedido" at bounding box center [830, 318] width 74 height 25
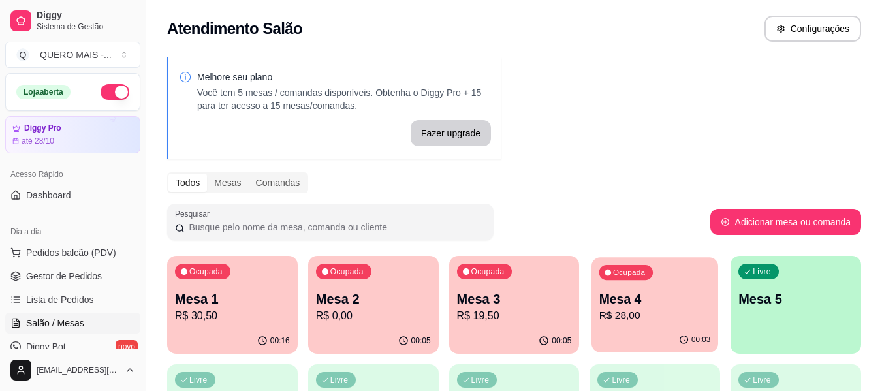
click at [646, 325] on div "Ocupada Mesa 4 R$ 28,00" at bounding box center [654, 292] width 127 height 71
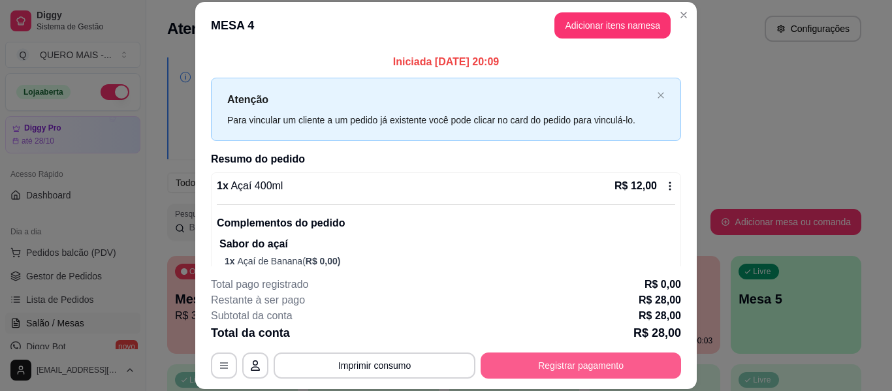
click at [595, 360] on button "Registrar pagamento" at bounding box center [580, 366] width 200 height 26
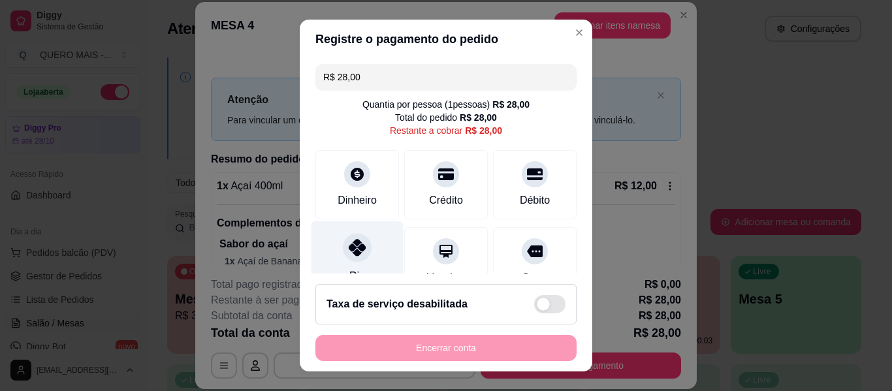
scroll to position [121, 0]
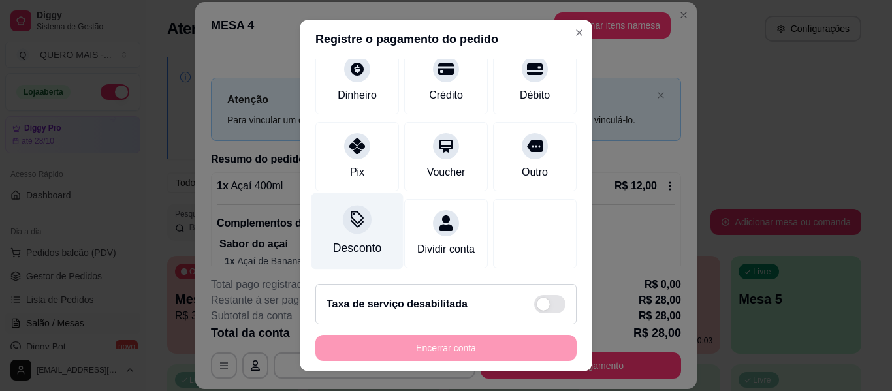
click at [361, 222] on div "Desconto" at bounding box center [357, 231] width 92 height 76
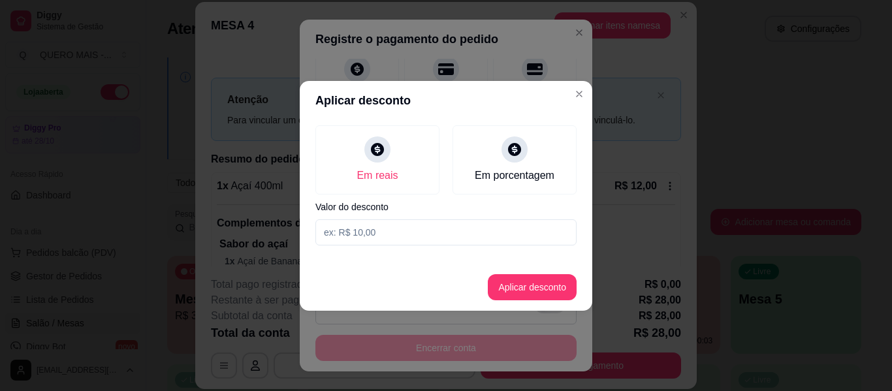
click at [371, 239] on input at bounding box center [445, 232] width 261 height 26
type input "2,50"
click at [511, 288] on button "Aplicar desconto" at bounding box center [532, 287] width 89 height 26
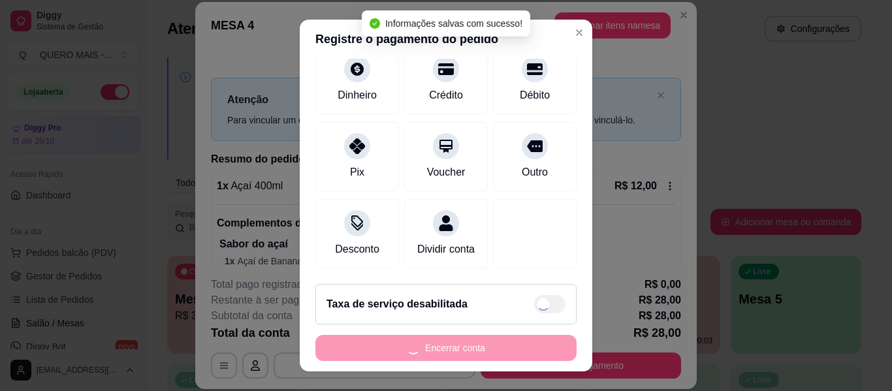
type input "R$ 25,50"
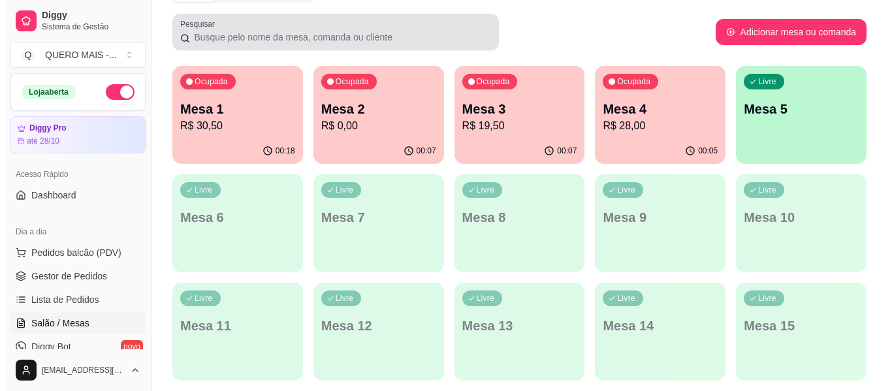
scroll to position [196, 0]
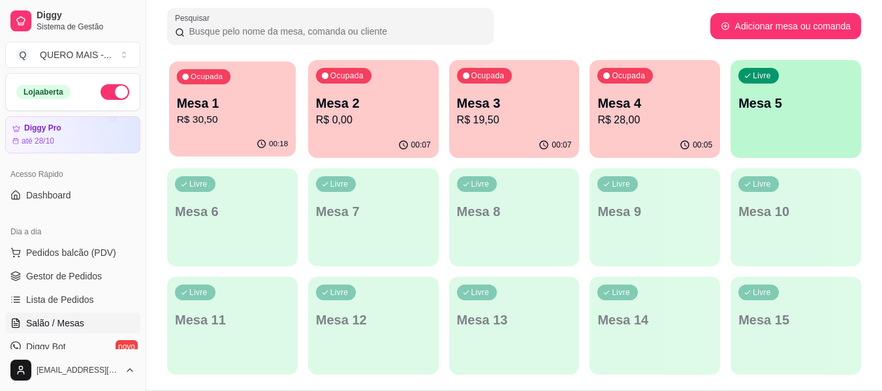
click at [251, 133] on div "00:18" at bounding box center [232, 144] width 127 height 25
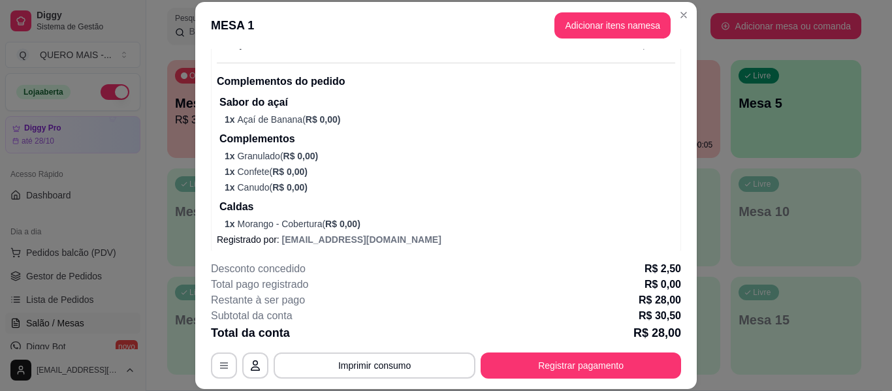
scroll to position [567, 0]
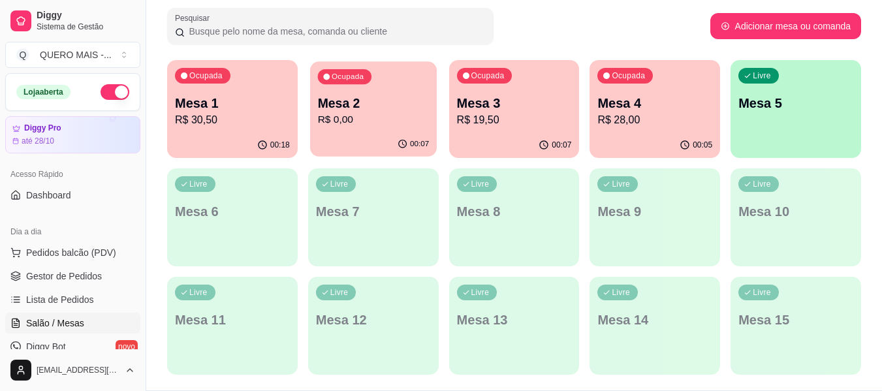
click at [329, 121] on p "R$ 0,00" at bounding box center [373, 119] width 112 height 15
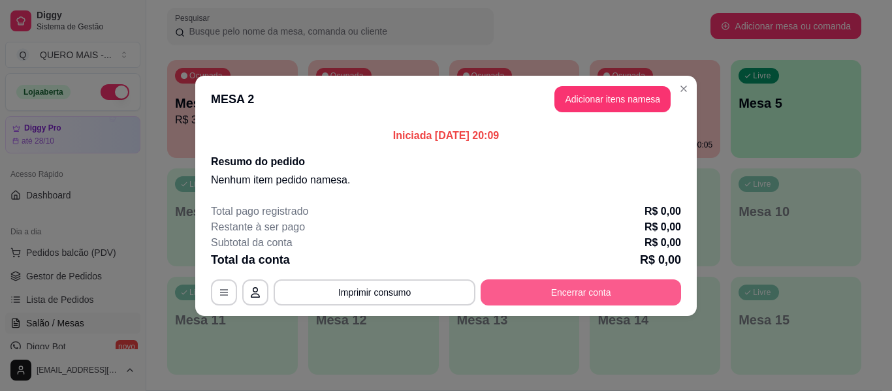
click at [512, 288] on button "Encerrar conta" at bounding box center [580, 292] width 200 height 26
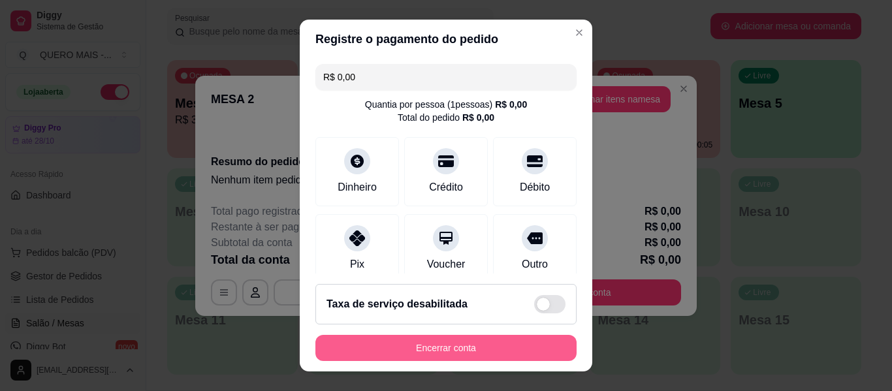
click at [420, 353] on button "Encerrar conta" at bounding box center [445, 348] width 261 height 26
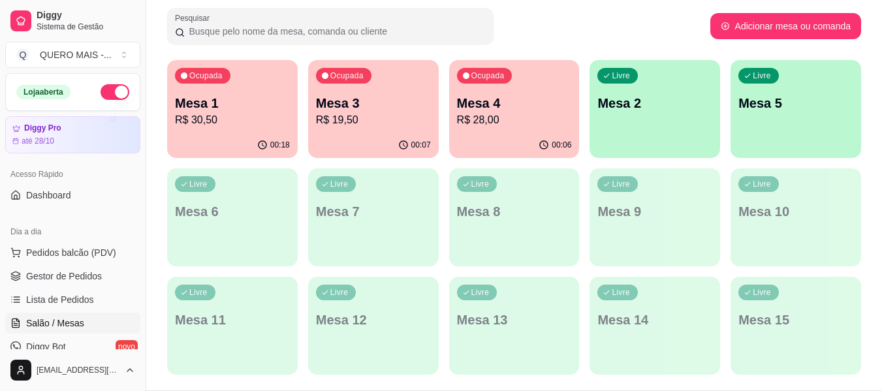
click at [362, 140] on div "00:07" at bounding box center [373, 145] width 131 height 25
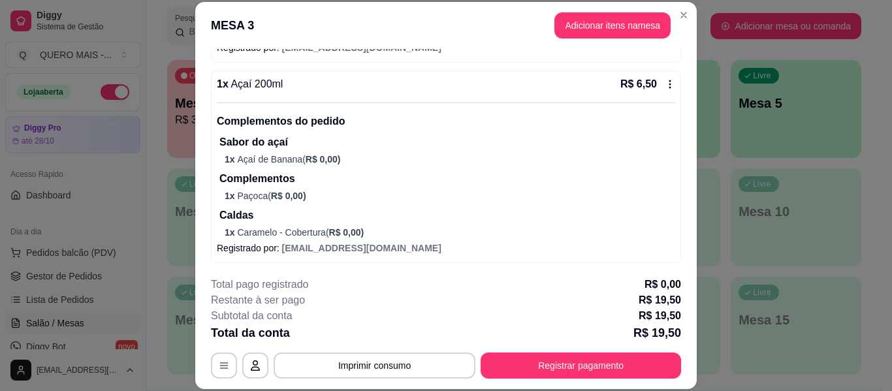
scroll to position [336, 0]
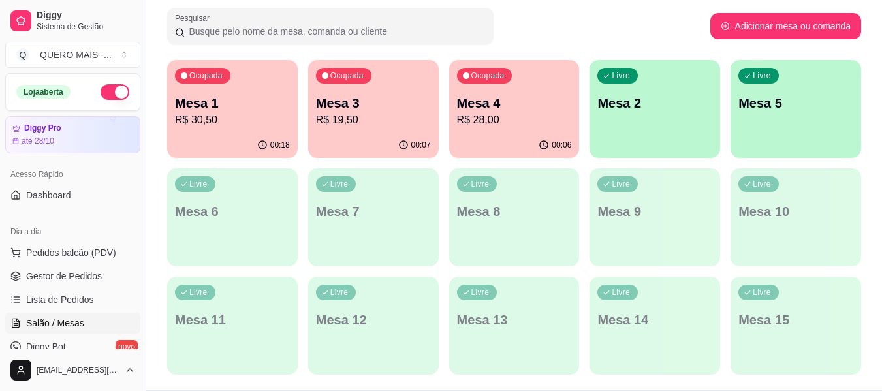
click at [492, 117] on p "R$ 28,00" at bounding box center [514, 120] width 115 height 16
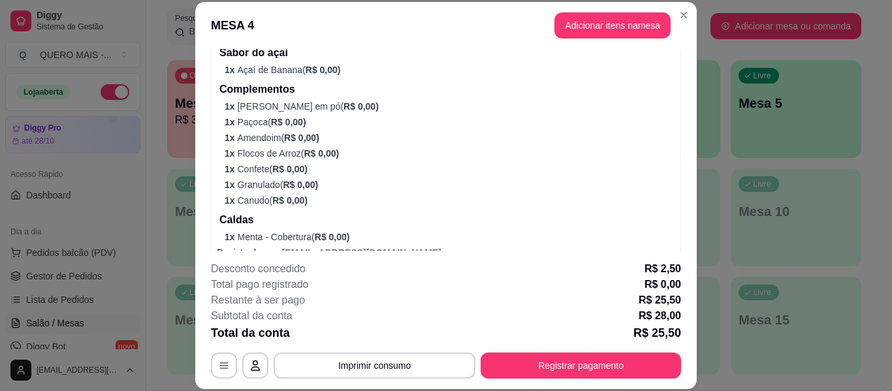
scroll to position [467, 0]
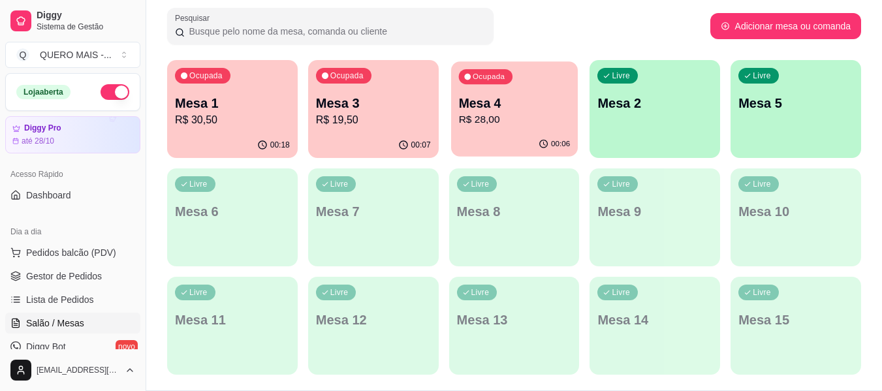
click at [492, 121] on p "R$ 28,00" at bounding box center [514, 119] width 112 height 15
click at [80, 274] on span "Gestor de Pedidos" at bounding box center [64, 276] width 76 height 13
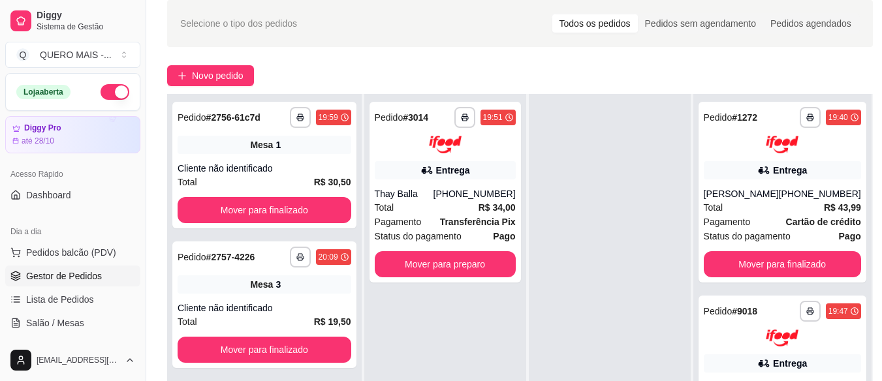
scroll to position [131, 0]
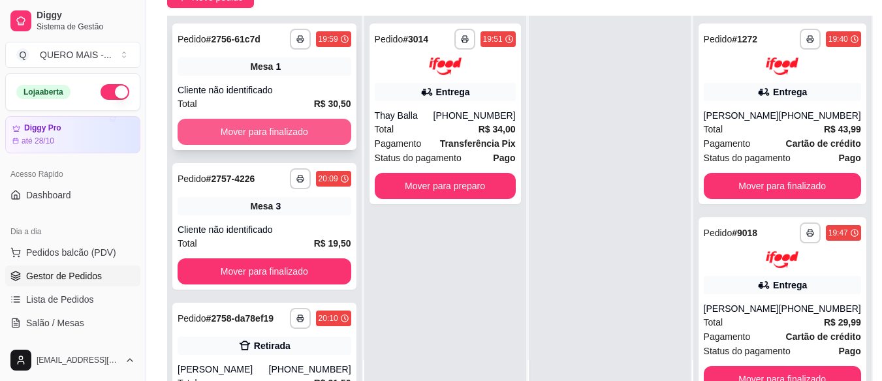
click at [278, 119] on button "Mover para finalizado" at bounding box center [265, 132] width 174 height 26
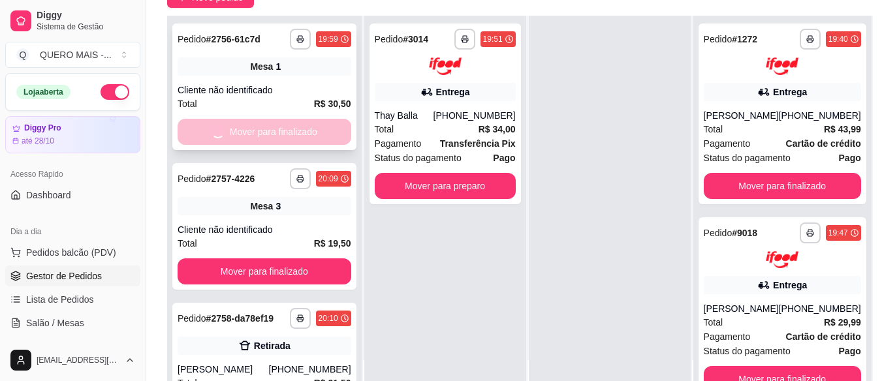
scroll to position [37, 0]
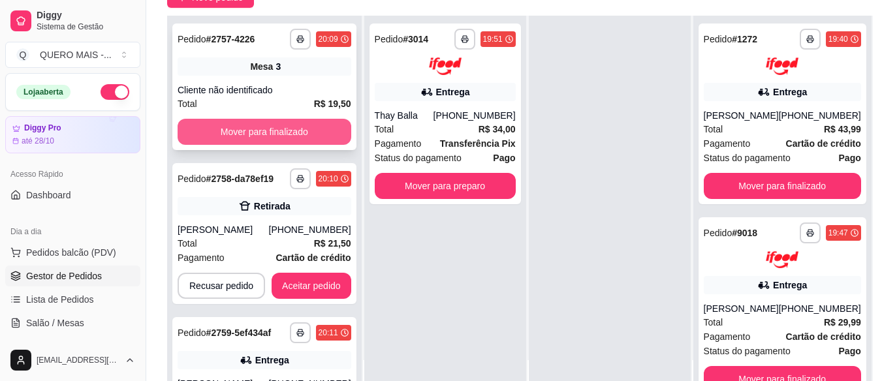
click at [268, 133] on button "Mover para finalizado" at bounding box center [265, 132] width 174 height 26
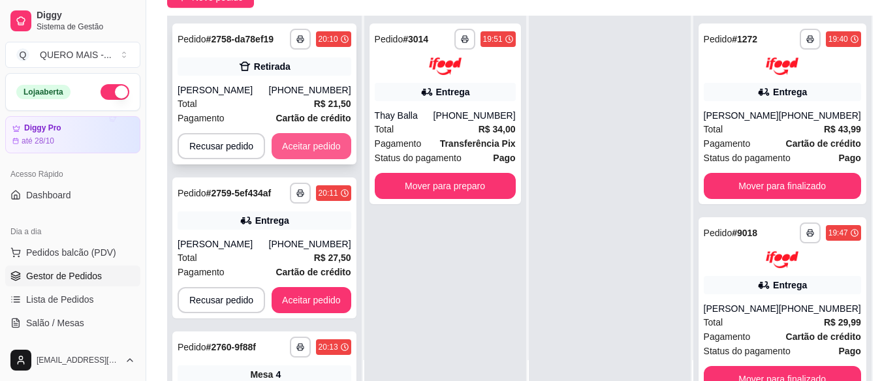
click at [291, 144] on button "Aceitar pedido" at bounding box center [312, 146] width 80 height 26
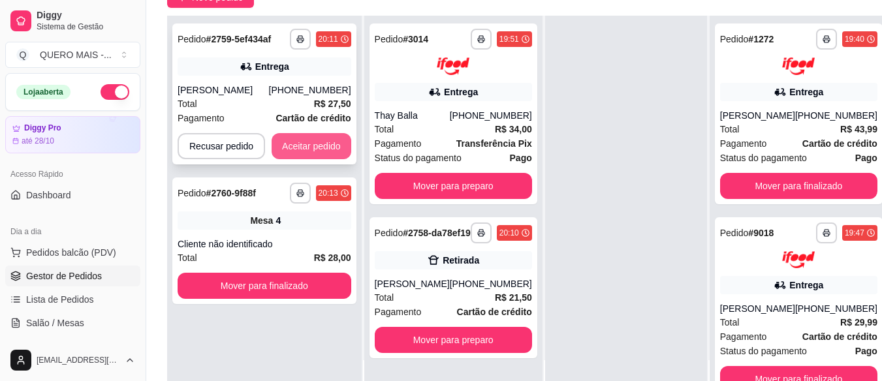
click at [319, 145] on button "Aceitar pedido" at bounding box center [312, 146] width 80 height 26
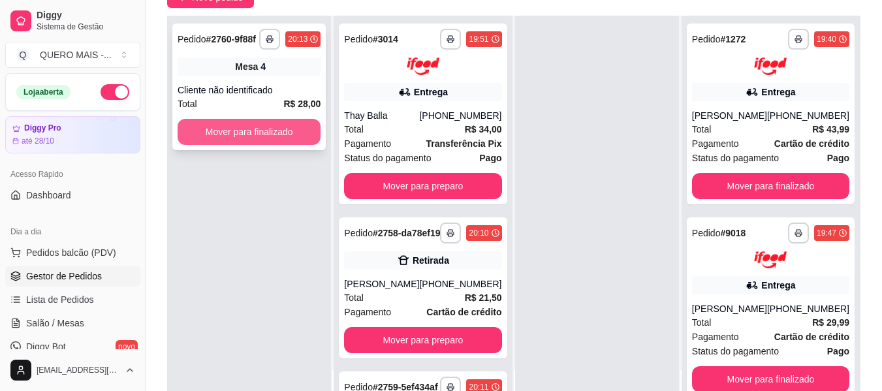
click at [304, 134] on button "Mover para finalizado" at bounding box center [249, 132] width 143 height 26
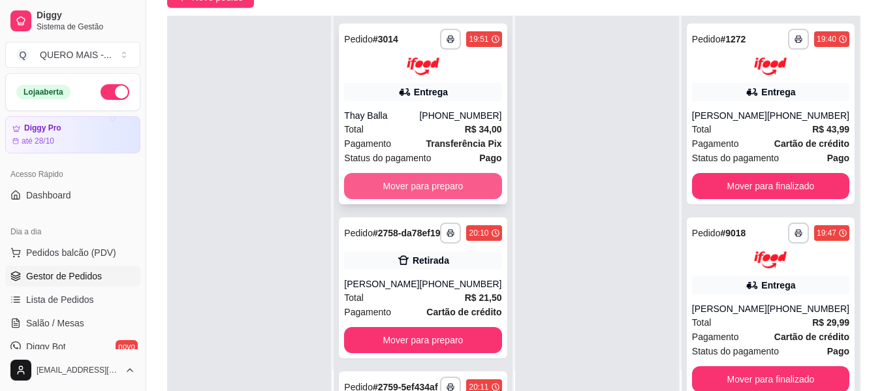
click at [380, 180] on button "Mover para preparo" at bounding box center [422, 186] width 157 height 26
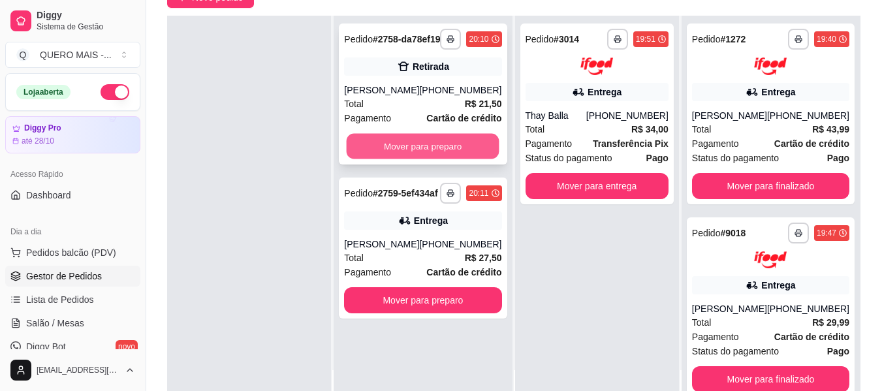
click at [382, 159] on button "Mover para preparo" at bounding box center [423, 146] width 153 height 25
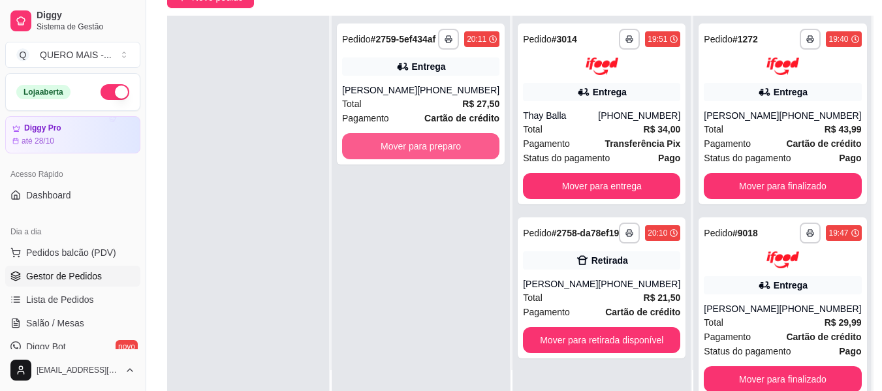
click at [382, 159] on button "Mover para preparo" at bounding box center [420, 146] width 157 height 26
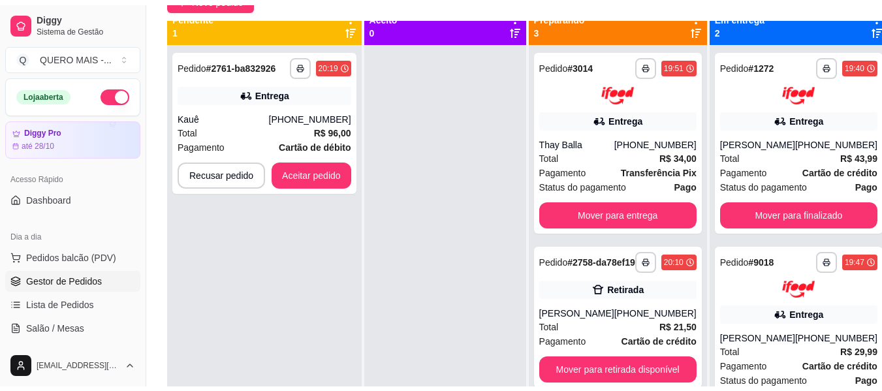
scroll to position [0, 0]
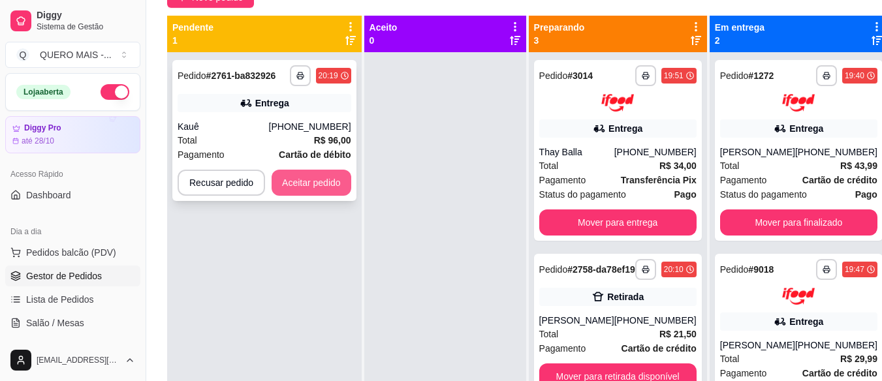
click at [304, 172] on button "Aceitar pedido" at bounding box center [312, 183] width 80 height 26
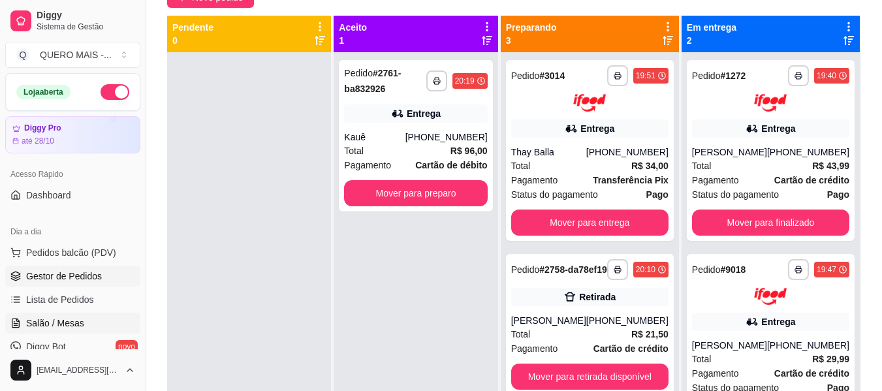
click at [54, 323] on span "Salão / Mesas" at bounding box center [55, 323] width 58 height 13
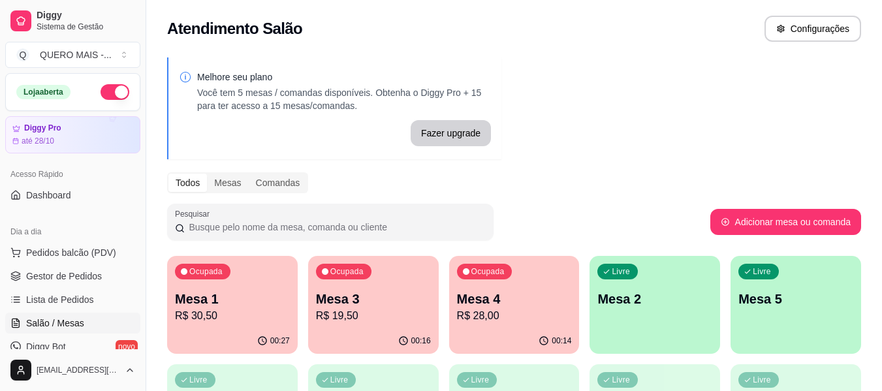
click at [769, 310] on div "Livre Mesa 5" at bounding box center [796, 297] width 131 height 82
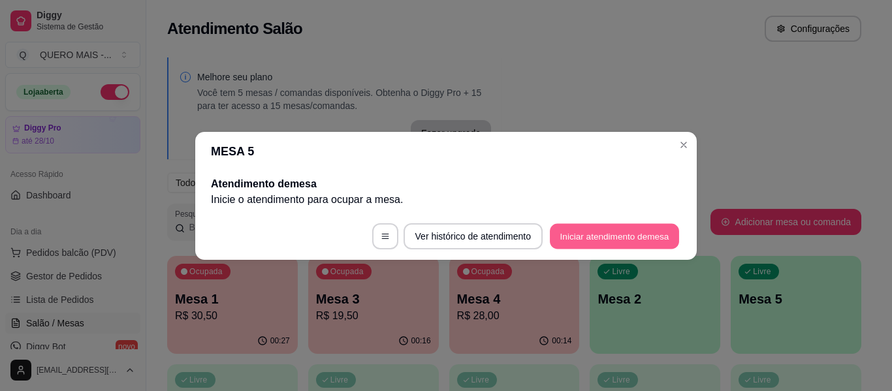
click at [624, 231] on button "Iniciar atendimento de mesa" at bounding box center [614, 235] width 129 height 25
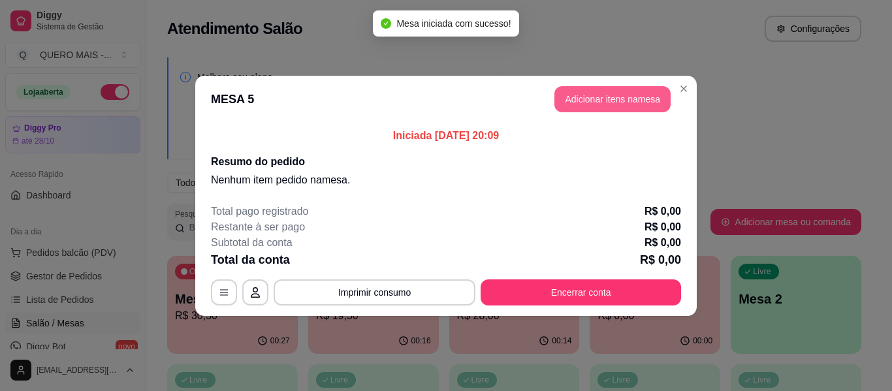
click at [610, 102] on button "Adicionar itens na mesa" at bounding box center [612, 99] width 116 height 26
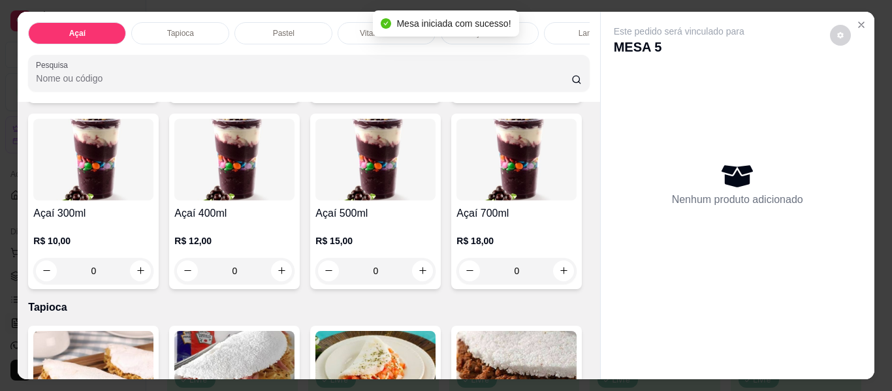
scroll to position [261, 0]
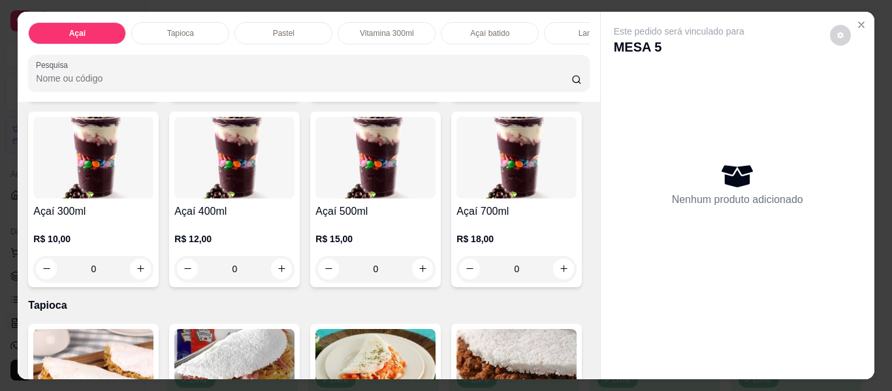
click at [294, 268] on div "0" at bounding box center [234, 269] width 120 height 26
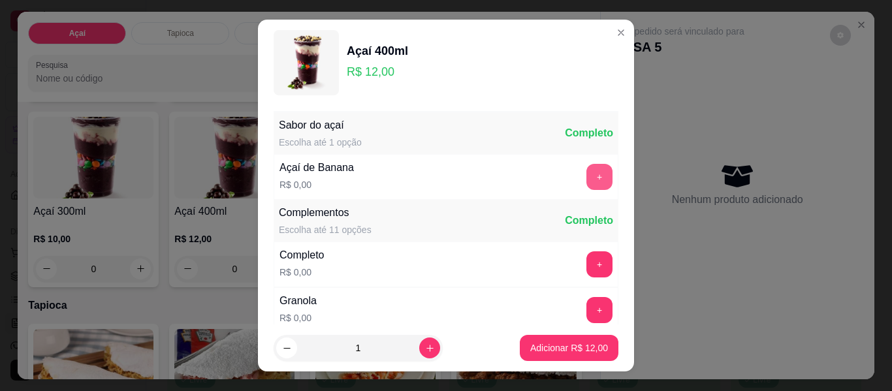
click at [586, 181] on button "+" at bounding box center [599, 177] width 26 height 26
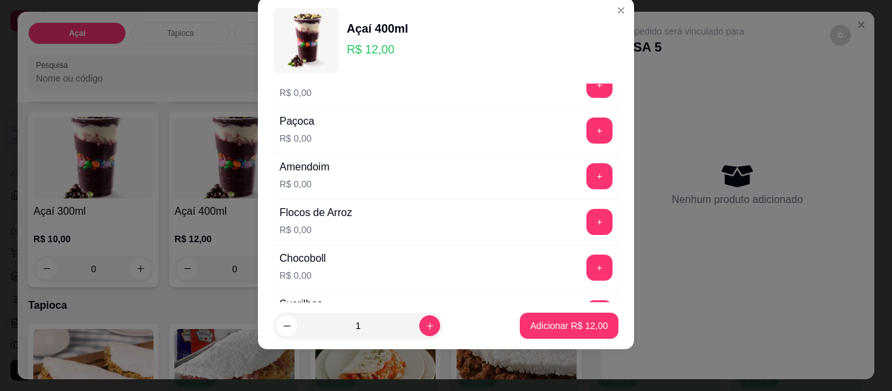
scroll to position [225, 0]
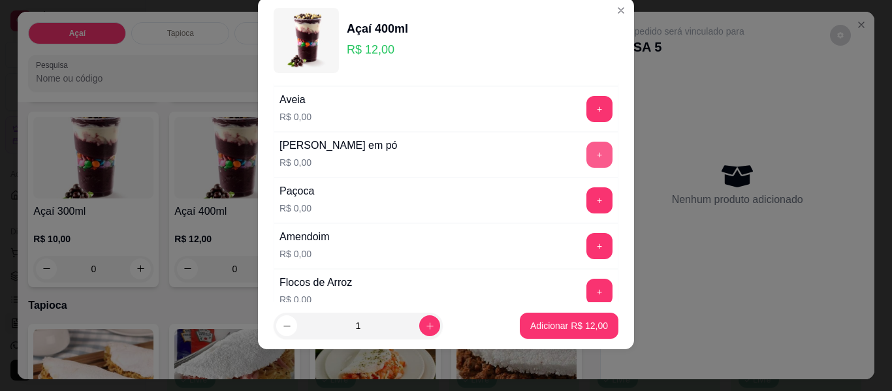
click at [586, 149] on button "+" at bounding box center [599, 155] width 26 height 26
click at [587, 190] on button "+" at bounding box center [599, 200] width 25 height 25
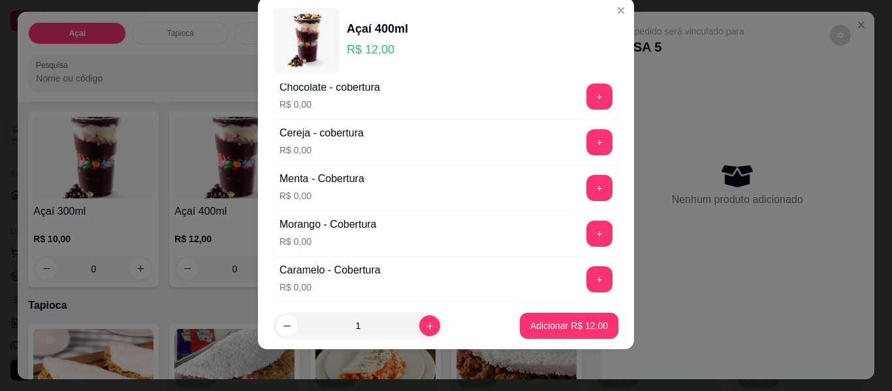
scroll to position [747, 0]
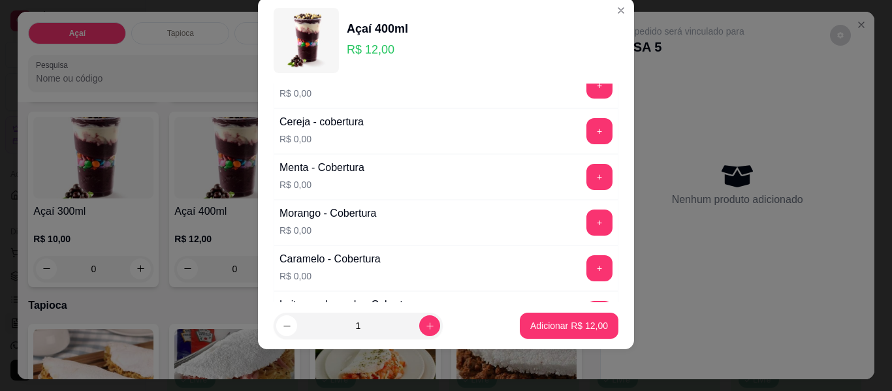
click at [586, 225] on button "+" at bounding box center [599, 223] width 26 height 26
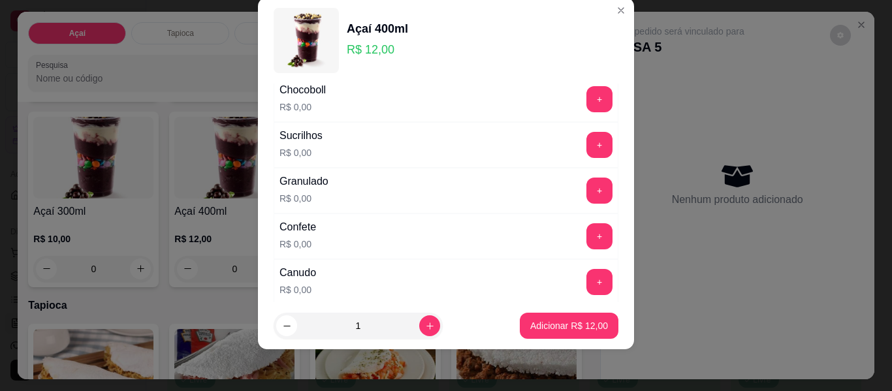
scroll to position [486, 0]
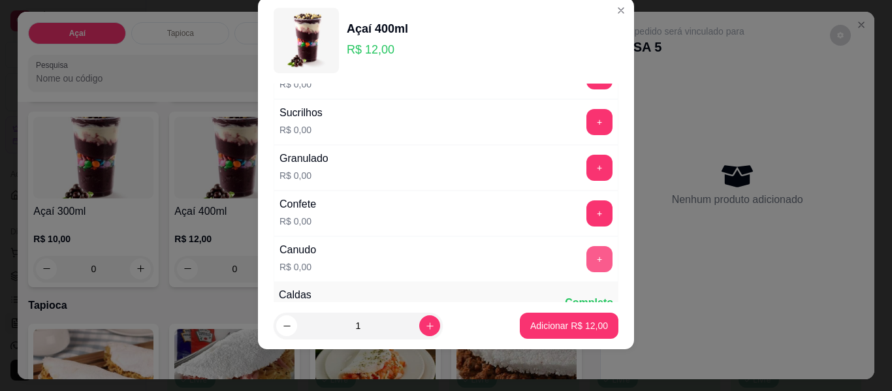
click at [586, 255] on button "+" at bounding box center [599, 259] width 26 height 26
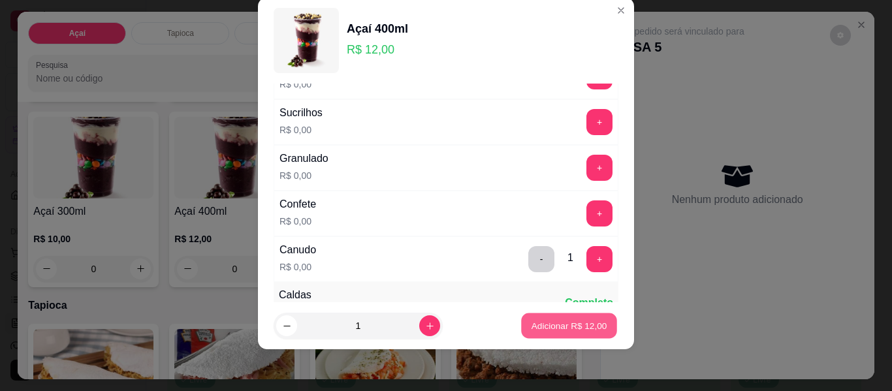
click at [544, 324] on p "Adicionar R$ 12,00" at bounding box center [569, 325] width 76 height 12
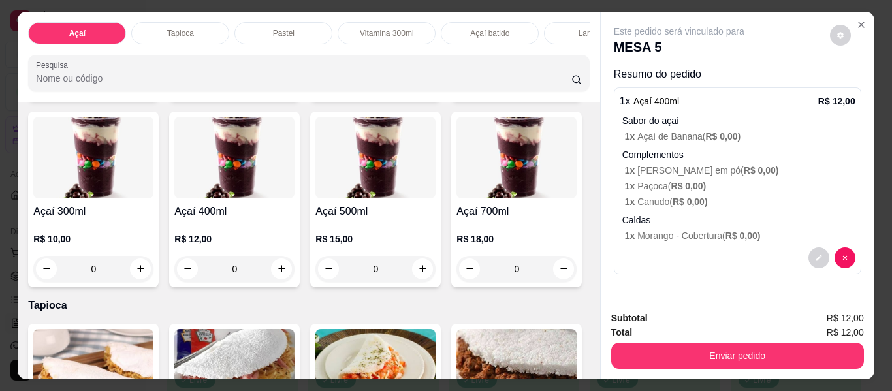
scroll to position [457, 0]
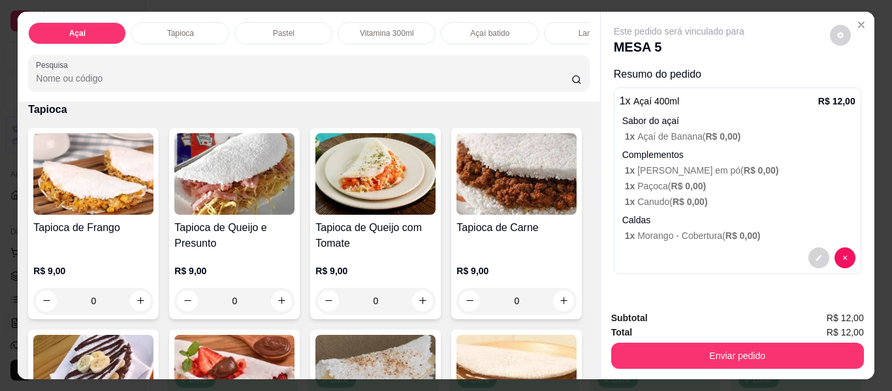
click at [315, 86] on div "0" at bounding box center [375, 73] width 120 height 26
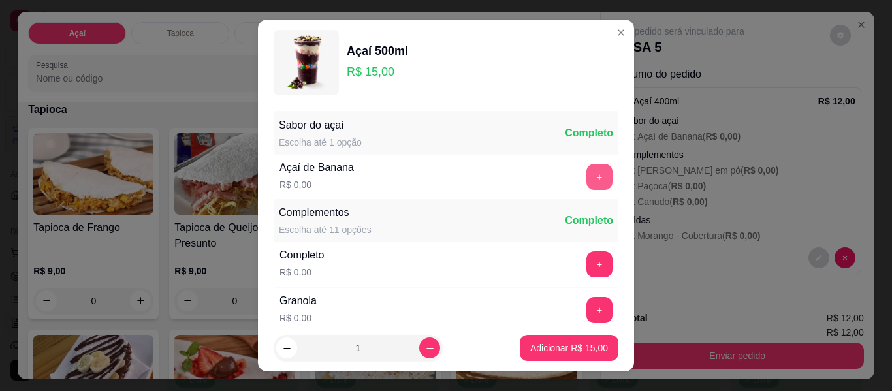
click at [586, 178] on button "+" at bounding box center [599, 177] width 26 height 26
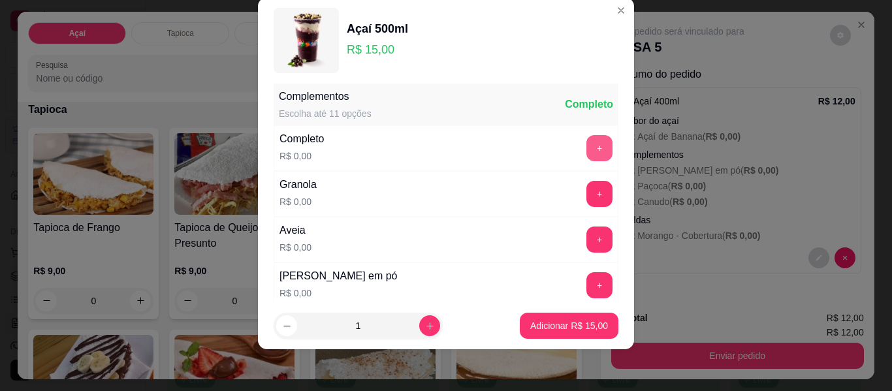
click at [586, 145] on button "+" at bounding box center [599, 148] width 26 height 26
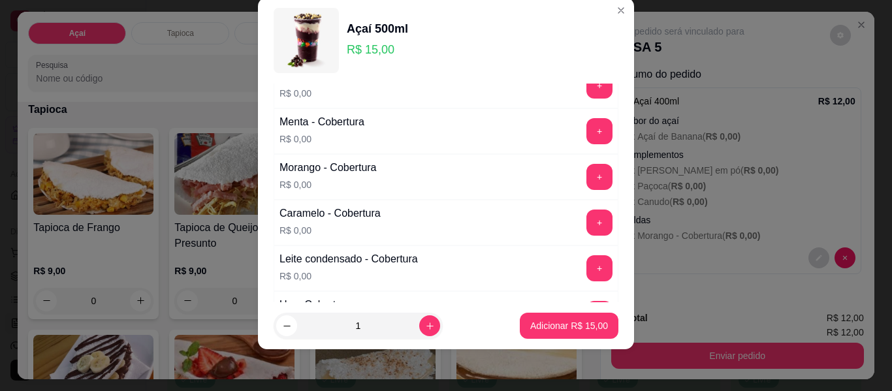
scroll to position [812, 0]
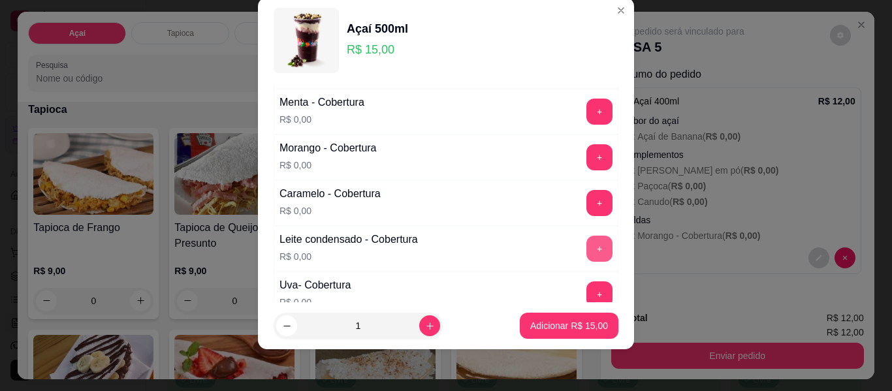
click at [586, 254] on button "+" at bounding box center [599, 249] width 26 height 26
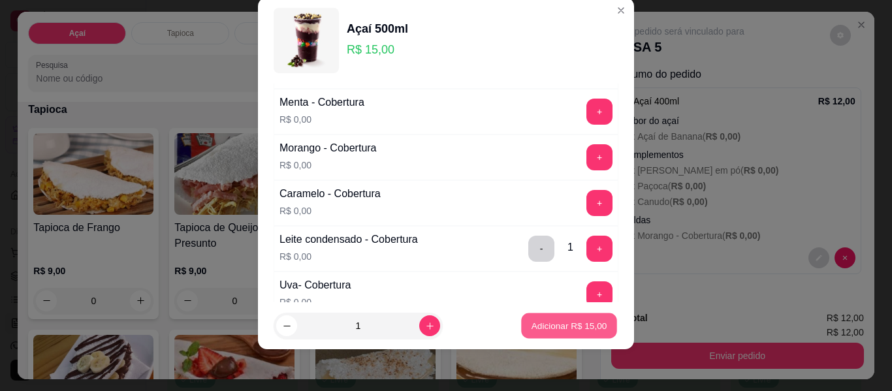
click at [537, 321] on p "Adicionar R$ 15,00" at bounding box center [569, 325] width 76 height 12
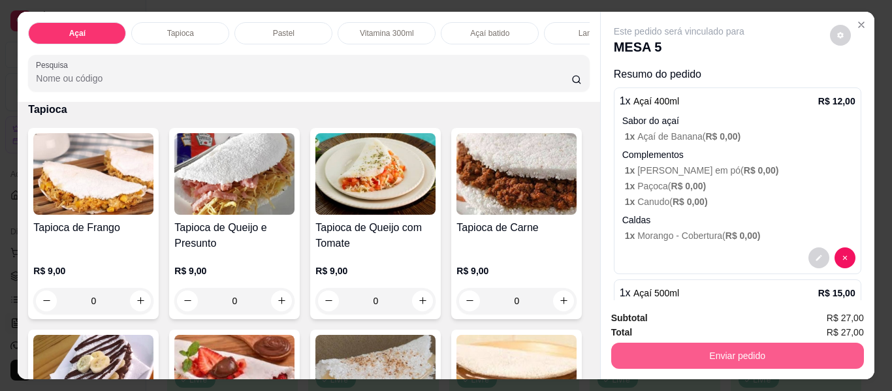
click at [733, 353] on button "Enviar pedido" at bounding box center [737, 356] width 253 height 26
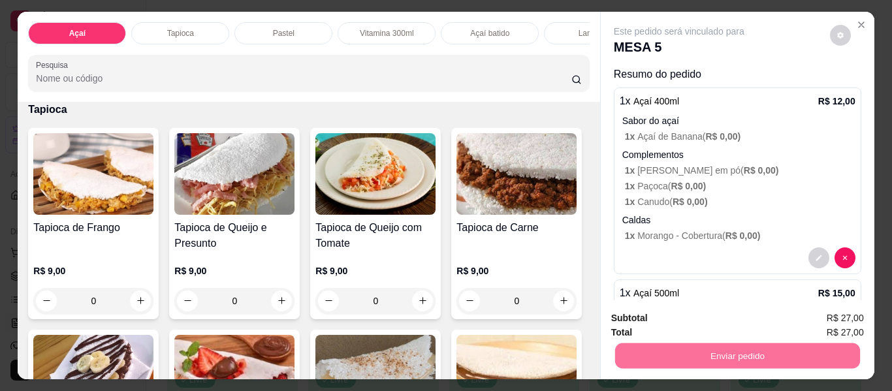
click at [817, 317] on button "Enviar pedido" at bounding box center [830, 318] width 74 height 25
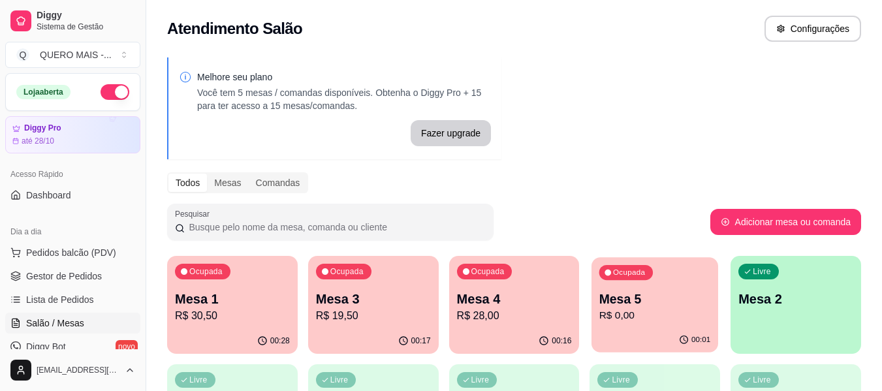
click at [612, 303] on p "Mesa 5" at bounding box center [655, 300] width 112 height 18
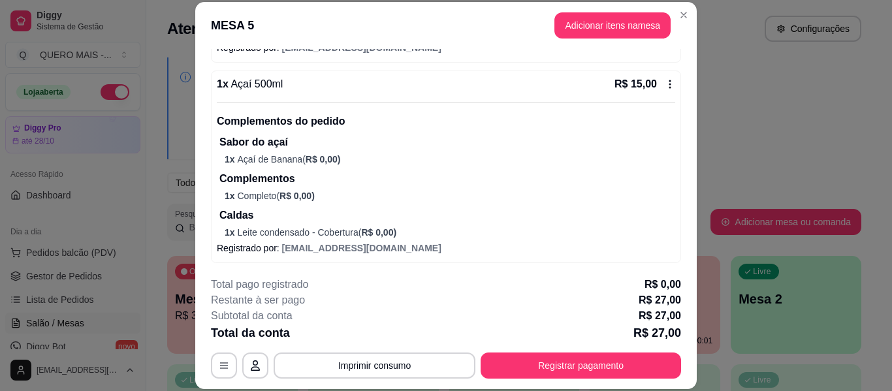
scroll to position [336, 0]
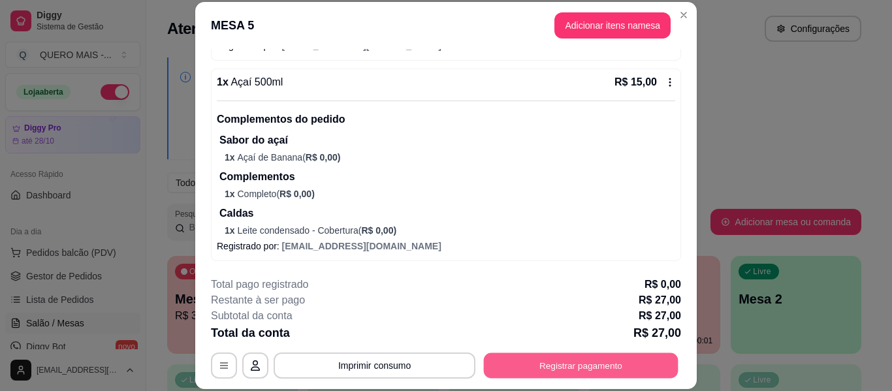
click at [553, 368] on button "Registrar pagamento" at bounding box center [581, 365] width 195 height 25
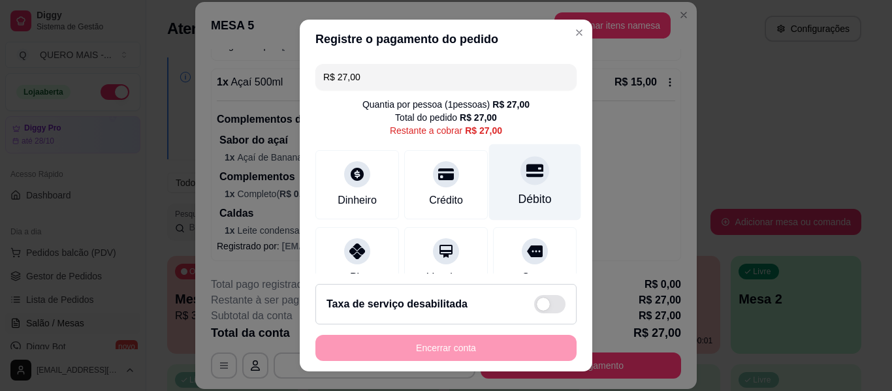
drag, startPoint x: 518, startPoint y: 167, endPoint x: 509, endPoint y: 183, distance: 19.0
click at [526, 166] on icon at bounding box center [534, 170] width 17 height 17
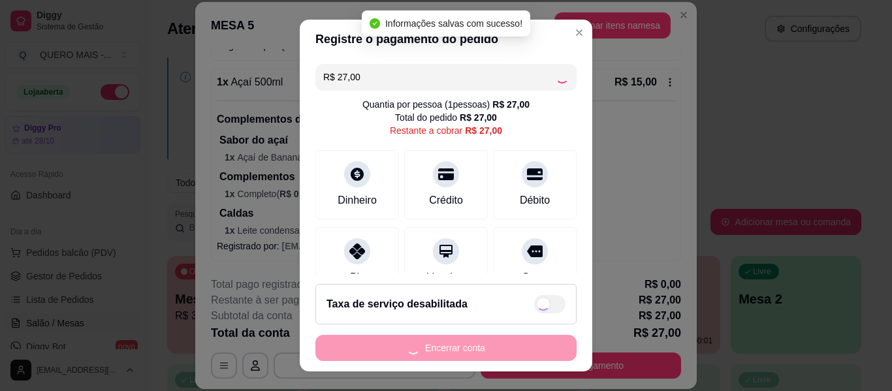
type input "R$ 0,00"
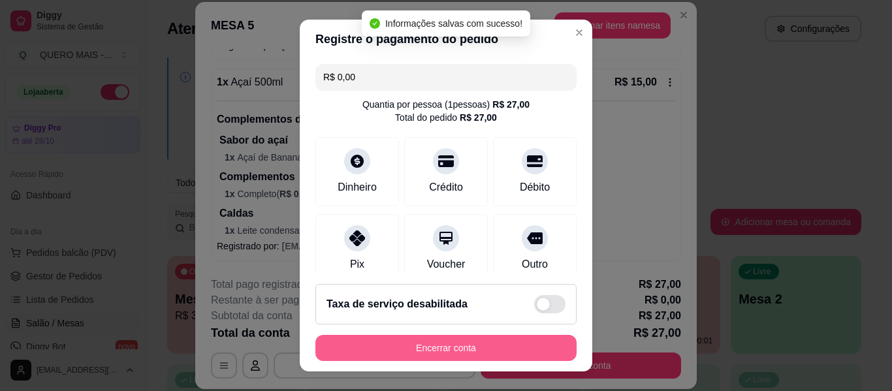
click at [419, 349] on button "Encerrar conta" at bounding box center [445, 348] width 261 height 26
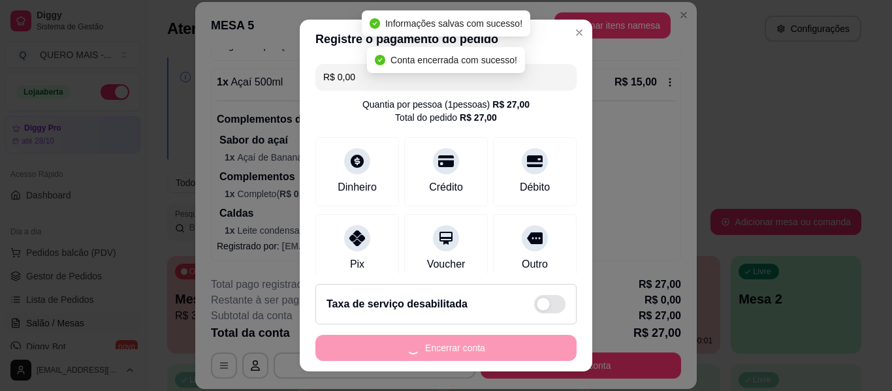
scroll to position [0, 0]
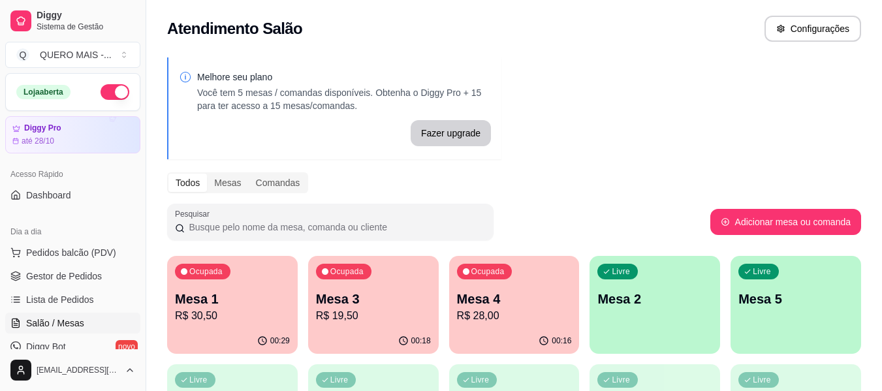
click at [370, 321] on p "R$ 19,50" at bounding box center [373, 316] width 115 height 16
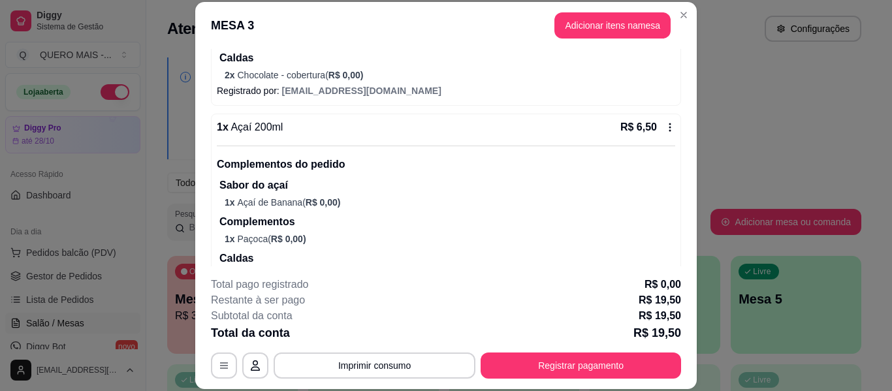
scroll to position [336, 0]
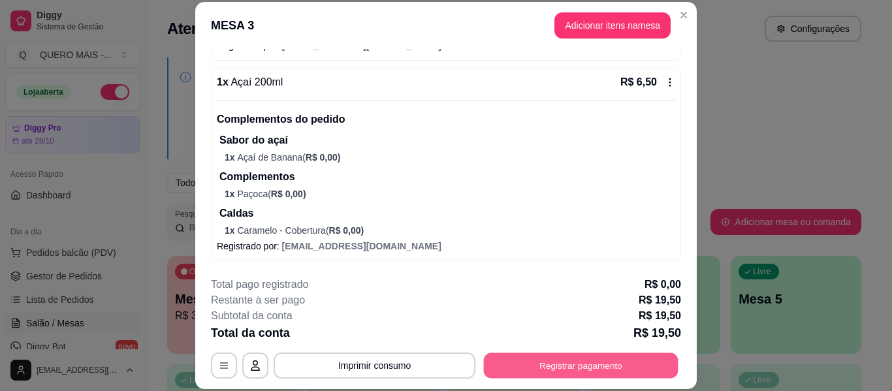
click at [529, 358] on button "Registrar pagamento" at bounding box center [581, 365] width 195 height 25
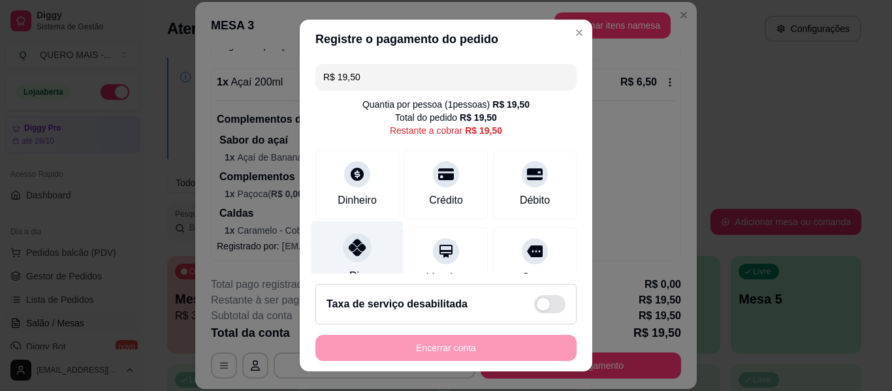
click at [355, 251] on icon at bounding box center [357, 247] width 17 height 17
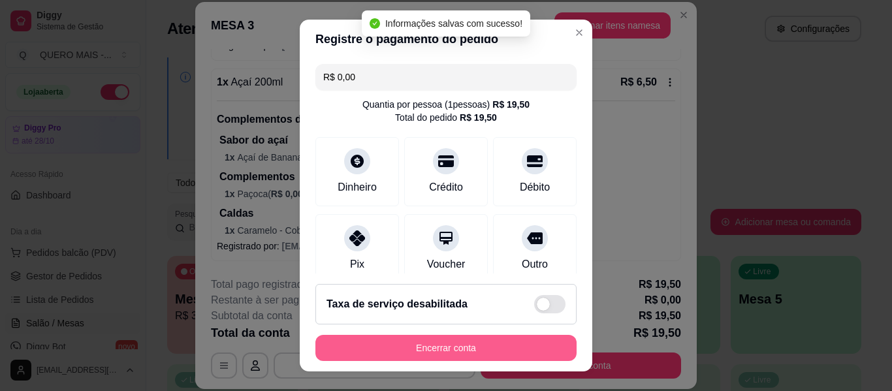
type input "R$ 0,00"
click at [413, 349] on button "Encerrar conta" at bounding box center [445, 348] width 261 height 26
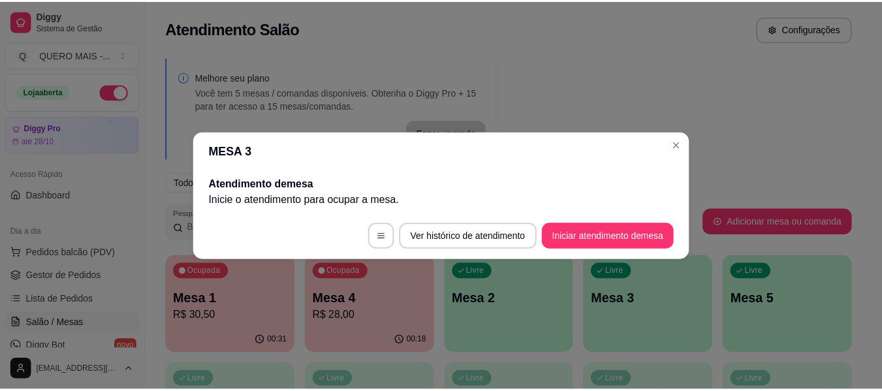
scroll to position [0, 0]
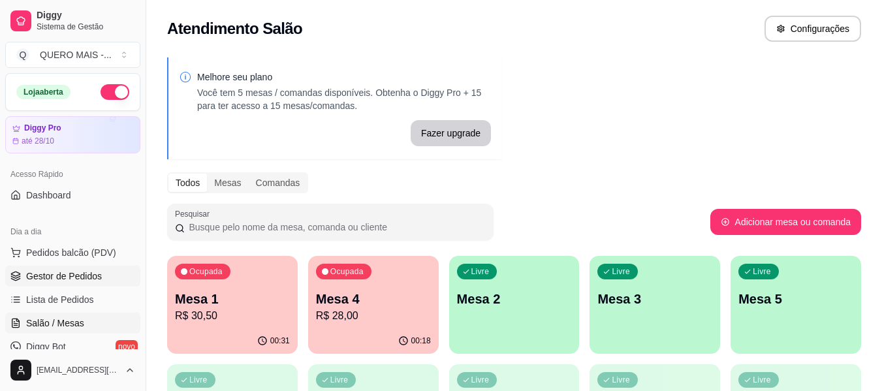
click at [46, 277] on span "Gestor de Pedidos" at bounding box center [64, 276] width 76 height 13
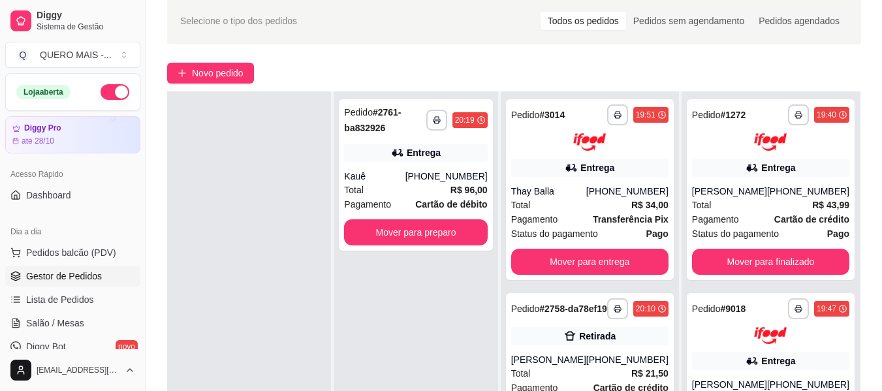
scroll to position [131, 0]
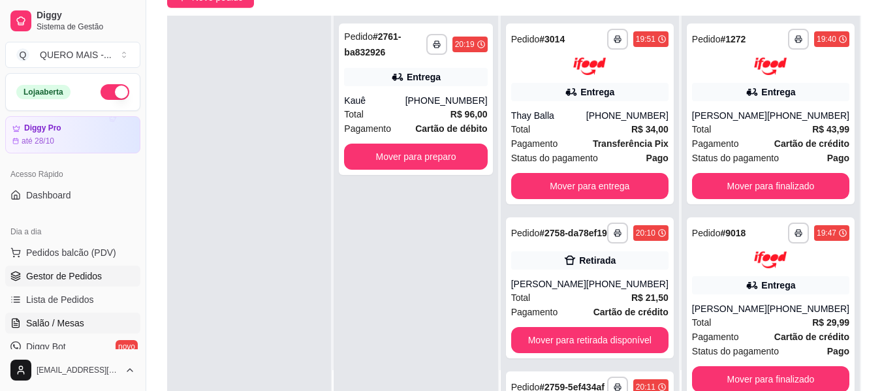
click at [79, 325] on span "Salão / Mesas" at bounding box center [55, 323] width 58 height 13
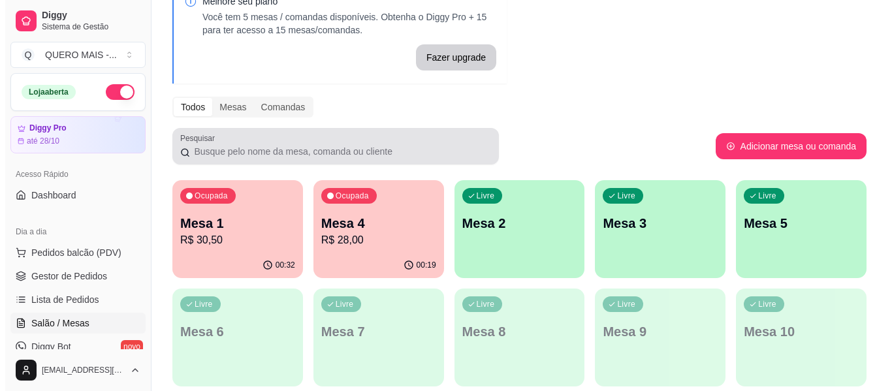
scroll to position [131, 0]
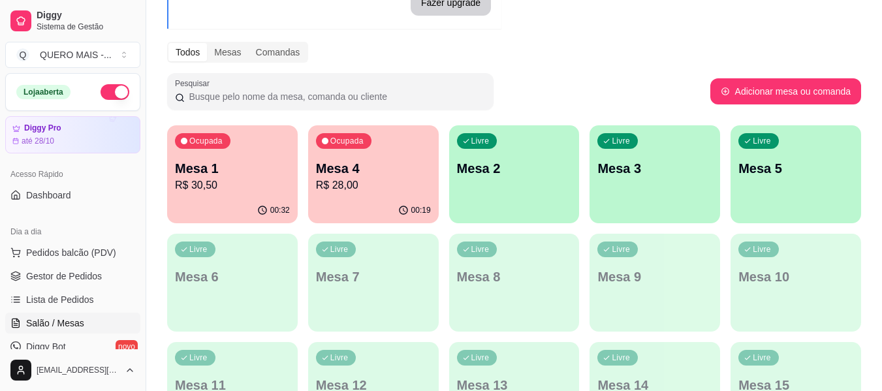
click at [265, 180] on p "R$ 30,50" at bounding box center [232, 186] width 115 height 16
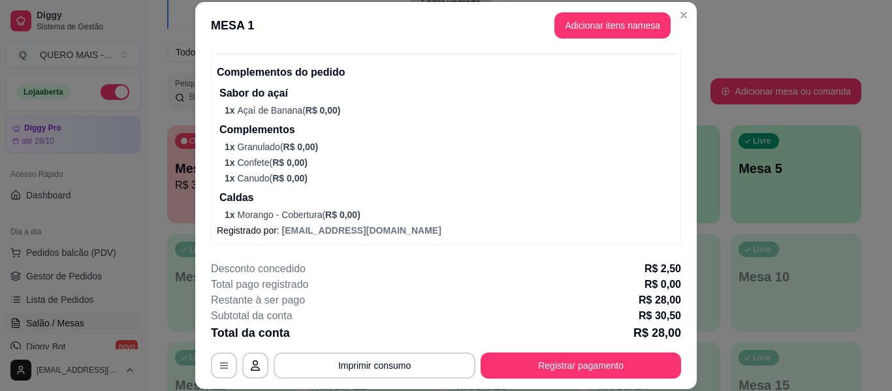
scroll to position [502, 0]
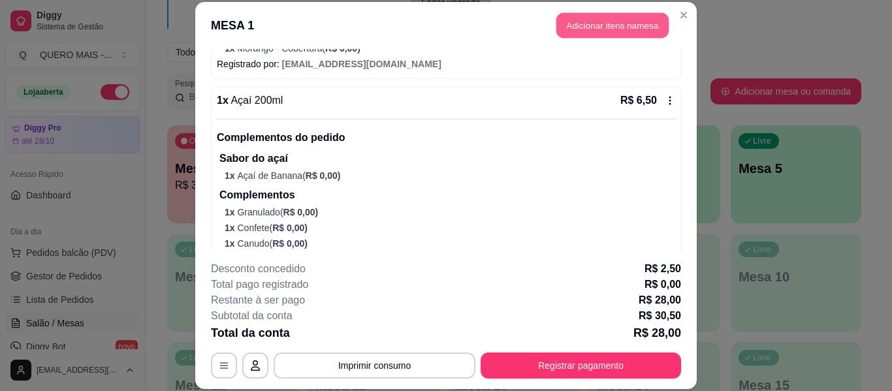
click at [575, 18] on button "Adicionar itens na mesa" at bounding box center [612, 25] width 112 height 25
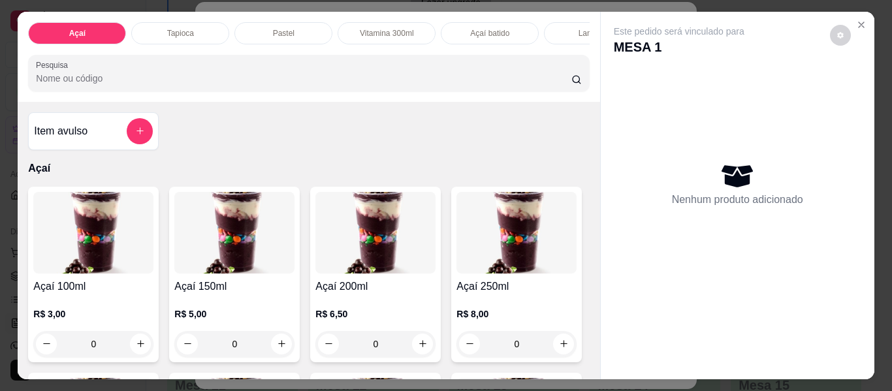
click at [136, 348] on div "0" at bounding box center [93, 344] width 120 height 26
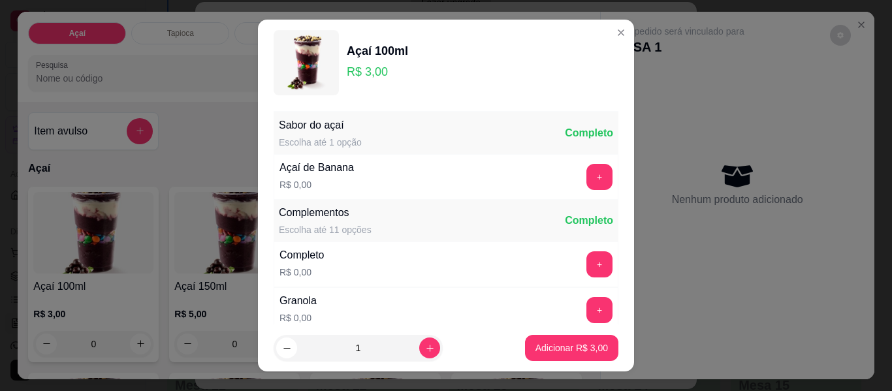
click at [581, 174] on div "+" at bounding box center [599, 177] width 37 height 26
click at [587, 174] on button "+" at bounding box center [599, 177] width 25 height 25
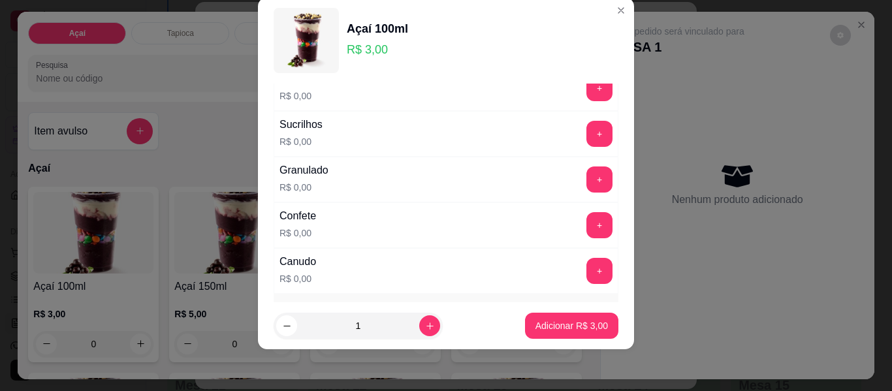
scroll to position [486, 0]
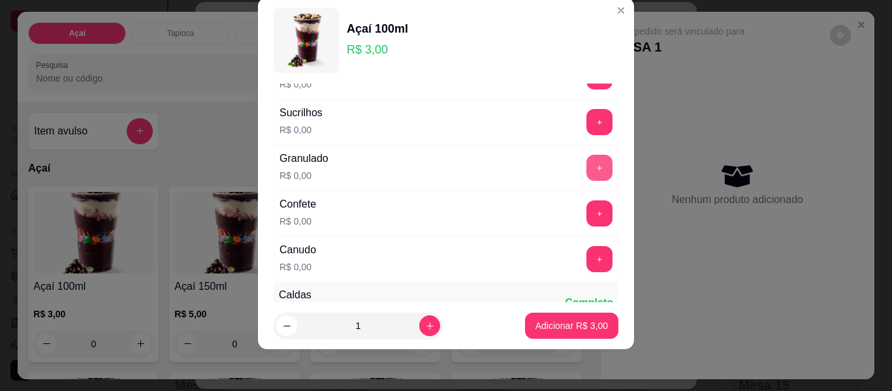
click at [586, 168] on button "+" at bounding box center [599, 168] width 26 height 26
click at [586, 207] on button "+" at bounding box center [599, 213] width 26 height 26
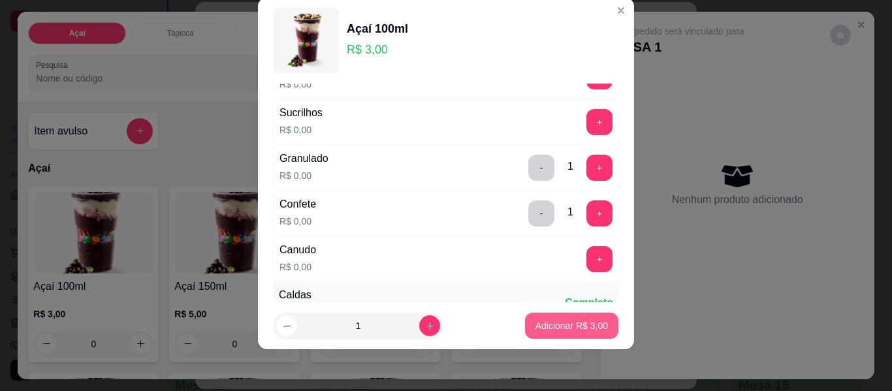
click at [565, 334] on button "Adicionar R$ 3,00" at bounding box center [571, 326] width 93 height 26
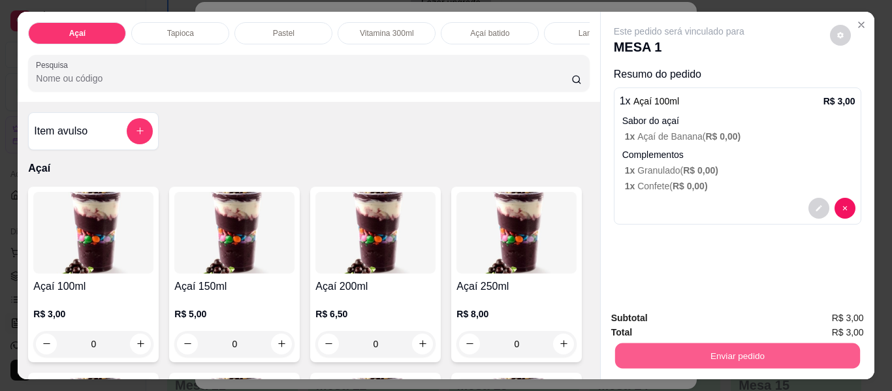
click at [716, 352] on button "Enviar pedido" at bounding box center [736, 355] width 245 height 25
click at [849, 317] on button "Enviar pedido" at bounding box center [830, 319] width 74 height 25
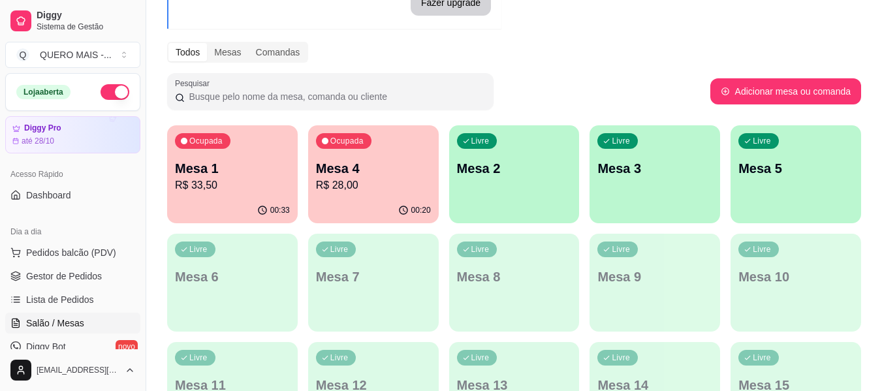
click at [232, 175] on p "Mesa 1" at bounding box center [232, 168] width 115 height 18
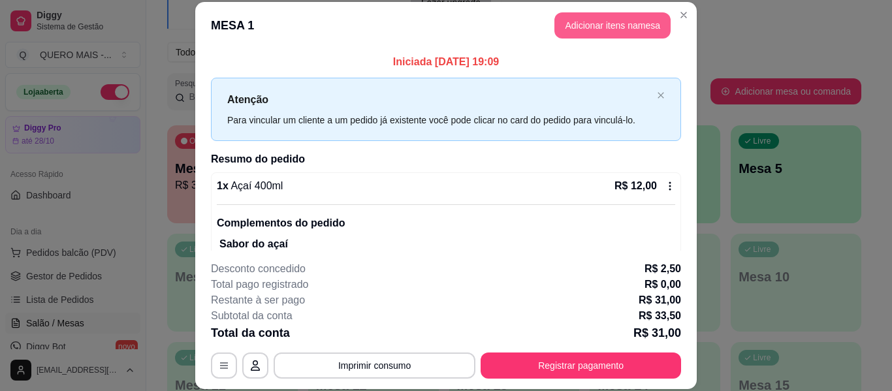
click at [604, 30] on button "Adicionar itens na mesa" at bounding box center [612, 25] width 116 height 26
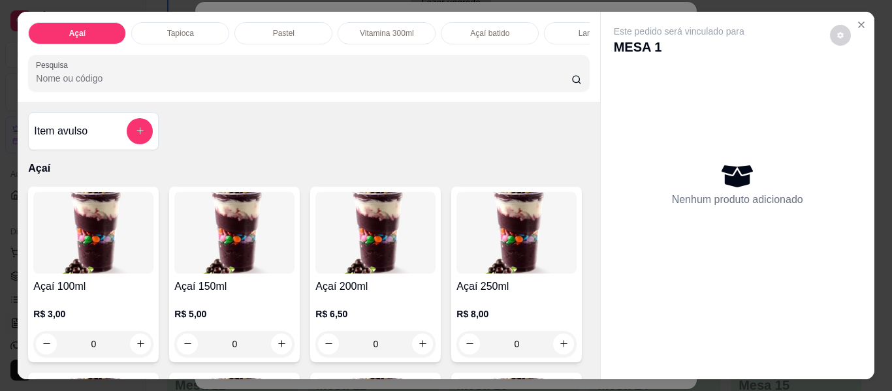
scroll to position [326, 0]
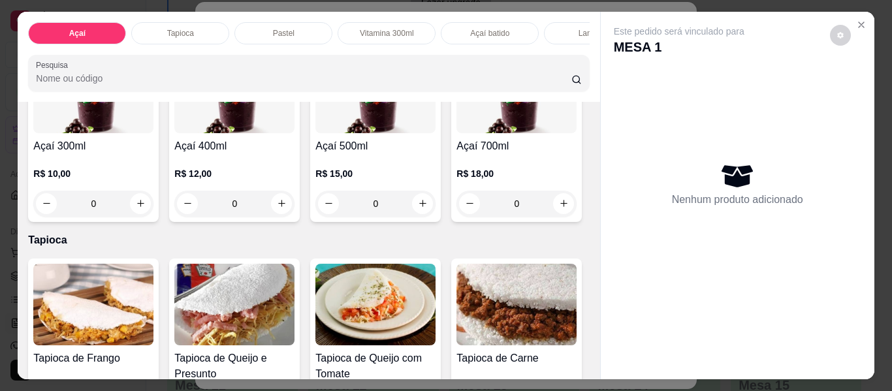
click at [294, 211] on div "0" at bounding box center [234, 204] width 120 height 26
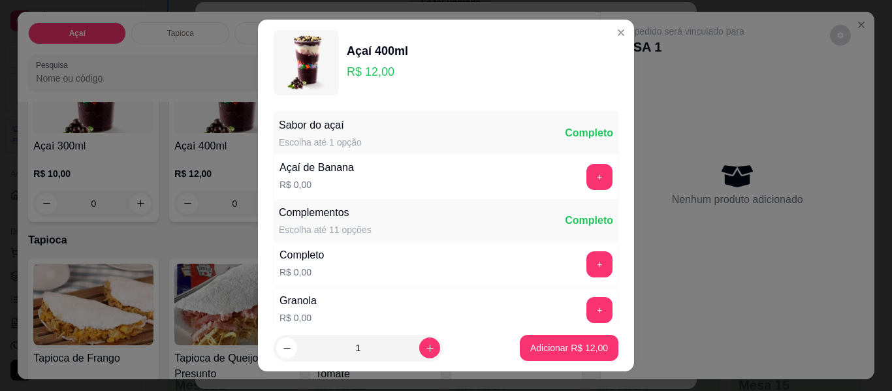
click at [586, 179] on button "+" at bounding box center [599, 177] width 26 height 26
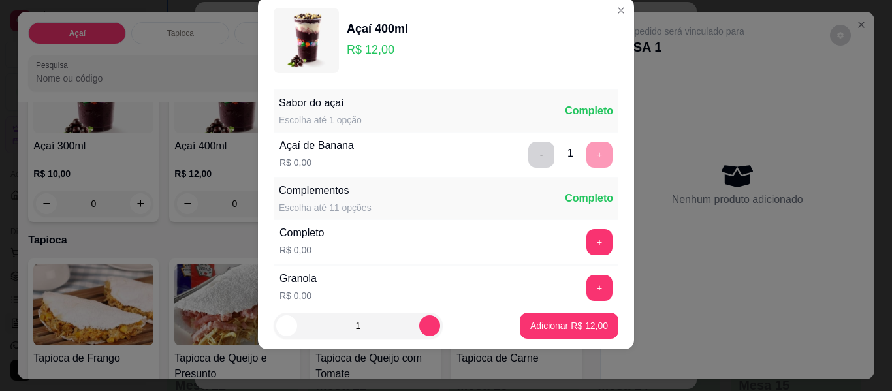
scroll to position [94, 0]
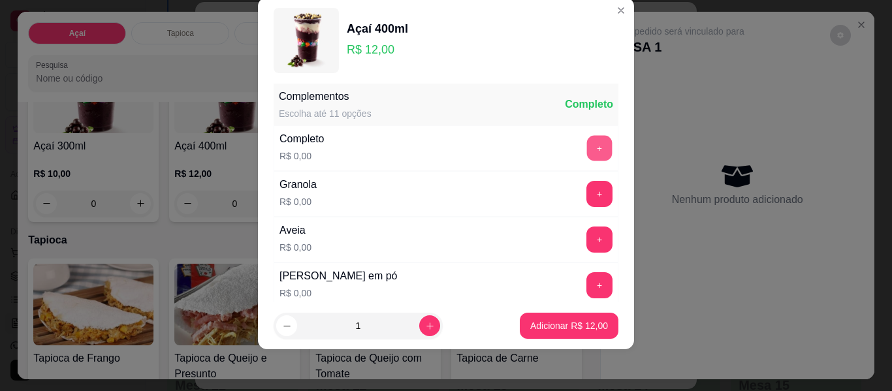
click at [587, 149] on button "+" at bounding box center [599, 148] width 25 height 25
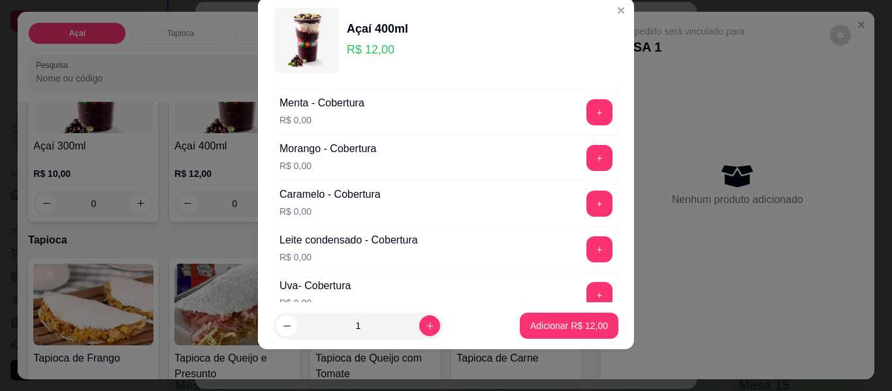
scroll to position [812, 0]
click at [586, 155] on button "+" at bounding box center [599, 157] width 26 height 26
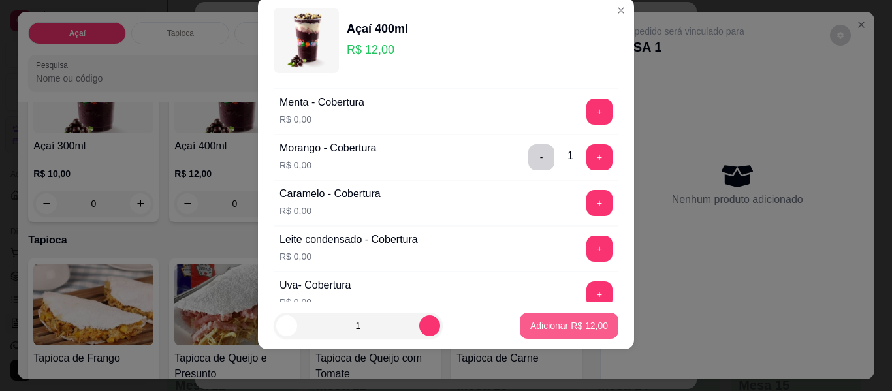
click at [545, 320] on p "Adicionar R$ 12,00" at bounding box center [569, 325] width 78 height 13
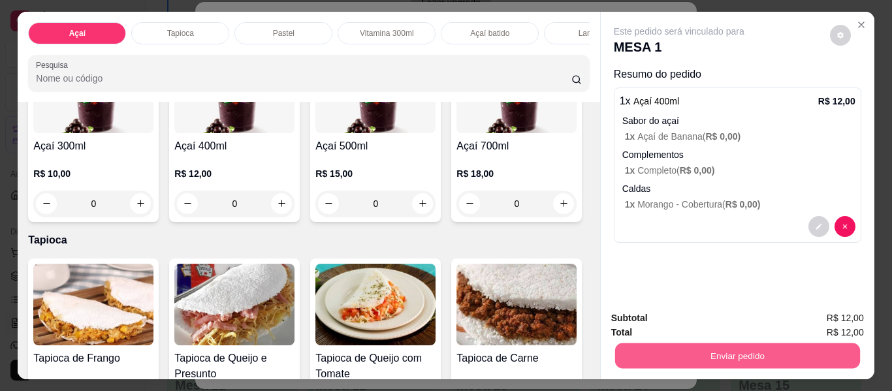
click at [676, 347] on button "Enviar pedido" at bounding box center [736, 355] width 245 height 25
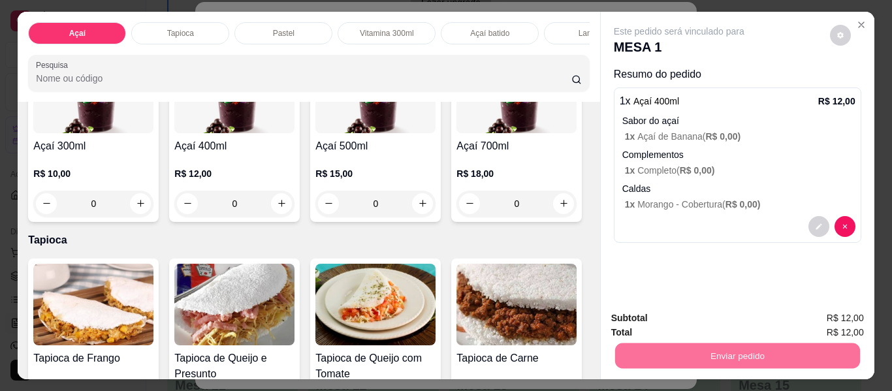
click at [807, 321] on button "Enviar pedido" at bounding box center [830, 319] width 72 height 24
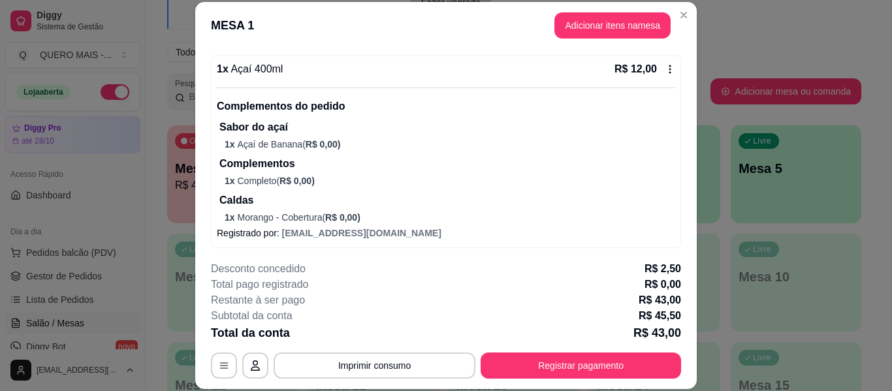
scroll to position [947, 0]
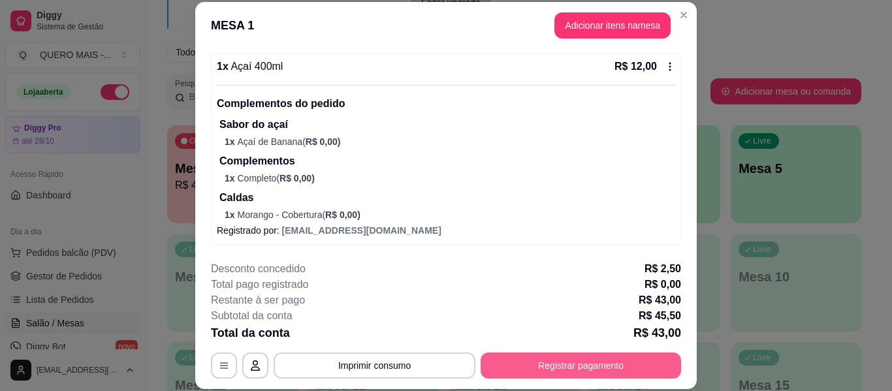
click at [506, 366] on button "Registrar pagamento" at bounding box center [580, 366] width 200 height 26
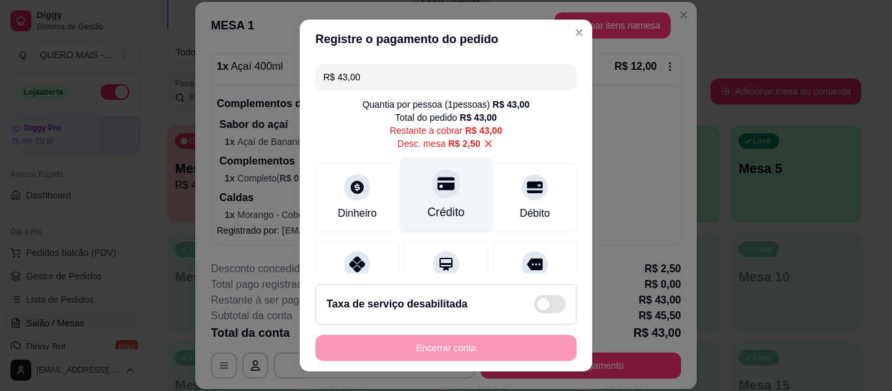
click at [432, 188] on div at bounding box center [446, 183] width 29 height 29
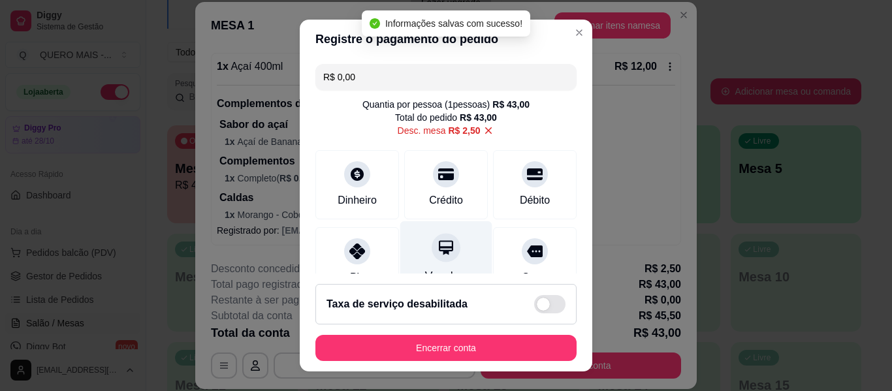
type input "R$ 0,00"
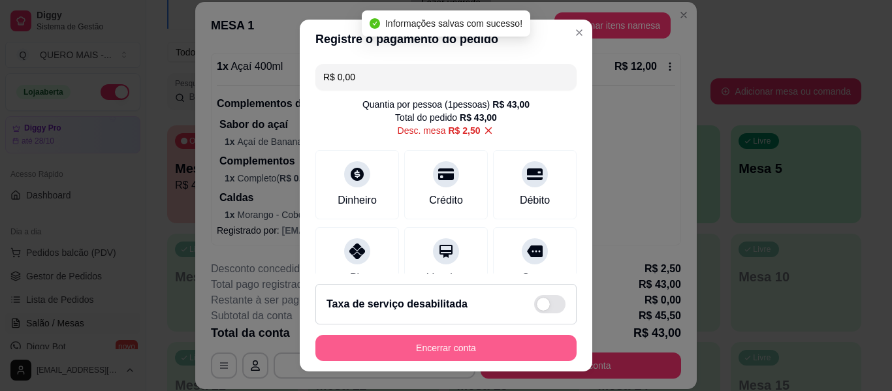
click at [435, 344] on button "Encerrar conta" at bounding box center [445, 348] width 261 height 26
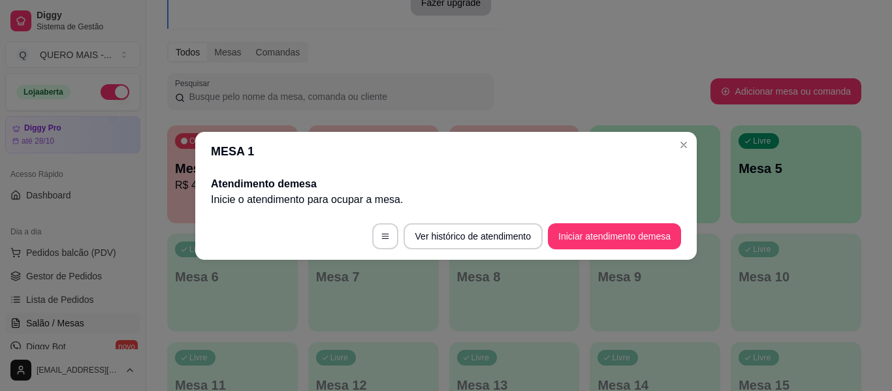
scroll to position [0, 0]
